Goal: Task Accomplishment & Management: Complete application form

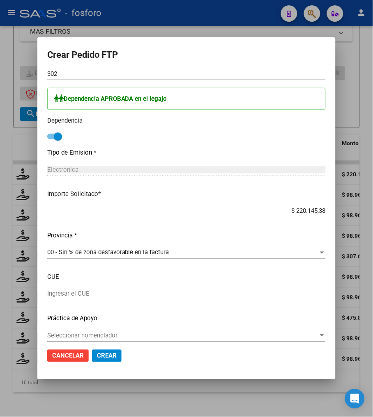
scroll to position [390, 0]
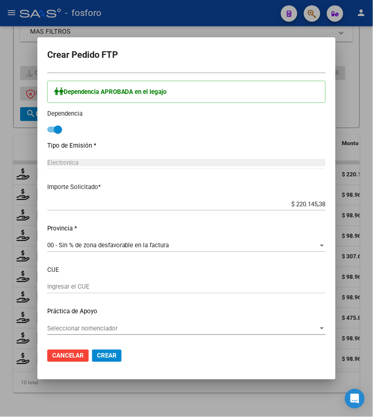
drag, startPoint x: 60, startPoint y: 356, endPoint x: 61, endPoint y: 346, distance: 9.4
click at [60, 356] on span "Cancelar" at bounding box center [68, 356] width 32 height 7
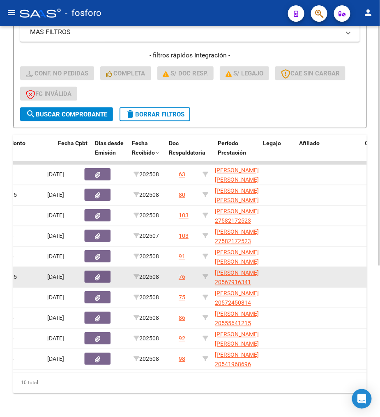
scroll to position [0, 293]
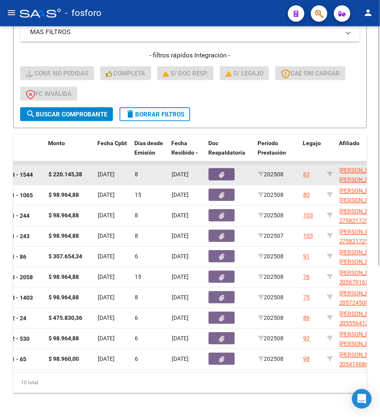
click at [218, 165] on datatable-body-cell at bounding box center [229, 175] width 49 height 20
click at [222, 171] on span "button" at bounding box center [221, 174] width 5 height 7
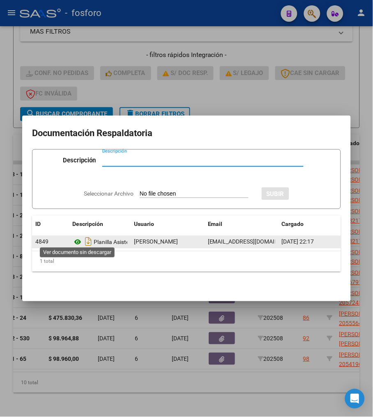
click at [73, 238] on icon at bounding box center [77, 243] width 11 height 10
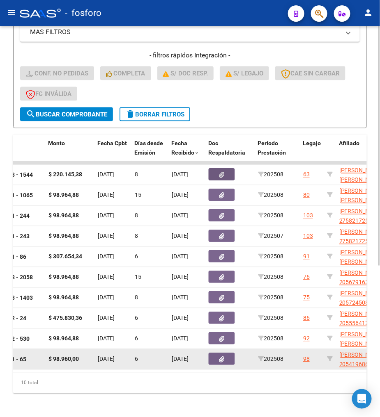
click at [58, 368] on div "13674 ORTIZ MARIA FERNANDA 27374098654 Factura C: 1 - 65 $ 98.960,00 10/09/2025…" at bounding box center [377, 360] width 1314 height 21
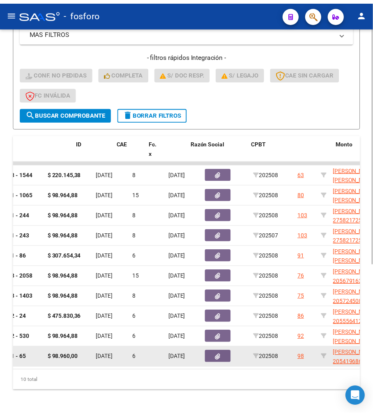
scroll to position [0, 0]
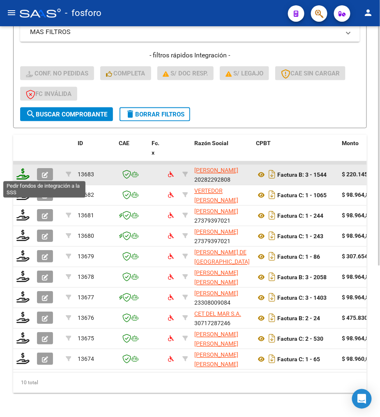
click at [25, 175] on icon at bounding box center [22, 174] width 13 height 11
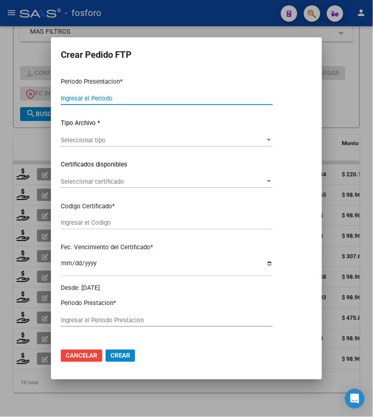
type input "202508"
type input "$ 220.145,38"
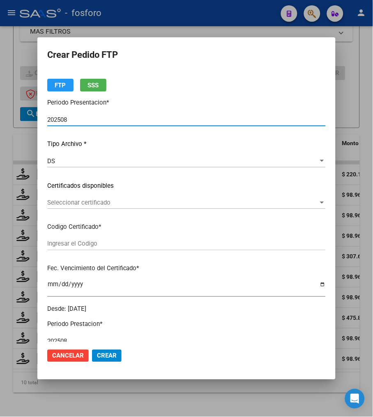
type input "ARG01000567850272025072820350728BUE10725"
type input "2035-07-28"
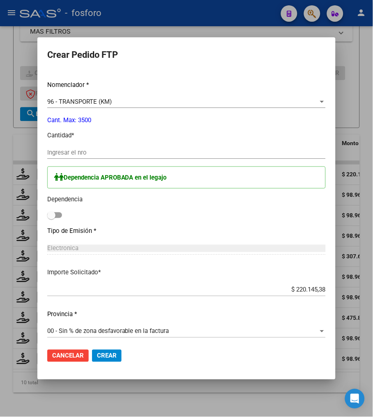
scroll to position [319, 0]
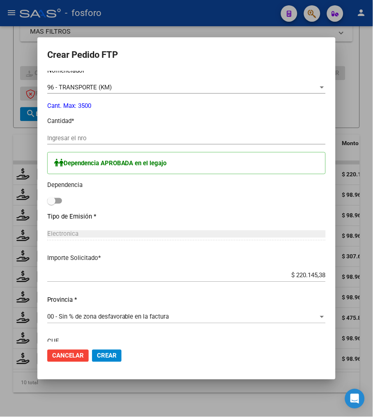
click at [48, 199] on span at bounding box center [51, 201] width 8 height 8
click at [51, 204] on input "checkbox" at bounding box center [51, 204] width 0 height 0
checkbox input "true"
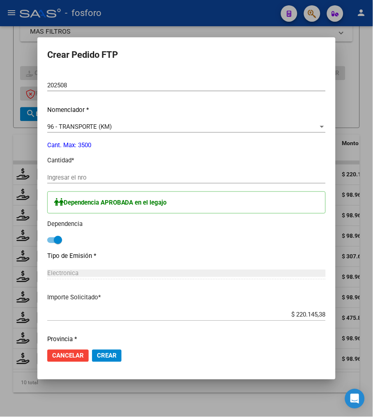
scroll to position [208, 0]
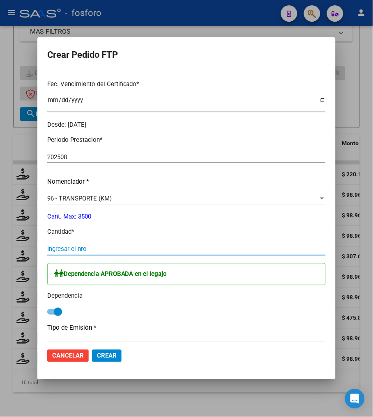
click at [78, 247] on input "Ingresar el nro" at bounding box center [186, 249] width 278 height 7
type input "301"
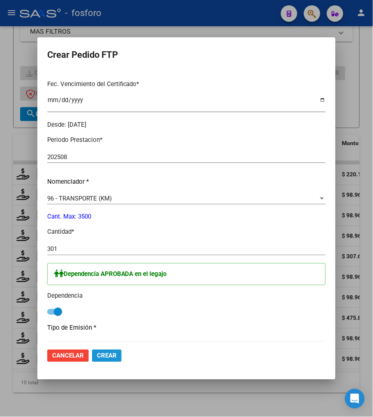
click at [99, 358] on span "Crear" at bounding box center [107, 356] width 20 height 7
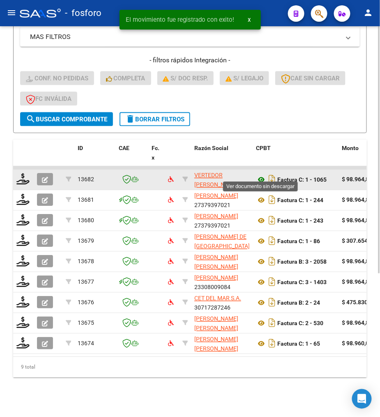
click at [259, 175] on icon at bounding box center [261, 180] width 11 height 10
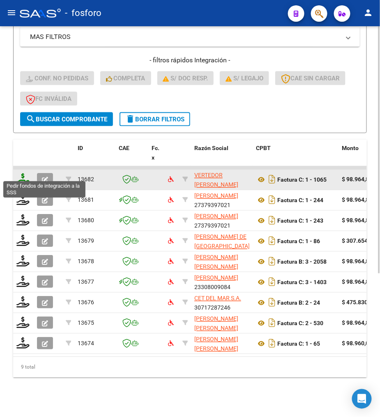
click at [26, 177] on icon at bounding box center [22, 179] width 13 height 11
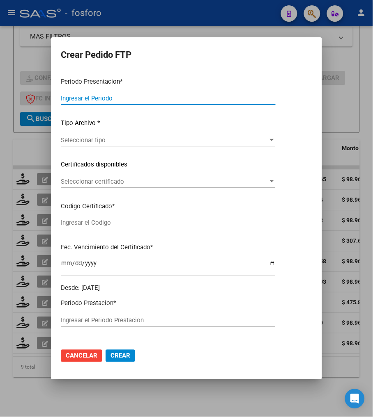
type input "202508"
type input "$ 98.964,88"
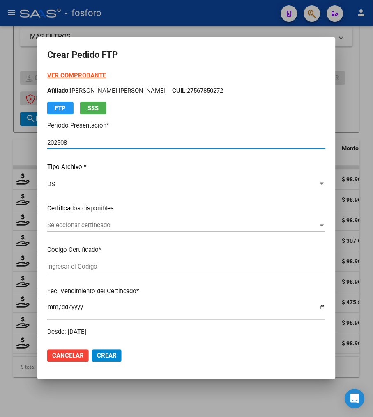
type input "ARG02000525841252022012620270126BS440"
type input "2027-01-26"
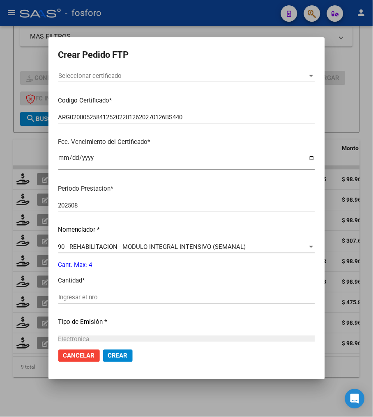
scroll to position [228, 0]
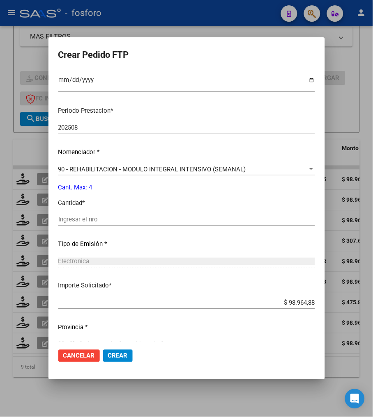
click at [82, 214] on div "Ingresar el nro" at bounding box center [186, 220] width 256 height 12
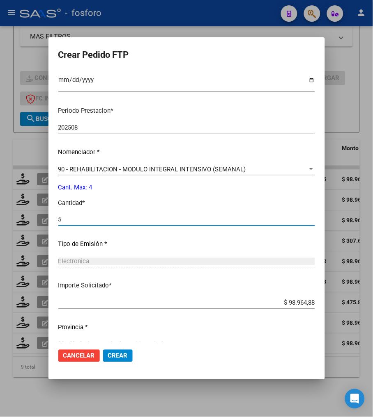
drag, startPoint x: 80, startPoint y: 220, endPoint x: 9, endPoint y: 222, distance: 71.4
click at [9, 222] on div "Crear Pedido FTP VER COMPROBANTE ARCA Padrón Afiliado: BENITEZ ALVARENGA THIAGO…" at bounding box center [186, 208] width 373 height 417
click at [81, 220] on input "4" at bounding box center [186, 219] width 256 height 7
type input "4"
click at [127, 231] on div "4 Ingresar el nro" at bounding box center [186, 224] width 256 height 20
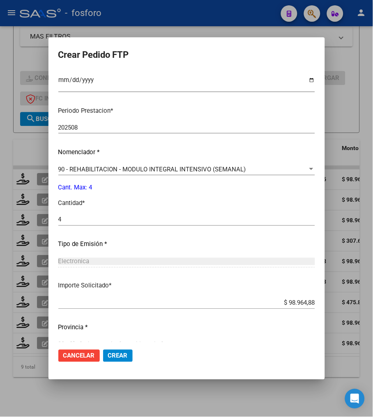
click at [134, 282] on p "Importe Solicitado *" at bounding box center [186, 286] width 256 height 9
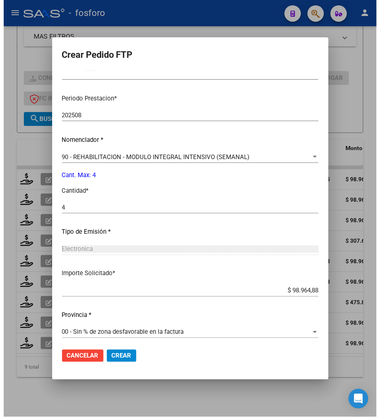
scroll to position [244, 0]
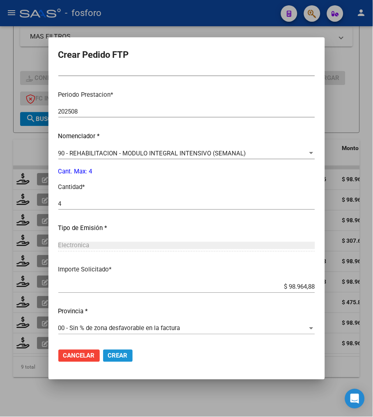
click at [111, 357] on span "Crear" at bounding box center [118, 356] width 20 height 7
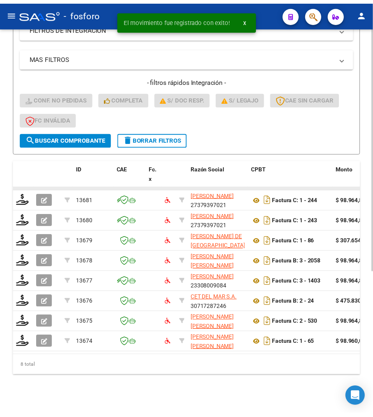
scroll to position [207, 0]
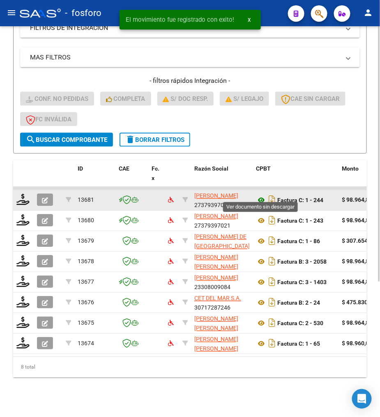
click at [258, 196] on icon at bounding box center [261, 201] width 11 height 10
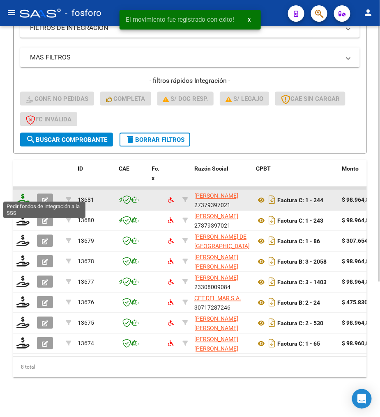
click at [21, 194] on icon at bounding box center [22, 199] width 13 height 11
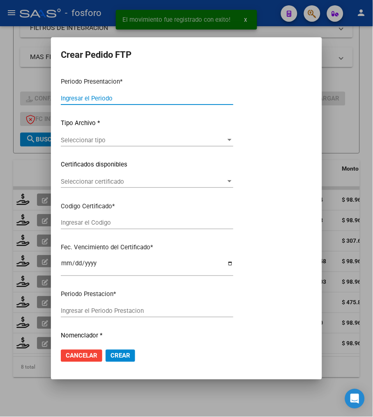
type input "202508"
type input "$ 98.964,88"
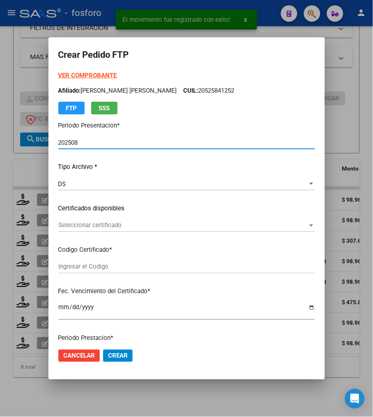
type input "ARG01000582172522024020720290207BUE311"
type input "2029-02-07"
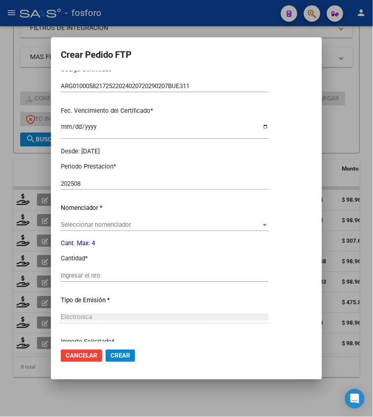
scroll to position [182, 0]
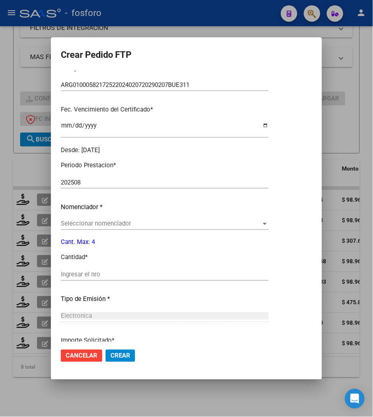
drag, startPoint x: 73, startPoint y: 282, endPoint x: 82, endPoint y: 268, distance: 16.3
click at [76, 275] on div "Ingresar el nro" at bounding box center [165, 279] width 208 height 20
click at [82, 269] on div "Ingresar el nro" at bounding box center [165, 275] width 208 height 12
click at [82, 273] on input "Ingresar el nro" at bounding box center [165, 274] width 208 height 7
type input "4"
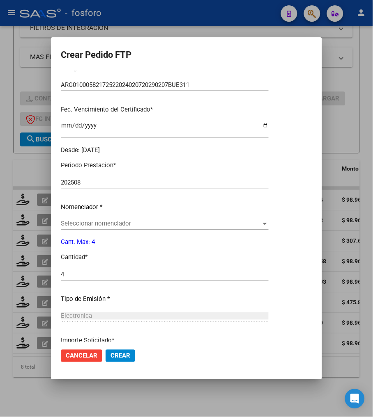
click at [138, 256] on p "Cantidad *" at bounding box center [165, 257] width 208 height 9
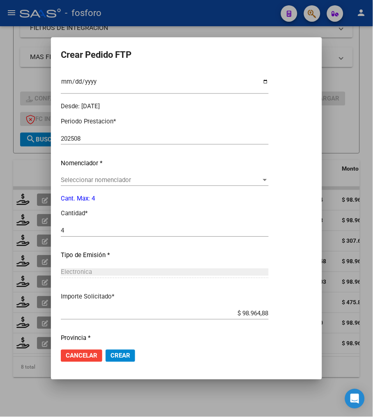
scroll to position [253, 0]
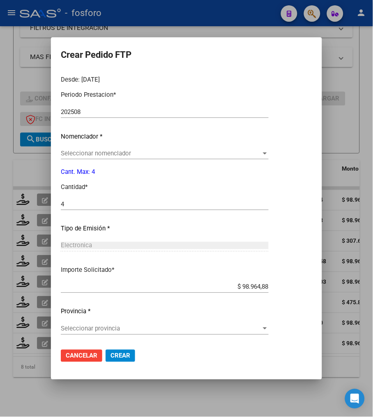
drag, startPoint x: 120, startPoint y: 355, endPoint x: 200, endPoint y: 343, distance: 81.4
click at [200, 343] on mat-dialog-actions "Cancelar Crear" at bounding box center [186, 356] width 251 height 28
click at [203, 330] on span "Seleccionar provincia" at bounding box center [161, 328] width 200 height 7
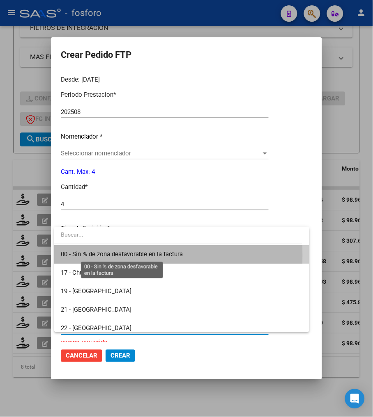
click at [145, 256] on span "00 - Sin % de zona desfavorable en la factura" at bounding box center [122, 254] width 122 height 7
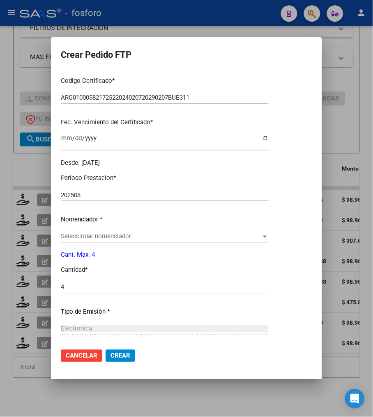
scroll to position [162, 0]
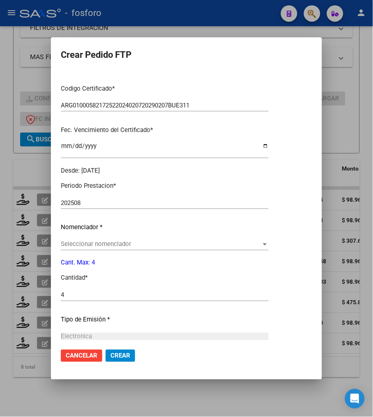
click at [134, 243] on span "Seleccionar nomenclador" at bounding box center [161, 244] width 200 height 7
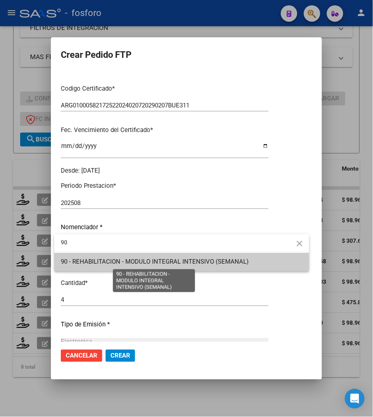
type input "90"
click at [156, 260] on span "90 - REHABILITACION - MODULO INTEGRAL INTENSIVO (SEMANAL)" at bounding box center [155, 262] width 188 height 7
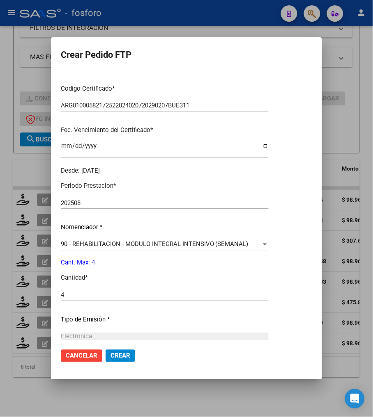
click at [153, 265] on p "Cant. Max: 4" at bounding box center [165, 263] width 208 height 9
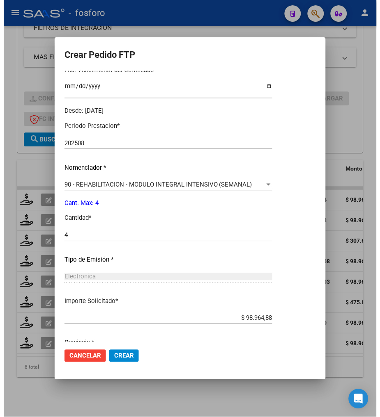
scroll to position [253, 0]
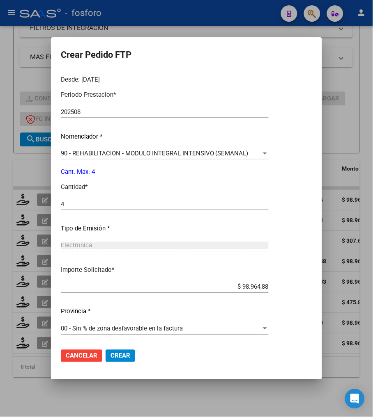
click at [117, 350] on button "Crear" at bounding box center [120, 356] width 30 height 12
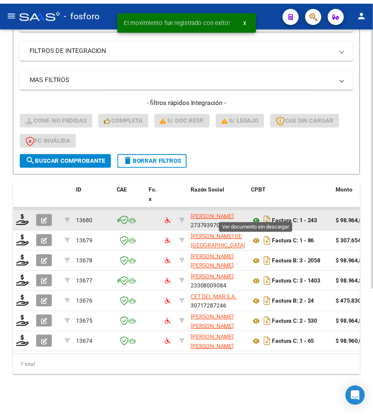
scroll to position [186, 0]
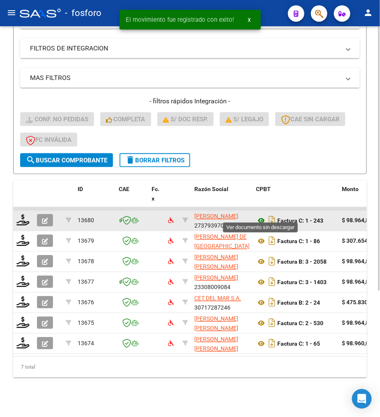
click at [261, 216] on icon at bounding box center [261, 221] width 11 height 10
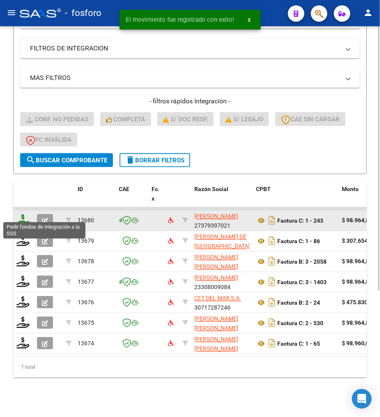
click at [18, 215] on icon at bounding box center [22, 220] width 13 height 11
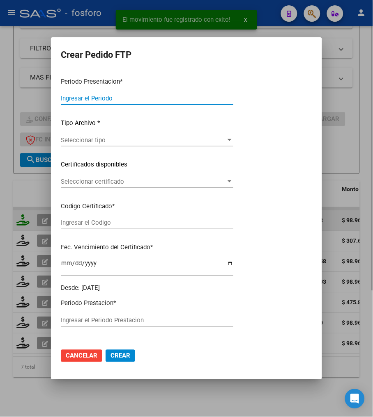
type input "202508"
type input "202507"
type input "$ 98.964,88"
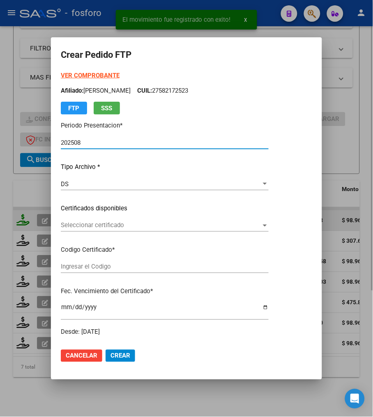
type input "ARG01000582172522024020720290207BUE311"
type input "2029-02-07"
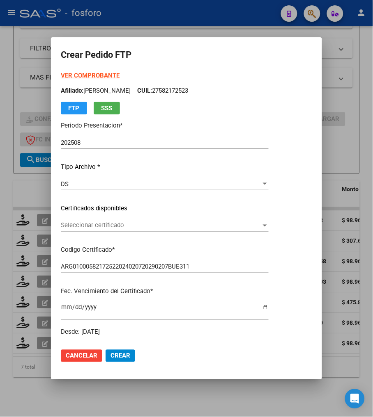
click at [268, 119] on div "VER COMPROBANTE ARCA Padrón Afiliado: GALVAN SAMARA ABIGAIL CUIL: 27582172523 F…" at bounding box center [165, 204] width 208 height 266
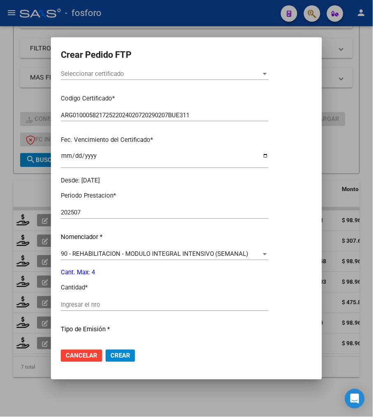
scroll to position [182, 0]
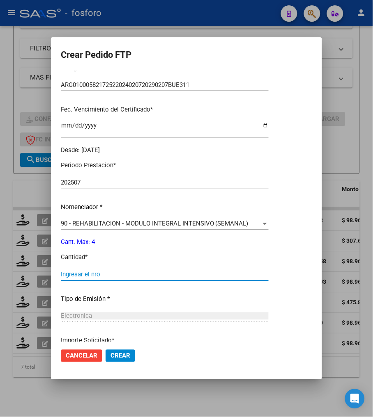
click at [128, 272] on input "Ingresar el nro" at bounding box center [165, 274] width 208 height 7
type input "4"
click at [170, 258] on p "Cantidad *" at bounding box center [165, 257] width 208 height 9
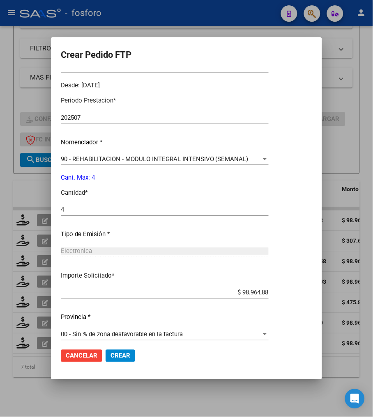
scroll to position [253, 0]
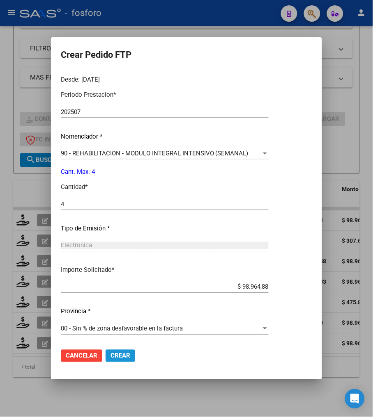
click at [128, 354] on span "Crear" at bounding box center [120, 356] width 20 height 7
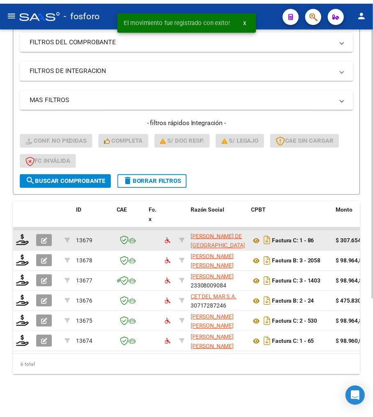
scroll to position [166, 0]
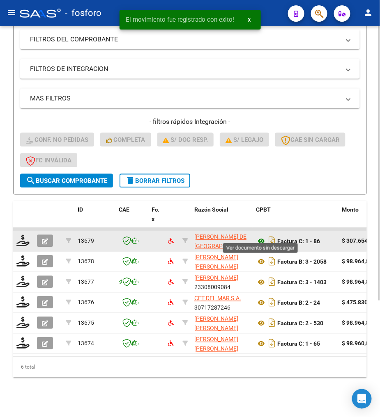
click at [259, 237] on icon at bounding box center [261, 242] width 11 height 10
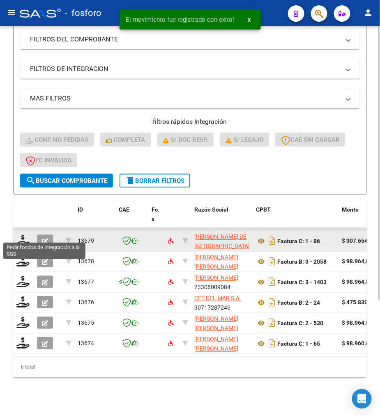
click at [15, 234] on datatable-body-cell at bounding box center [23, 241] width 21 height 20
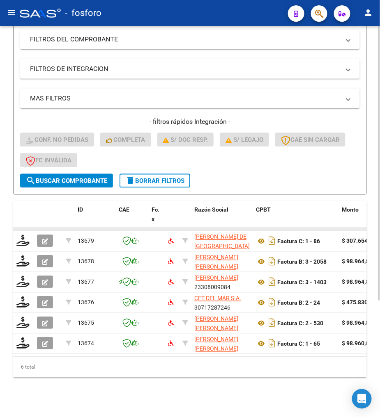
click at [15, 228] on datatable-body-cell at bounding box center [23, 229] width 21 height 3
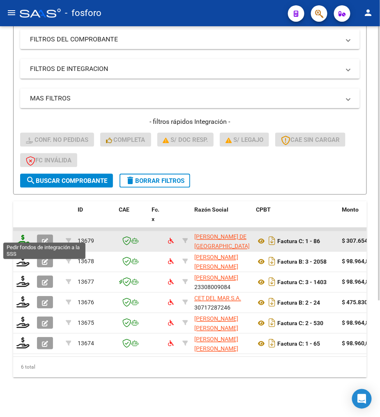
click at [18, 235] on icon at bounding box center [22, 240] width 13 height 11
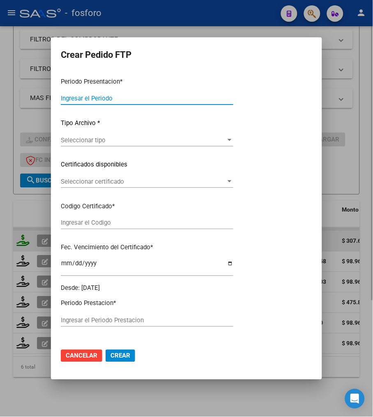
type input "202508"
type input "$ 307.654,34"
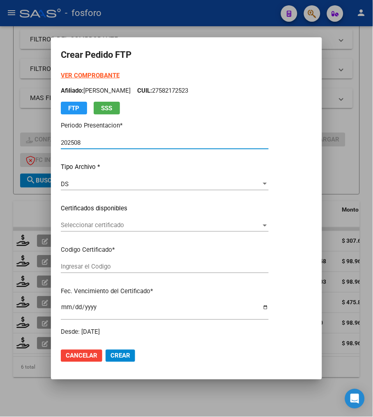
type input "ARG02000508233622022062120270621JUJ135"
type input "2027-06-21"
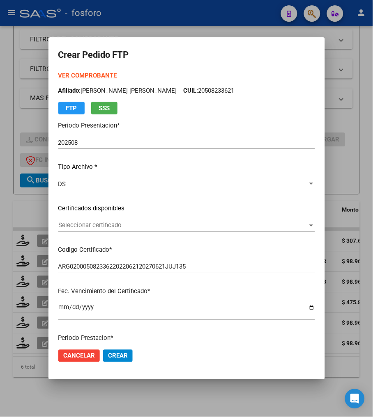
click at [264, 128] on p "Periodo Presentacion *" at bounding box center [186, 125] width 256 height 9
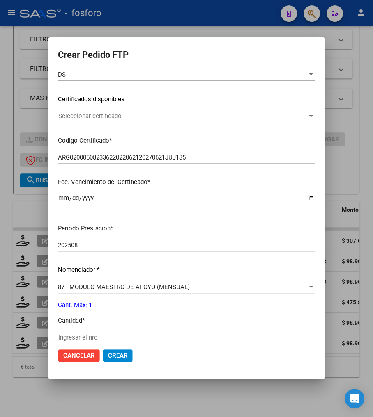
scroll to position [137, 0]
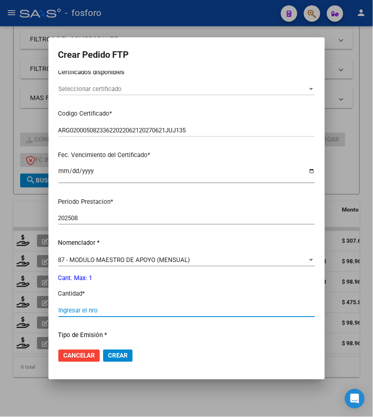
click at [78, 310] on input "Ingresar el nro" at bounding box center [186, 310] width 256 height 7
type input "1"
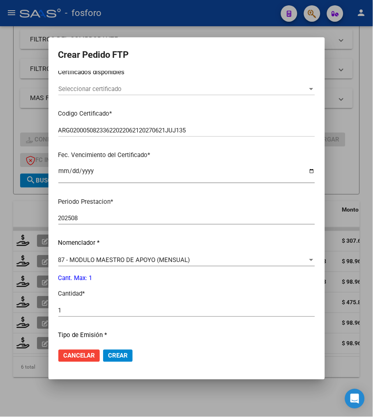
click at [130, 293] on p "Cantidad *" at bounding box center [186, 294] width 256 height 9
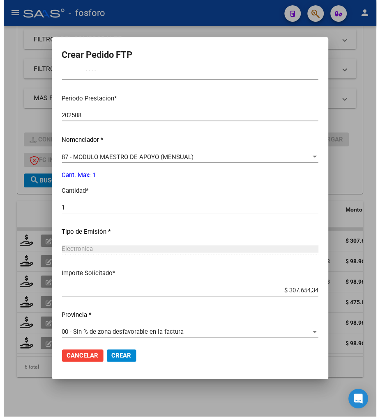
scroll to position [244, 0]
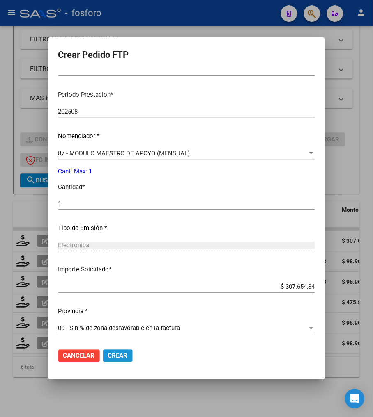
click at [124, 356] on span "Crear" at bounding box center [118, 356] width 20 height 7
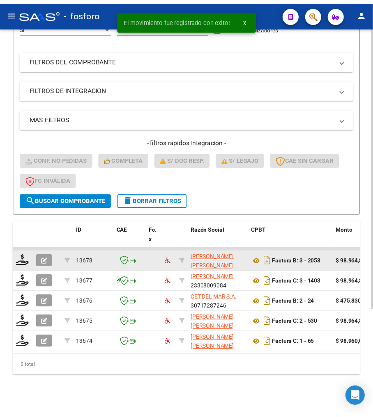
scroll to position [145, 0]
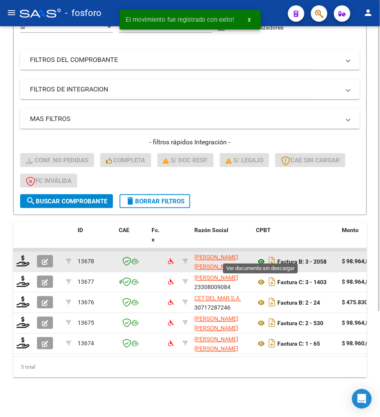
click at [256, 257] on icon at bounding box center [261, 262] width 11 height 10
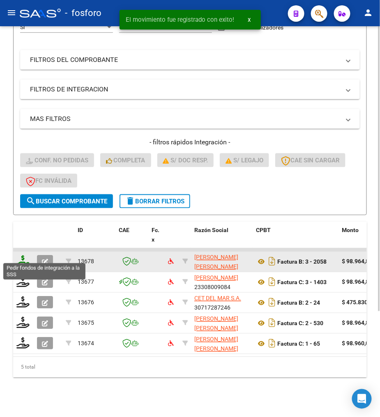
click at [21, 256] on icon at bounding box center [22, 261] width 13 height 11
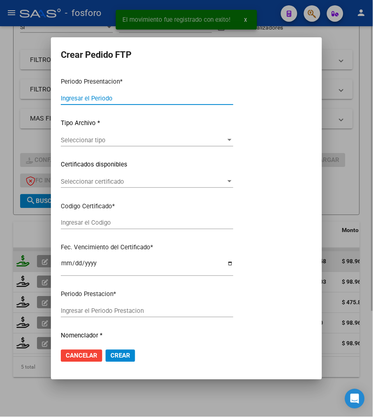
type input "202508"
type input "$ 98.964,88"
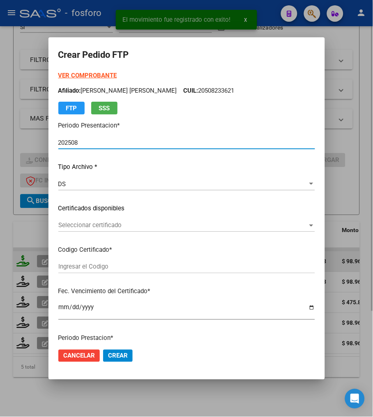
type input "ARG01000549756642022101420271014AND297"
type input "2027-10-14"
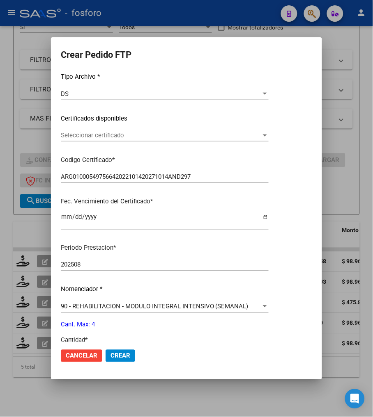
scroll to position [137, 0]
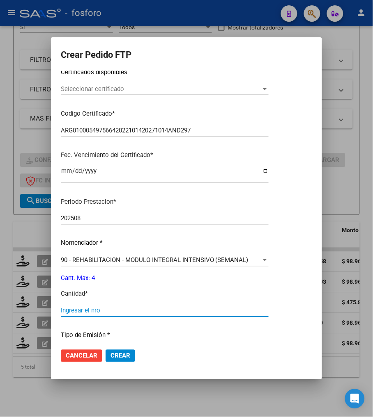
click at [116, 309] on input "Ingresar el nro" at bounding box center [165, 310] width 208 height 7
type input "4"
click at [145, 295] on p "Cantidad *" at bounding box center [165, 294] width 208 height 9
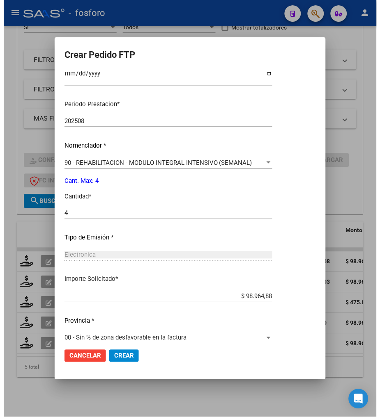
scroll to position [244, 0]
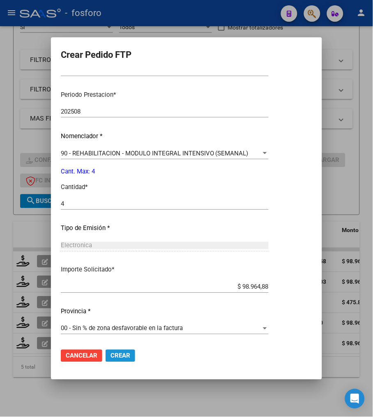
click at [128, 355] on span "Crear" at bounding box center [120, 356] width 20 height 7
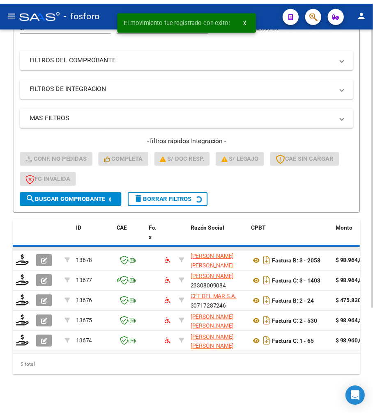
scroll to position [125, 0]
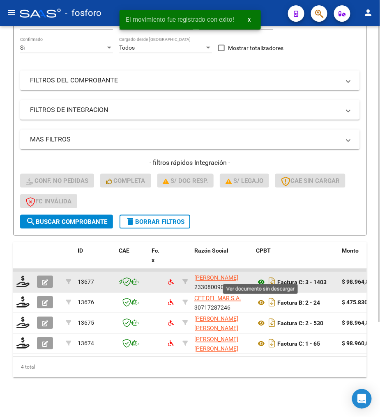
click at [259, 278] on icon at bounding box center [261, 283] width 11 height 10
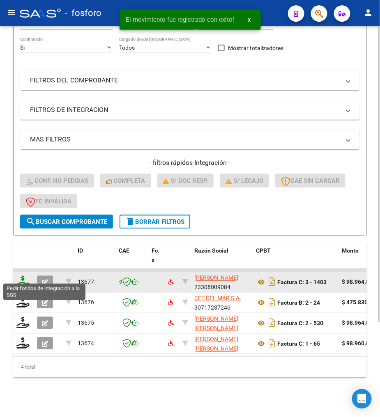
click at [18, 276] on icon at bounding box center [22, 281] width 13 height 11
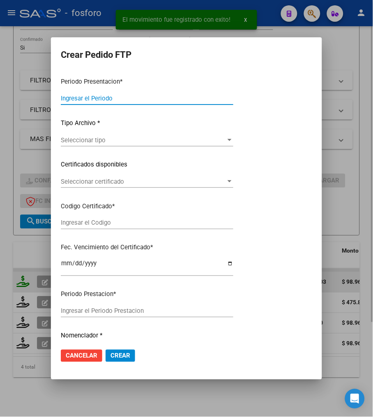
type input "202508"
type input "$ 98.964,88"
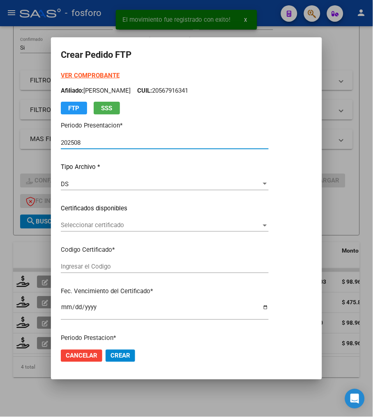
type input "ARG02000572450812025061920300619BUE460"
type input "2030-06-19"
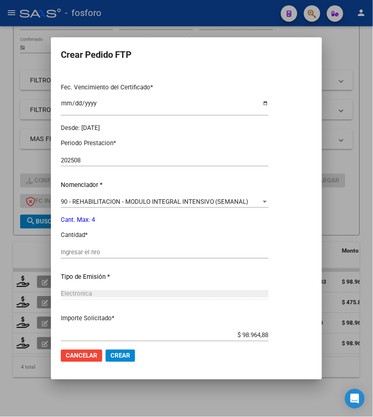
scroll to position [228, 0]
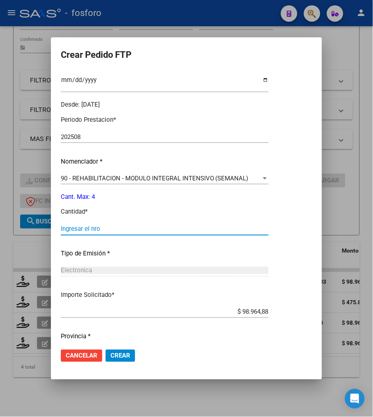
click at [116, 230] on input "Ingresar el nro" at bounding box center [165, 229] width 208 height 7
type input "4"
click at [120, 253] on p "Tipo de Emisión *" at bounding box center [165, 254] width 208 height 9
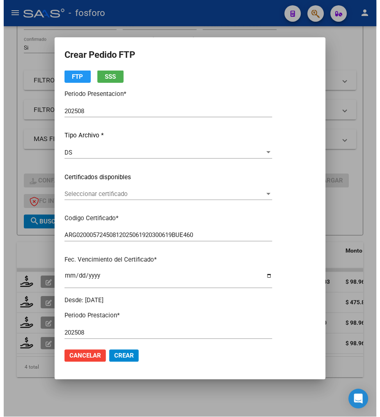
scroll to position [0, 0]
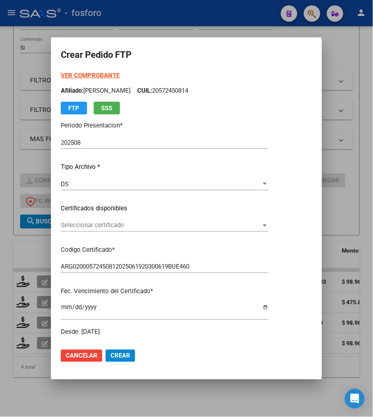
click at [130, 358] on span "Crear" at bounding box center [120, 356] width 20 height 7
click at [142, 403] on div "Video tutorial PRESTADORES -> Listado de CPBTs Emitidos por Prestadores / Prove…" at bounding box center [186, 161] width 373 height 511
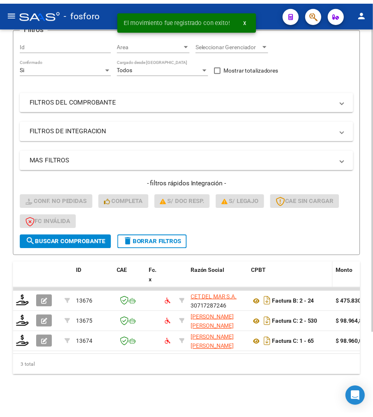
scroll to position [104, 0]
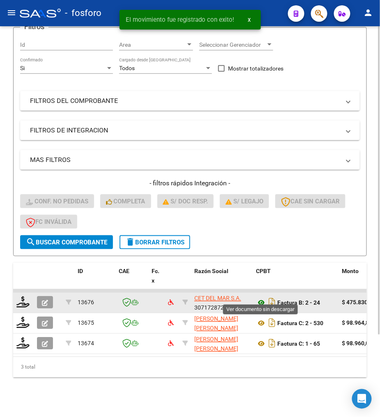
click at [261, 298] on icon at bounding box center [261, 303] width 11 height 10
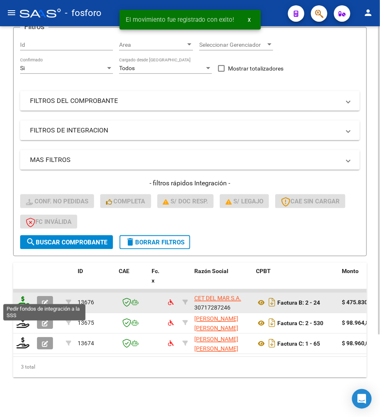
click at [22, 297] on icon at bounding box center [22, 302] width 13 height 11
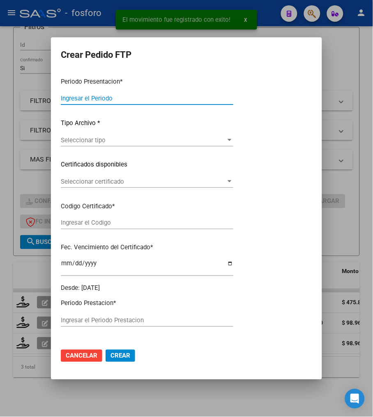
type input "202508"
type input "$ 475.830,36"
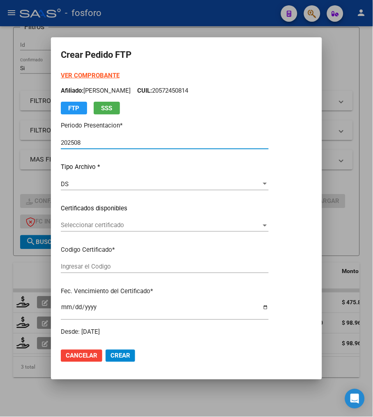
type input "ARG02000555641212023051620280516BS357"
type input "2028-05-16"
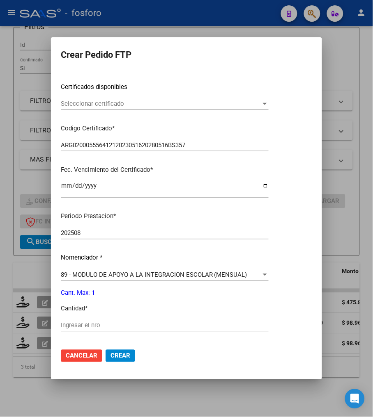
scroll to position [137, 0]
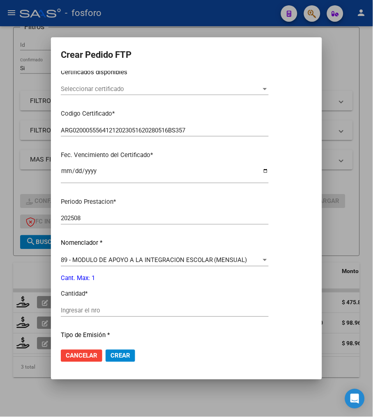
click at [94, 309] on input "Ingresar el nro" at bounding box center [165, 310] width 208 height 7
type input "2"
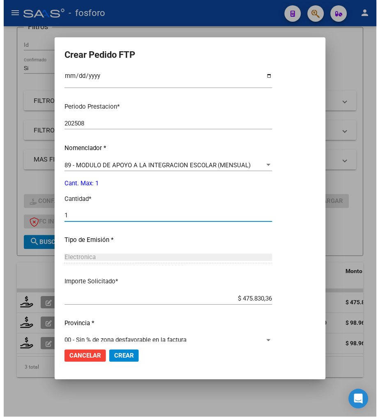
scroll to position [244, 0]
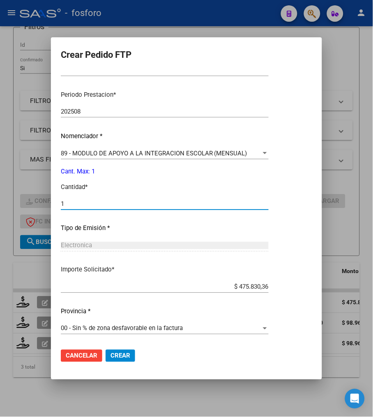
type input "1"
click at [126, 352] on button "Crear" at bounding box center [120, 356] width 30 height 12
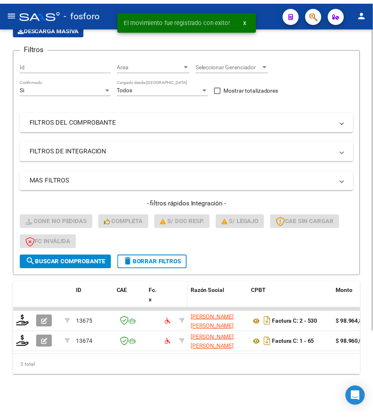
scroll to position [84, 0]
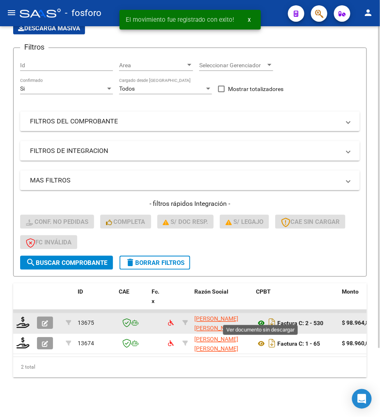
click at [261, 319] on icon at bounding box center [261, 324] width 11 height 10
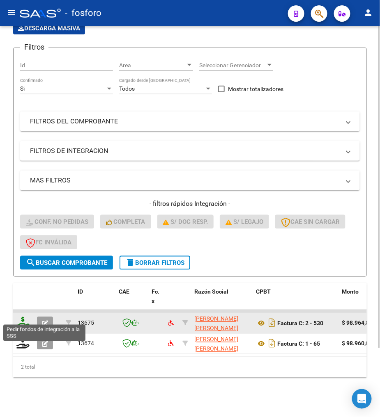
click at [23, 317] on icon at bounding box center [22, 322] width 13 height 11
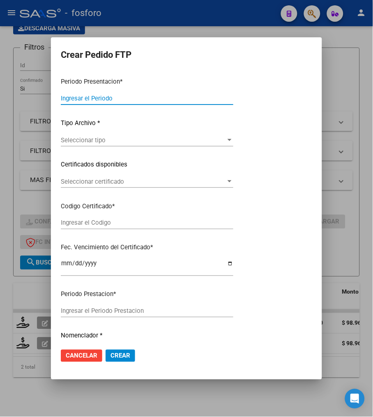
type input "202508"
type input "$ 98.964,88"
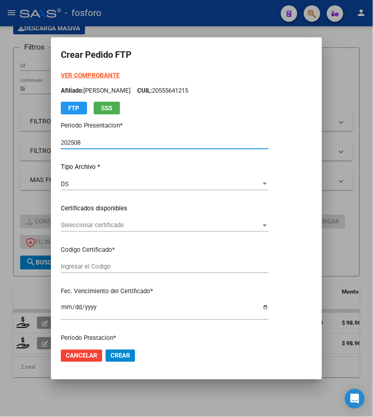
type input "ARG-02-00053125776-20220211-20270211-JUJ"
type input "2027-02-11"
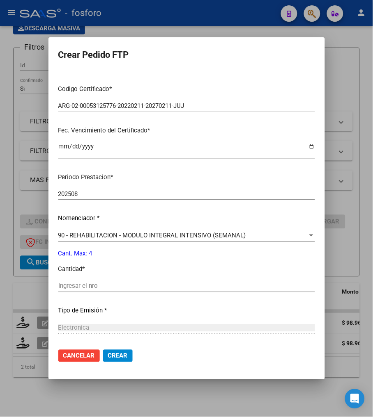
scroll to position [182, 0]
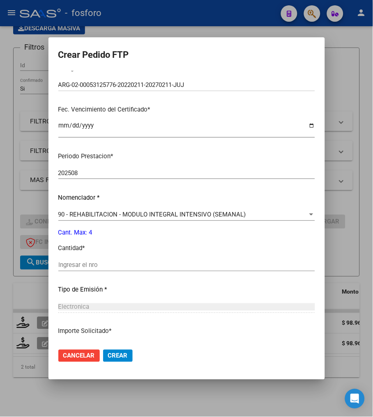
drag, startPoint x: 98, startPoint y: 257, endPoint x: 98, endPoint y: 262, distance: 4.6
click at [98, 259] on div "Periodo Prestacion * 202508 Ingresar el Periodo Prestacion Nomenclador * 90 - R…" at bounding box center [186, 275] width 256 height 259
click at [99, 265] on input "Ingresar el nro" at bounding box center [186, 265] width 256 height 7
type input "4"
click at [147, 244] on p "Cantidad *" at bounding box center [186, 248] width 256 height 9
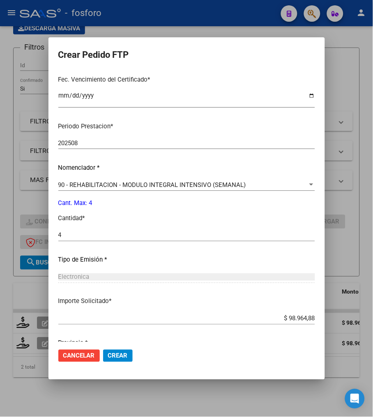
scroll to position [244, 0]
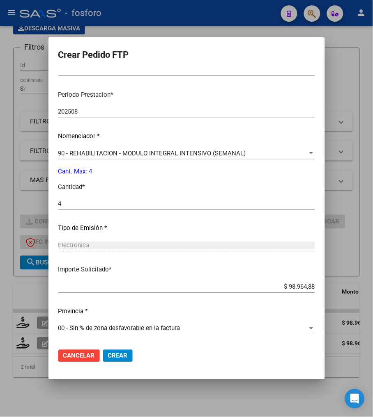
click at [251, 230] on p "Tipo de Emisión *" at bounding box center [186, 228] width 256 height 9
click at [127, 357] on button "Crear" at bounding box center [118, 356] width 30 height 12
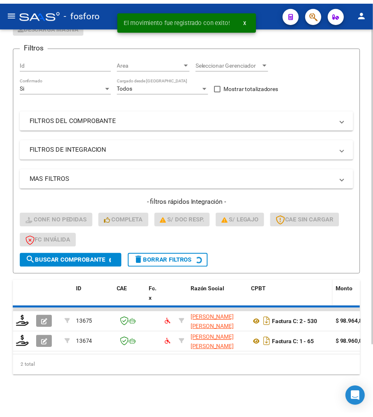
scroll to position [63, 0]
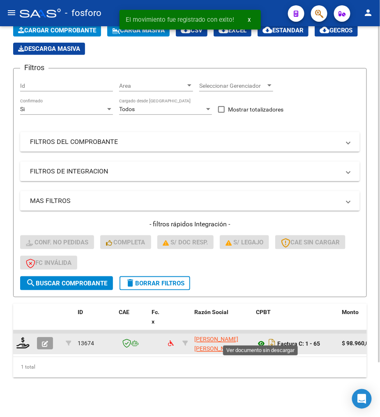
click at [261, 339] on icon at bounding box center [261, 344] width 11 height 10
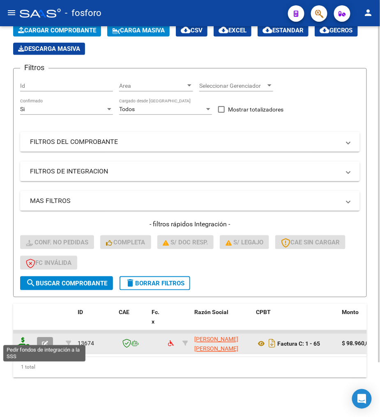
click at [19, 338] on icon at bounding box center [22, 343] width 13 height 11
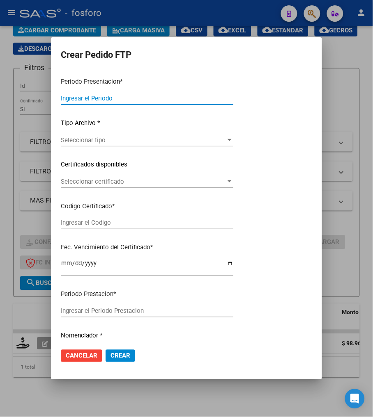
type input "202508"
type input "$ 98.960,00"
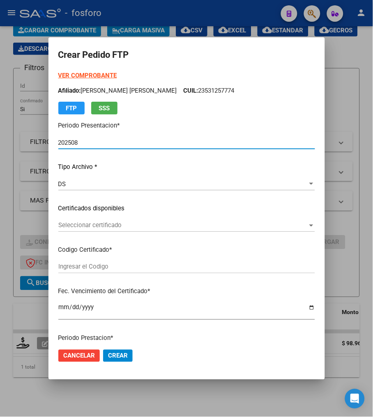
type input "ARG02000541968692021112620261126SGO116"
type input "2026-11-26"
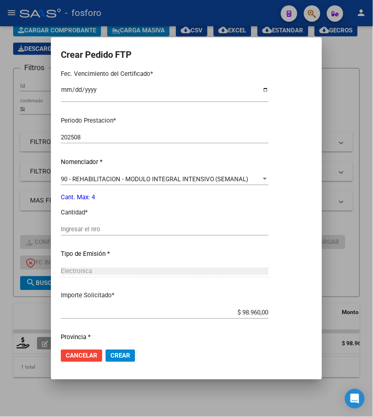
scroll to position [228, 0]
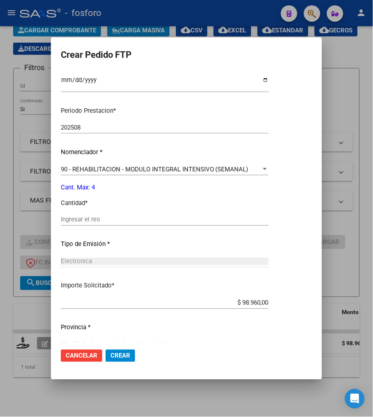
click at [98, 220] on input "Ingresar el nro" at bounding box center [165, 219] width 208 height 7
type input "4"
click at [183, 202] on p "Cantidad *" at bounding box center [165, 203] width 208 height 9
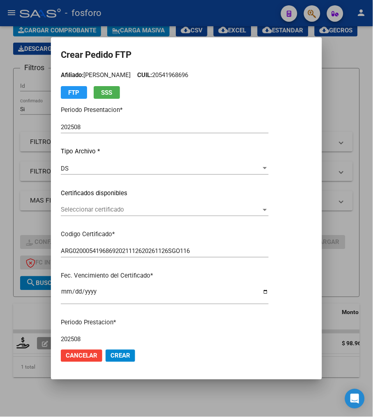
scroll to position [62, 0]
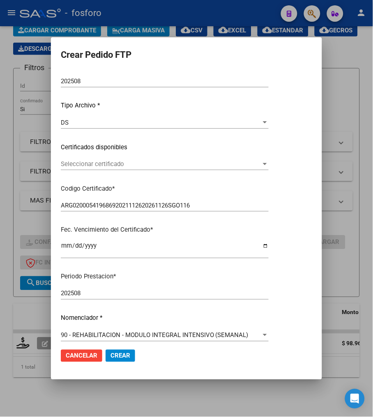
drag, startPoint x: 153, startPoint y: 231, endPoint x: 36, endPoint y: 235, distance: 117.5
click at [36, 235] on div "Crear Pedido FTP VER COMPROBANTE ARCA Padrón Afiliado: GOMEZ JUAN IGNACIO CUIL:…" at bounding box center [186, 208] width 373 height 417
drag, startPoint x: 36, startPoint y: 235, endPoint x: 61, endPoint y: 232, distance: 24.8
click at [61, 232] on p "Fec. Vencimiento del Certificado *" at bounding box center [165, 230] width 208 height 9
drag, startPoint x: 61, startPoint y: 229, endPoint x: 177, endPoint y: 235, distance: 116.3
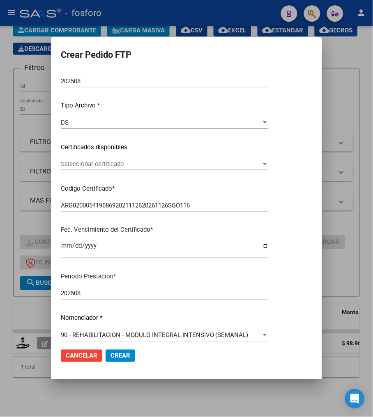
click at [177, 235] on p "Fec. Vencimiento del Certificado *" at bounding box center [165, 230] width 208 height 9
click at [176, 235] on p "Fec. Vencimiento del Certificado *" at bounding box center [165, 230] width 208 height 9
drag, startPoint x: 156, startPoint y: 230, endPoint x: 50, endPoint y: 233, distance: 105.9
click at [50, 233] on div "Crear Pedido FTP VER COMPROBANTE ARCA Padrón Afiliado: GOMEZ JUAN IGNACIO CUIL:…" at bounding box center [186, 208] width 373 height 417
drag, startPoint x: 50, startPoint y: 233, endPoint x: 61, endPoint y: 232, distance: 10.7
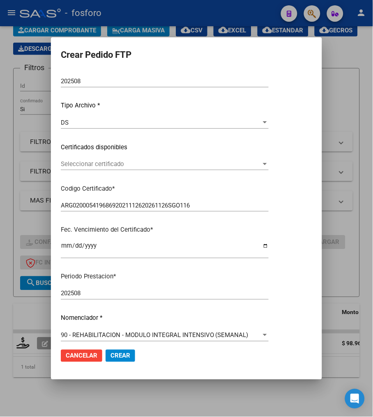
click at [61, 232] on p "Fec. Vencimiento del Certificado *" at bounding box center [165, 230] width 208 height 9
click at [60, 231] on mat-dialog-content "VER COMPROBANTE ARCA Padrón Afiliado: GOMEZ JUAN IGNACIO CUIL: 20541968696 FTP …" at bounding box center [186, 206] width 271 height 271
drag, startPoint x: 60, startPoint y: 231, endPoint x: 68, endPoint y: 231, distance: 7.8
click at [68, 231] on p "Fec. Vencimiento del Certificado *" at bounding box center [165, 230] width 208 height 9
drag, startPoint x: 60, startPoint y: 228, endPoint x: 211, endPoint y: 227, distance: 151.0
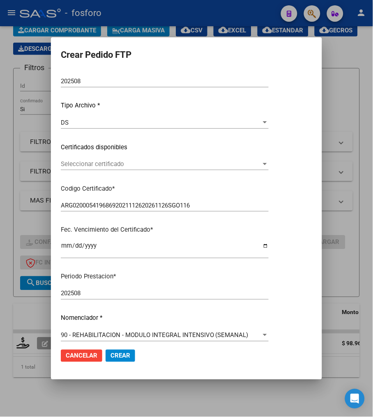
click at [211, 227] on mat-dialog-content "VER COMPROBANTE ARCA Padrón Afiliado: GOMEZ JUAN IGNACIO CUIL: 20541968696 FTP …" at bounding box center [186, 206] width 271 height 271
drag, startPoint x: 211, startPoint y: 227, endPoint x: 170, endPoint y: 227, distance: 41.0
click at [170, 227] on p "Fec. Vencimiento del Certificado *" at bounding box center [165, 230] width 208 height 9
drag, startPoint x: 153, startPoint y: 228, endPoint x: 58, endPoint y: 230, distance: 94.8
click at [58, 230] on mat-dialog-content "VER COMPROBANTE ARCA Padrón Afiliado: GOMEZ JUAN IGNACIO CUIL: 20541968696 FTP …" at bounding box center [186, 206] width 271 height 271
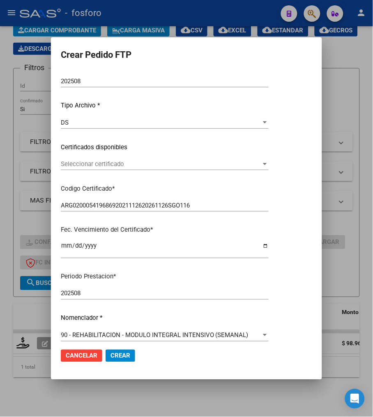
drag, startPoint x: 58, startPoint y: 230, endPoint x: 62, endPoint y: 232, distance: 4.2
click at [62, 232] on p "Fec. Vencimiento del Certificado *" at bounding box center [165, 230] width 208 height 9
drag, startPoint x: 60, startPoint y: 230, endPoint x: 166, endPoint y: 226, distance: 105.6
click at [166, 226] on p "Fec. Vencimiento del Certificado *" at bounding box center [165, 230] width 208 height 9
drag, startPoint x: 166, startPoint y: 226, endPoint x: 161, endPoint y: 231, distance: 7.3
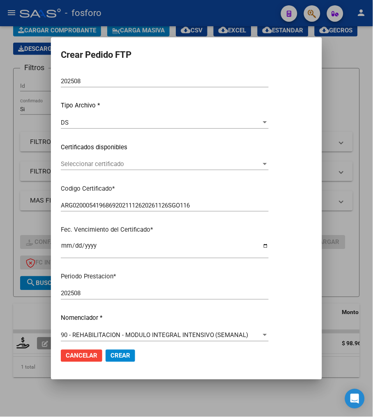
click at [162, 231] on p "Fec. Vencimiento del Certificado *" at bounding box center [165, 230] width 208 height 9
drag, startPoint x: 155, startPoint y: 232, endPoint x: 42, endPoint y: 231, distance: 113.3
click at [42, 231] on div "Crear Pedido FTP VER COMPROBANTE ARCA Padrón Afiliado: GOMEZ JUAN IGNACIO CUIL:…" at bounding box center [186, 208] width 373 height 417
drag, startPoint x: 42, startPoint y: 231, endPoint x: 58, endPoint y: 230, distance: 16.5
click at [58, 230] on mat-dialog-content "VER COMPROBANTE ARCA Padrón Afiliado: GOMEZ JUAN IGNACIO CUIL: 20541968696 FTP …" at bounding box center [186, 206] width 271 height 271
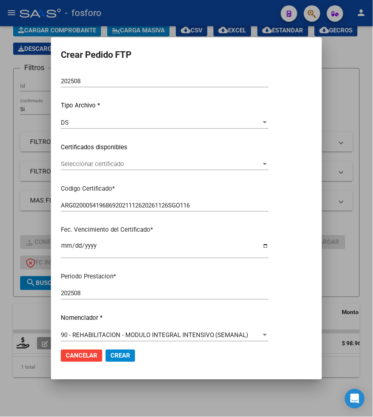
drag, startPoint x: 61, startPoint y: 229, endPoint x: 178, endPoint y: 223, distance: 117.1
click at [178, 223] on div "VER COMPROBANTE ARCA Padrón Afiliado: GOMEZ JUAN IGNACIO CUIL: 20541968696 FTP …" at bounding box center [165, 137] width 208 height 257
drag, startPoint x: 178, startPoint y: 223, endPoint x: 178, endPoint y: 228, distance: 4.5
click at [178, 228] on p "Fec. Vencimiento del Certificado *" at bounding box center [165, 230] width 208 height 9
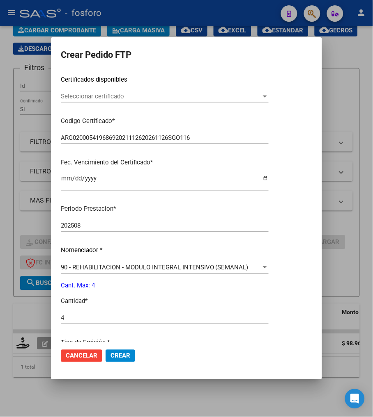
scroll to position [244, 0]
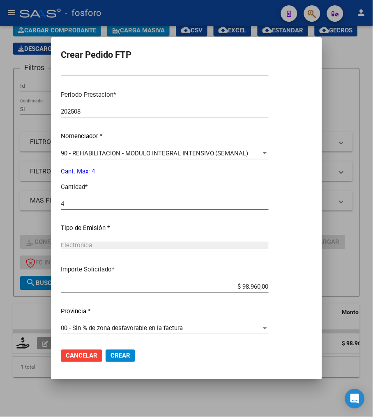
drag, startPoint x: 114, startPoint y: 207, endPoint x: 135, endPoint y: 194, distance: 24.7
click at [114, 206] on input "4" at bounding box center [165, 203] width 208 height 7
click at [149, 188] on p "Cantidad *" at bounding box center [165, 187] width 208 height 9
click at [124, 357] on span "Crear" at bounding box center [120, 356] width 20 height 7
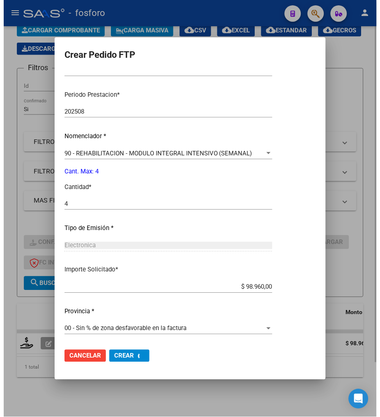
scroll to position [0, 0]
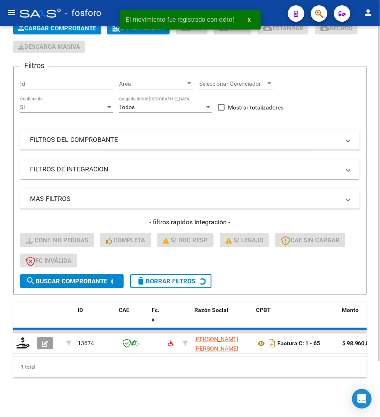
drag, startPoint x: 167, startPoint y: 415, endPoint x: 167, endPoint y: 405, distance: 9.9
click at [167, 415] on div "Video tutorial PRESTADORES -> Listado de CPBTs Emitidos por Prestadores / Prove…" at bounding box center [190, 191] width 380 height 451
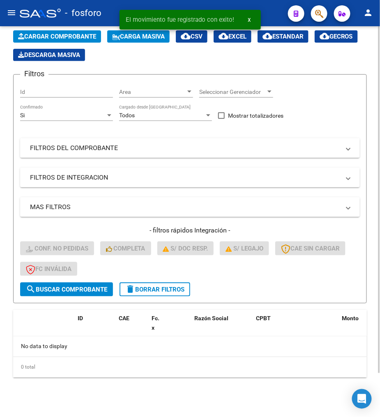
scroll to position [50, 0]
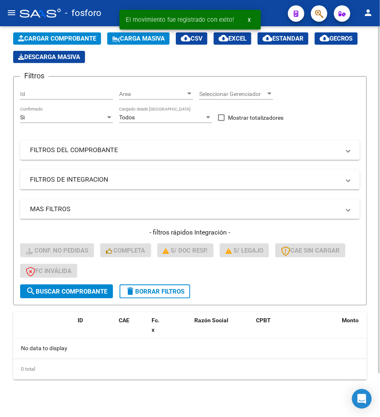
drag, startPoint x: 164, startPoint y: 395, endPoint x: 165, endPoint y: 305, distance: 89.9
click at [164, 387] on div "Video tutorial PRESTADORES -> Listado de CPBTs Emitidos por Prestadores / Prove…" at bounding box center [190, 197] width 380 height 443
click at [169, 298] on form "Filtros Id Area Area Seleccionar Gerenciador Seleccionar Gerenciador Si Confirm…" at bounding box center [189, 190] width 353 height 229
click at [170, 290] on span "delete Borrar Filtros" at bounding box center [154, 291] width 59 height 7
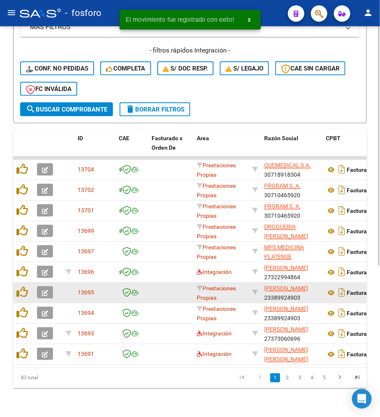
scroll to position [248, 0]
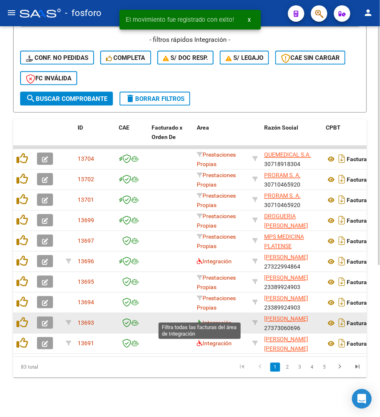
click at [199, 321] on icon at bounding box center [200, 324] width 6 height 6
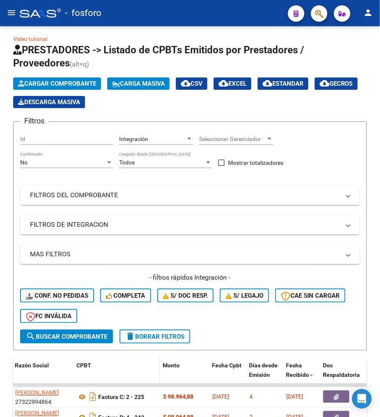
scroll to position [0, 0]
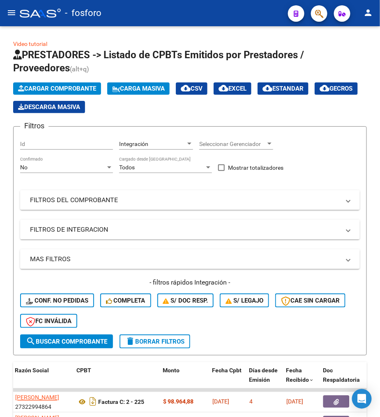
click at [13, 17] on mat-icon "menu" at bounding box center [12, 13] width 10 height 10
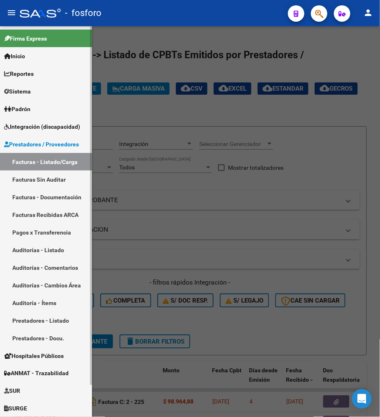
click at [44, 126] on span "Integración (discapacidad)" at bounding box center [42, 126] width 76 height 9
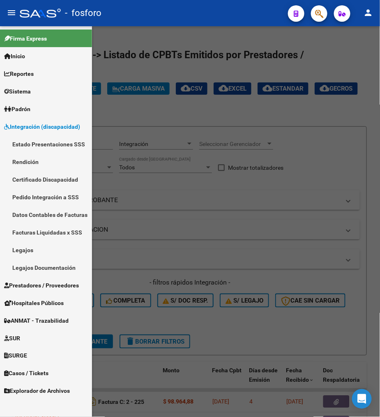
click at [39, 198] on link "Pedido Integración a SSS" at bounding box center [46, 197] width 92 height 18
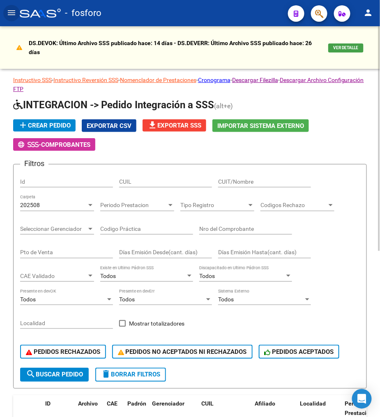
click at [93, 207] on div at bounding box center [90, 205] width 7 height 7
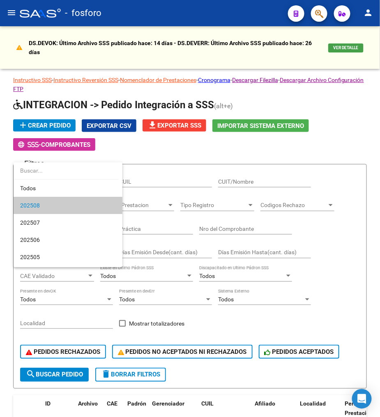
click at [85, 204] on span "202508" at bounding box center [68, 205] width 96 height 17
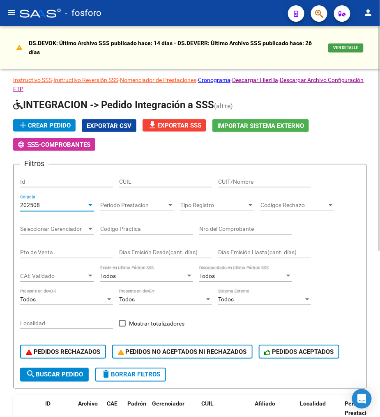
click at [156, 124] on mat-icon "file_download" at bounding box center [152, 125] width 10 height 10
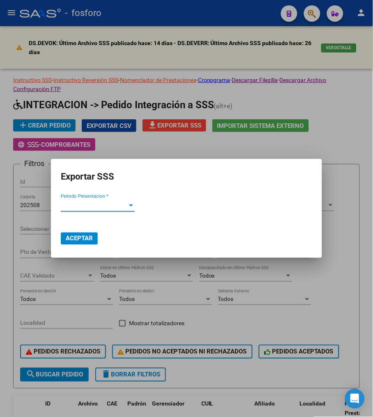
click at [93, 208] on span "Periodo Presentacion *" at bounding box center [94, 205] width 66 height 7
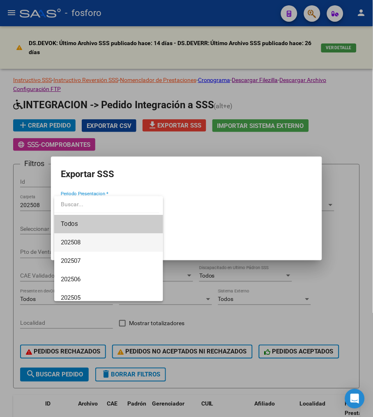
click at [76, 238] on span "202508" at bounding box center [109, 243] width 96 height 18
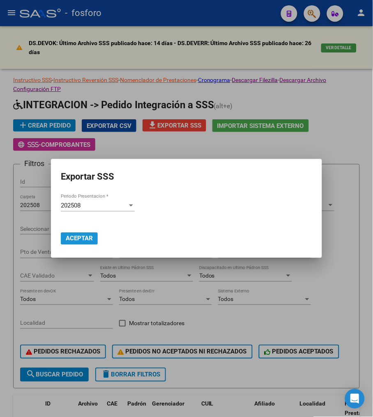
click at [79, 234] on button "Aceptar" at bounding box center [79, 239] width 37 height 12
drag, startPoint x: 96, startPoint y: 294, endPoint x: 99, endPoint y: 297, distance: 4.4
click at [96, 294] on div at bounding box center [186, 208] width 373 height 417
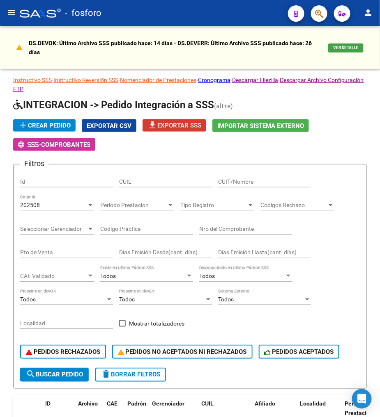
click at [9, 10] on mat-icon "menu" at bounding box center [12, 13] width 10 height 10
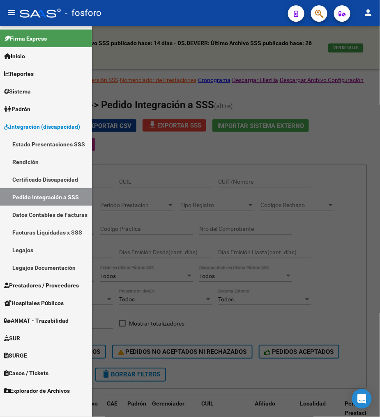
click at [27, 283] on span "Prestadores / Proveedores" at bounding box center [41, 285] width 75 height 9
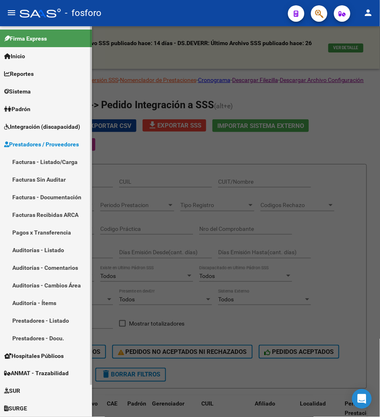
click at [60, 161] on link "Facturas - Listado/Carga" at bounding box center [46, 162] width 92 height 18
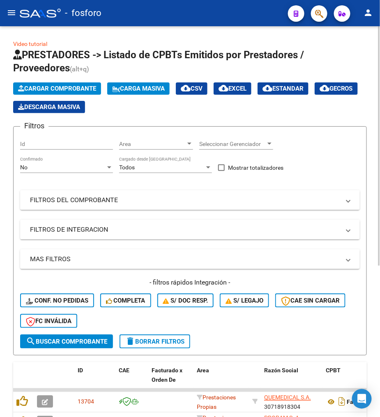
click at [353, 161] on div "Filtros Id Area Area Seleccionar Gerenciador Seleccionar Gerenciador No Confirm…" at bounding box center [189, 234] width 339 height 202
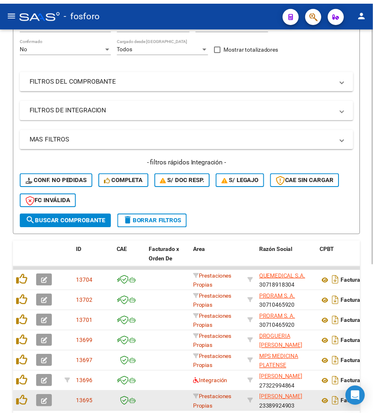
scroll to position [248, 0]
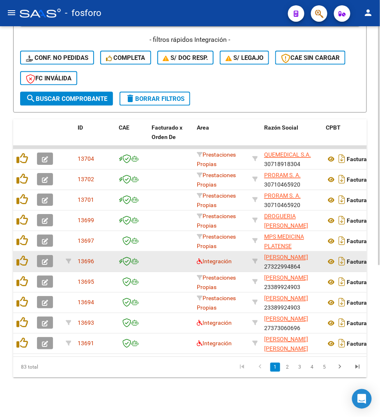
click at [196, 262] on datatable-body-cell "Integración" at bounding box center [220, 262] width 55 height 20
click at [196, 256] on datatable-body-cell "Integración" at bounding box center [220, 262] width 55 height 20
click at [196, 254] on datatable-body-cell "Integración" at bounding box center [220, 262] width 55 height 20
click at [199, 259] on icon at bounding box center [200, 262] width 6 height 6
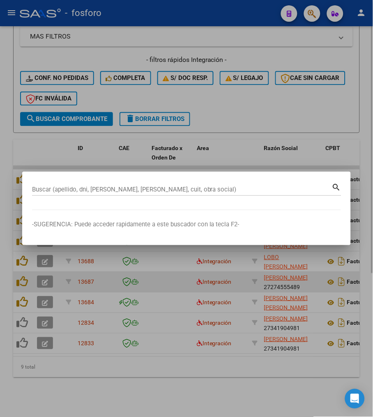
scroll to position [227, 0]
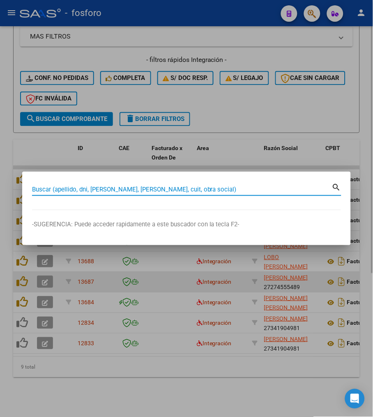
paste input "27214425020"
type input "27214425020"
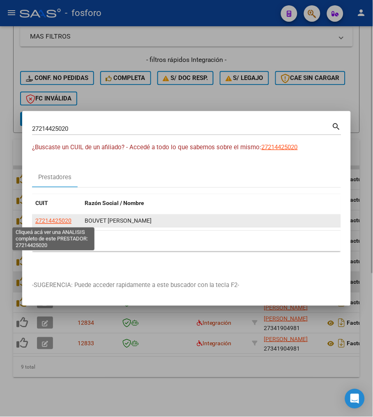
click at [41, 223] on span "27214425020" at bounding box center [53, 221] width 36 height 7
type textarea "27214425020"
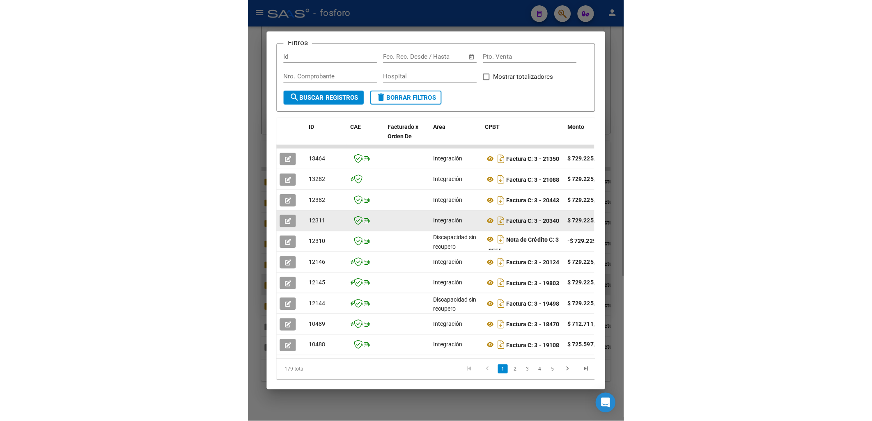
scroll to position [0, 0]
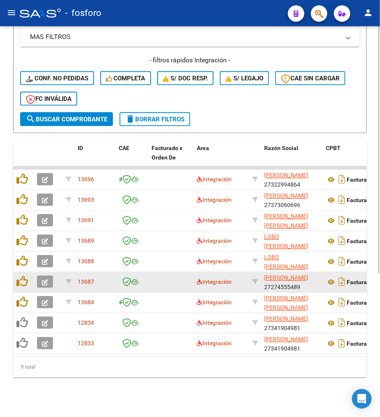
click at [335, 116] on form "Filtros Id Integración Area Seleccionar Gerenciador Seleccionar Gerenciador No …" at bounding box center [189, 18] width 353 height 229
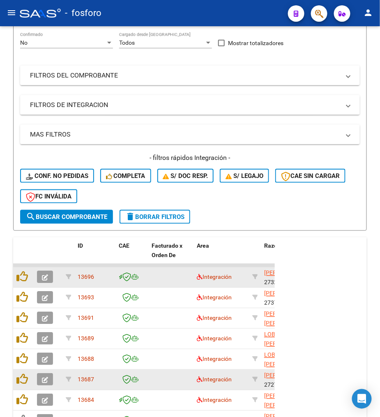
scroll to position [182, 0]
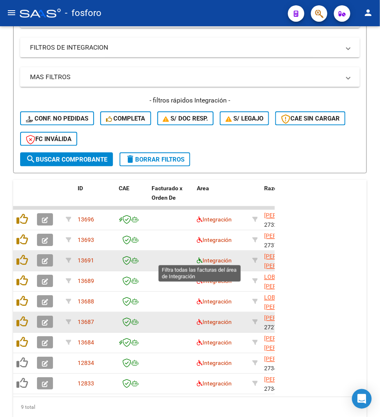
click at [197, 261] on icon at bounding box center [200, 261] width 6 height 6
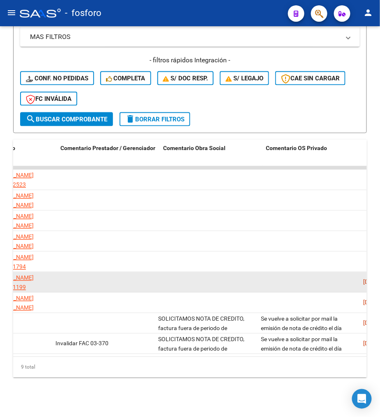
scroll to position [0, 1557]
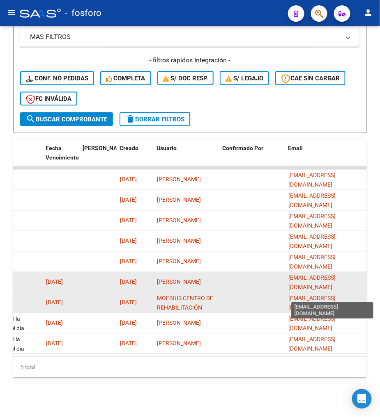
click at [317, 295] on span "administracion@moebiuscentroterapeutico.com" at bounding box center [311, 303] width 47 height 16
copy span "administracion@moebiuscentroterapeutico.com"
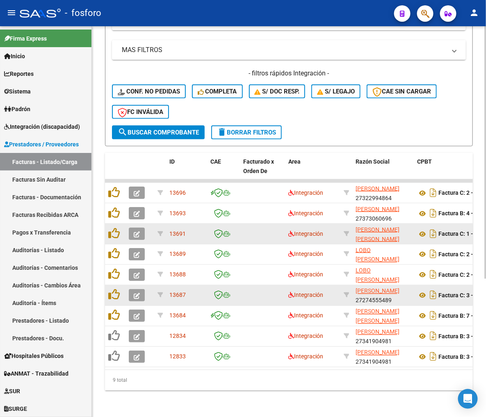
scroll to position [214, 0]
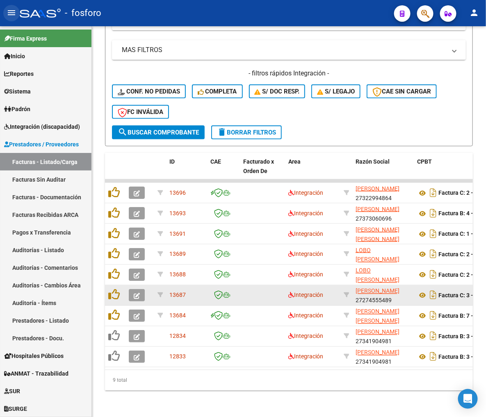
click at [13, 9] on mat-icon "menu" at bounding box center [12, 13] width 10 height 10
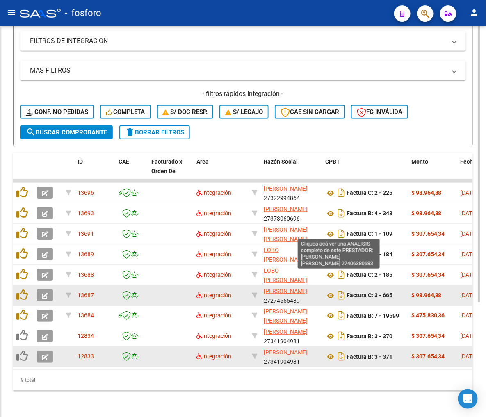
scroll to position [163, 0]
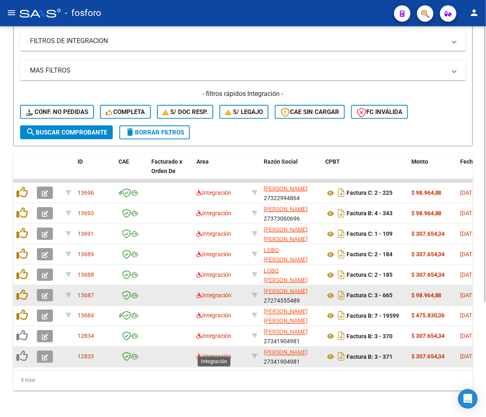
click at [202, 354] on span "Integración" at bounding box center [214, 357] width 35 height 7
click at [200, 354] on icon at bounding box center [200, 357] width 6 height 6
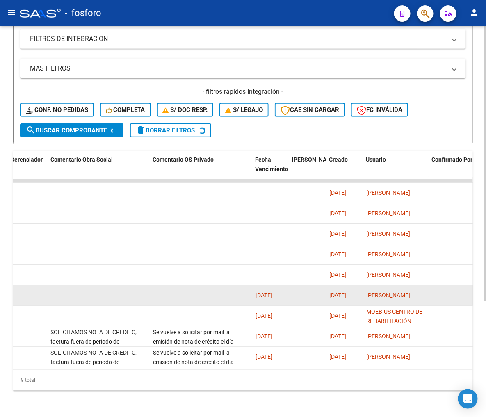
scroll to position [0, 1450]
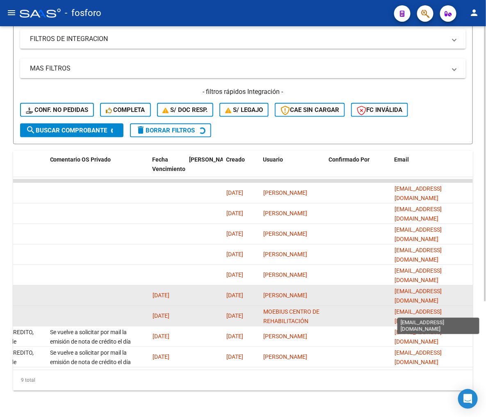
click at [372, 309] on span "administracion@moebiuscentroterapeutico.com" at bounding box center [418, 317] width 47 height 16
copy span "administracion@moebiuscentroterapeutico.com"
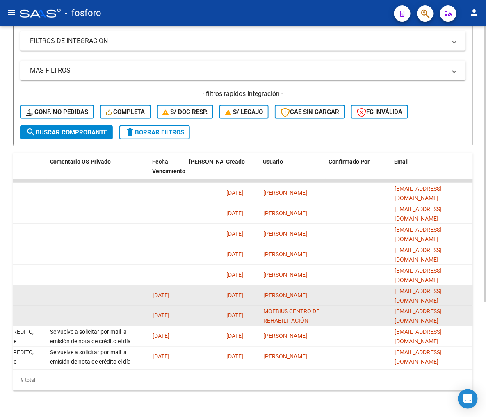
copy span "administracion@moebiuscentroterapeutico.com"
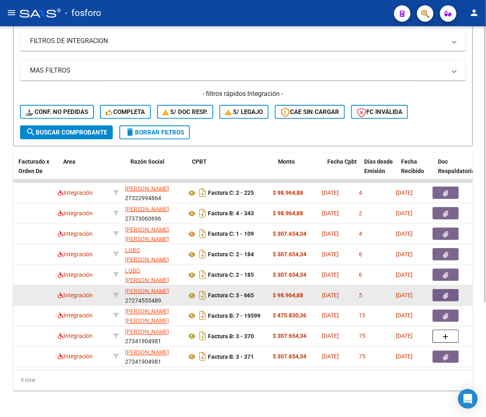
scroll to position [0, 133]
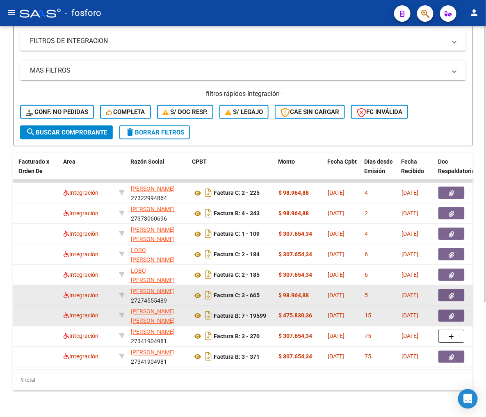
click at [256, 313] on div "Factura B: 7 - 19599" at bounding box center [232, 315] width 80 height 13
drag, startPoint x: 256, startPoint y: 313, endPoint x: 259, endPoint y: 306, distance: 7.5
click at [259, 313] on strong "Factura B: 7 - 19599" at bounding box center [240, 316] width 53 height 7
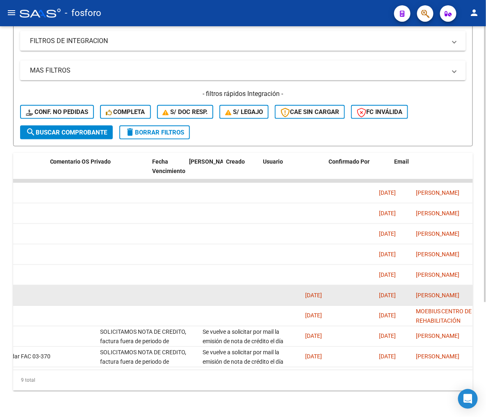
scroll to position [0, 1450]
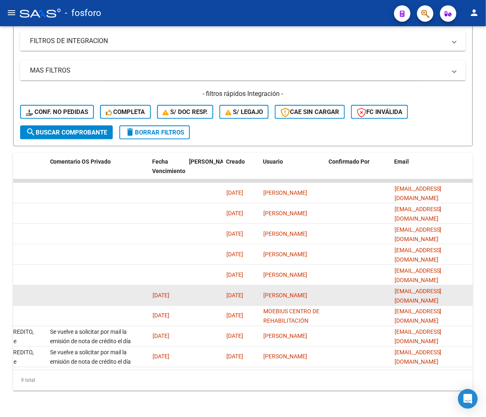
click at [372, 286] on datatable-body-cell "liccastellani@hotmail.com" at bounding box center [433, 296] width 82 height 20
click at [372, 288] on span "liccastellani@hotmail.com" at bounding box center [418, 296] width 47 height 16
copy span "liccastellani@hotmail.com"
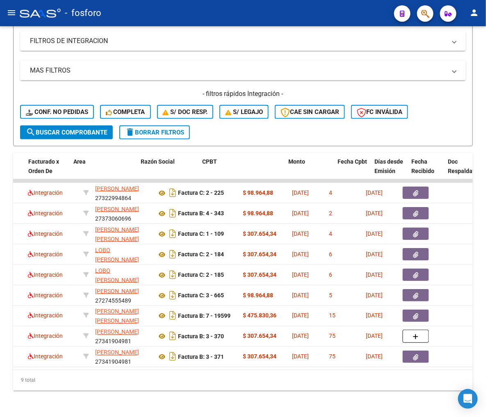
scroll to position [0, 115]
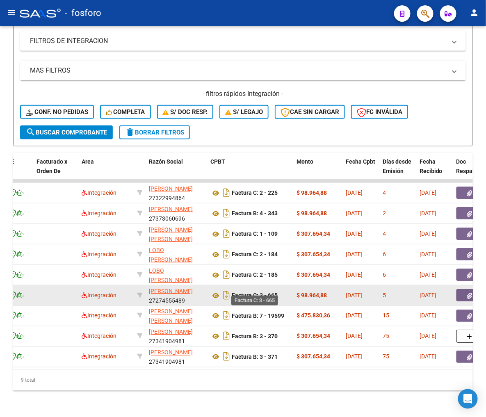
click at [277, 293] on strong "Factura C: 3 - 665" at bounding box center [255, 296] width 46 height 7
copy strong "665"
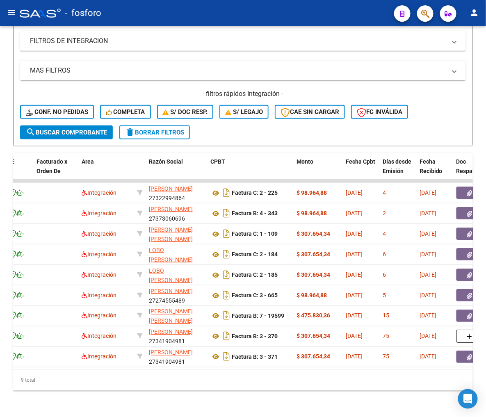
drag, startPoint x: 137, startPoint y: 371, endPoint x: 238, endPoint y: 378, distance: 101.6
click at [238, 378] on div "9 total" at bounding box center [243, 381] width 460 height 21
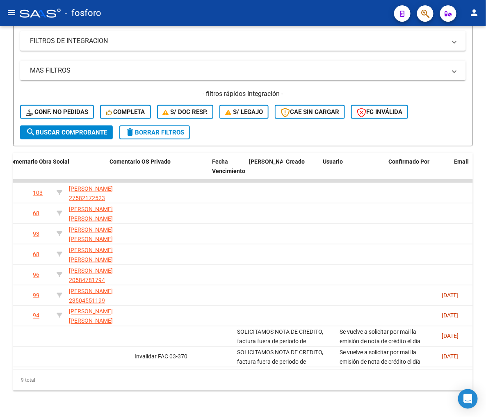
scroll to position [0, 1450]
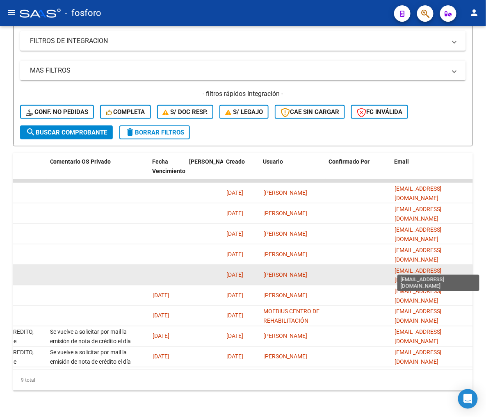
click at [372, 270] on span "ceciliaalejandralobo78@gmail.com" at bounding box center [418, 276] width 47 height 16
copy span "ceciliaalejandralobo78@gmail.com"
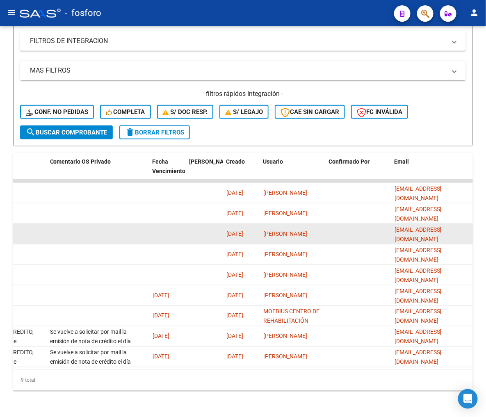
click at [372, 225] on div "ramosyamila22@gmail.com" at bounding box center [433, 233] width 76 height 17
copy span "ramosyamila22@gmail.com"
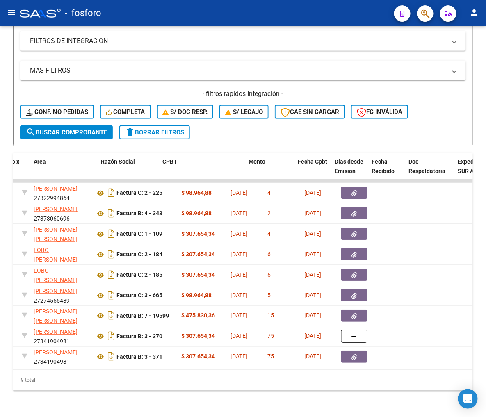
scroll to position [0, 163]
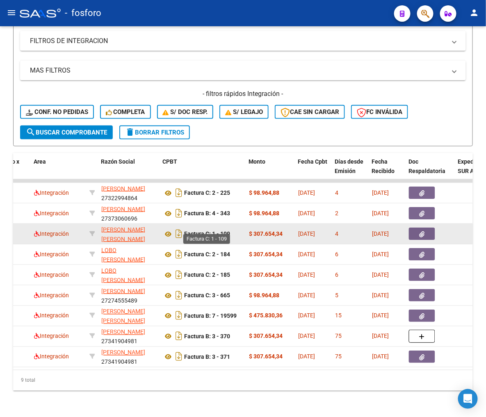
click at [228, 231] on strong "Factura C: 1 - 109" at bounding box center [207, 234] width 46 height 7
copy strong "109"
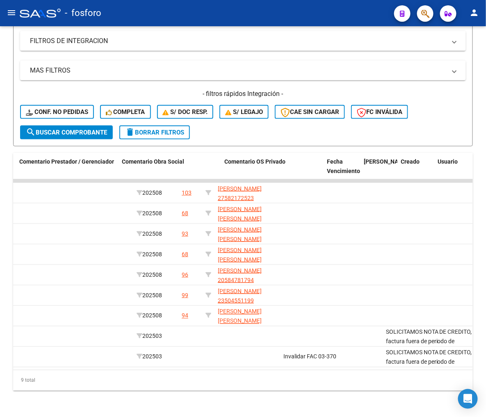
scroll to position [0, 1450]
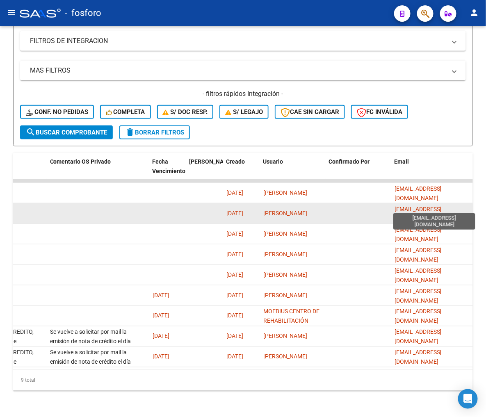
click at [372, 209] on span "fabiolaroda1@gmail.com" at bounding box center [418, 214] width 47 height 16
copy span "fabiolaroda1@gmail.com"
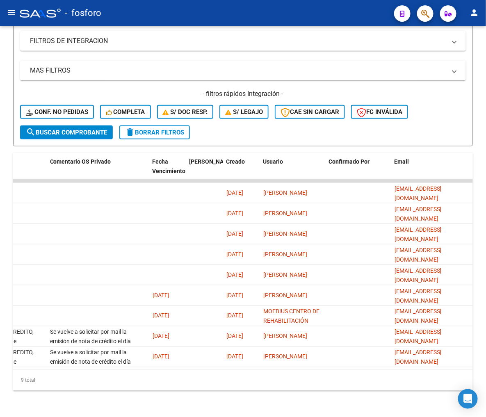
drag, startPoint x: 407, startPoint y: 373, endPoint x: 355, endPoint y: 374, distance: 52.1
click at [355, 374] on div "9 total" at bounding box center [243, 381] width 460 height 21
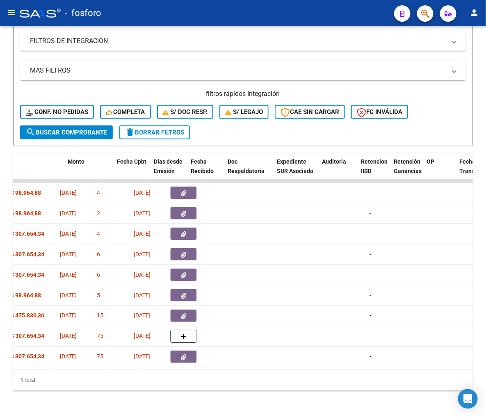
scroll to position [0, 247]
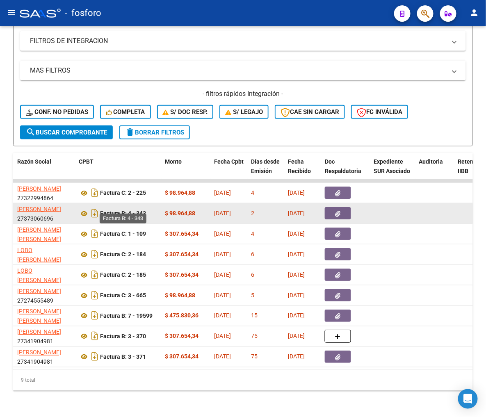
click at [138, 211] on strong "Factura B: 4 - 343" at bounding box center [123, 214] width 46 height 7
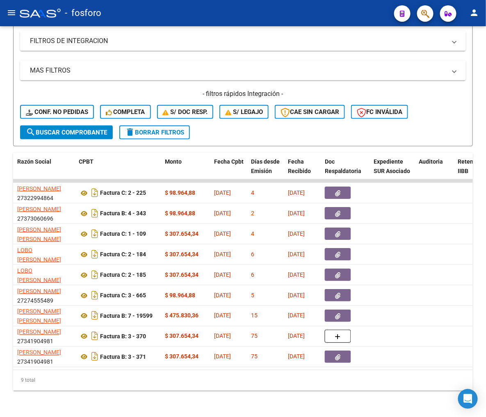
copy strong "343"
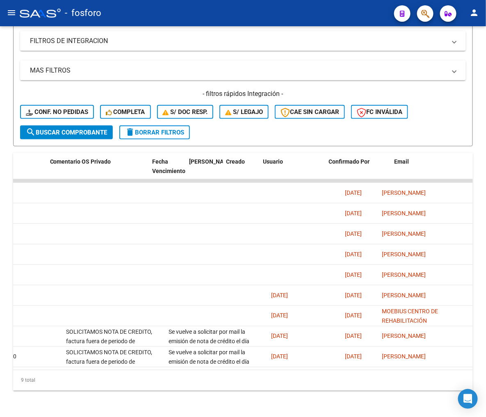
scroll to position [0, 1450]
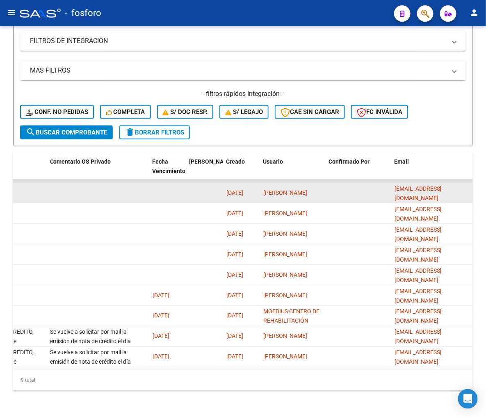
click at [372, 183] on datatable-body-cell "rociorodriguezbustos@gmail.com" at bounding box center [433, 193] width 82 height 20
drag, startPoint x: 419, startPoint y: 181, endPoint x: 421, endPoint y: 185, distance: 4.6
click at [372, 185] on span "rociorodriguezbustos@gmail.com" at bounding box center [418, 193] width 47 height 16
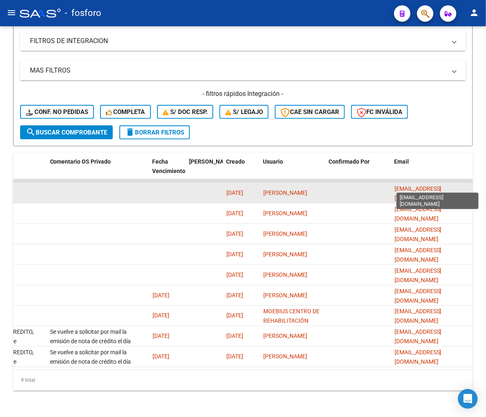
click at [372, 185] on span "rociorodriguezbustos@gmail.com" at bounding box center [418, 193] width 47 height 16
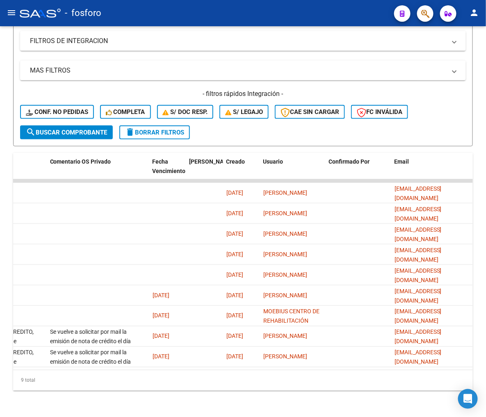
drag, startPoint x: 375, startPoint y: 371, endPoint x: 306, endPoint y: 368, distance: 68.6
click at [306, 368] on div "ID CAE Facturado x Orden De Area Razón Social CPBT Monto Fecha Cpbt Días desde …" at bounding box center [243, 272] width 460 height 238
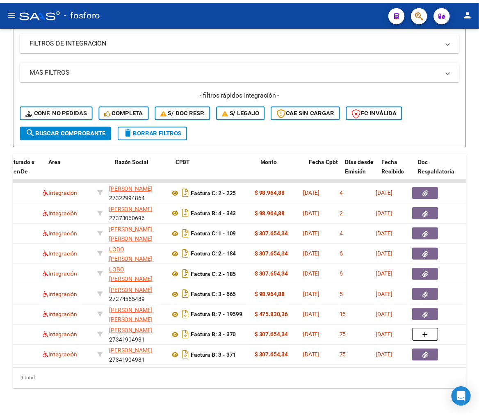
scroll to position [0, 0]
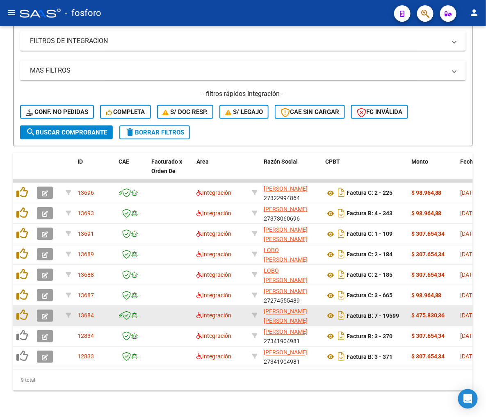
click at [50, 310] on button "button" at bounding box center [45, 316] width 16 height 12
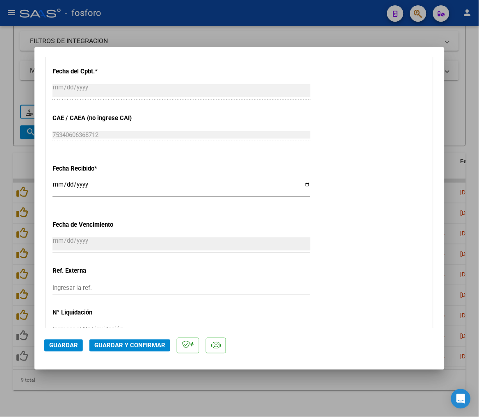
scroll to position [638, 0]
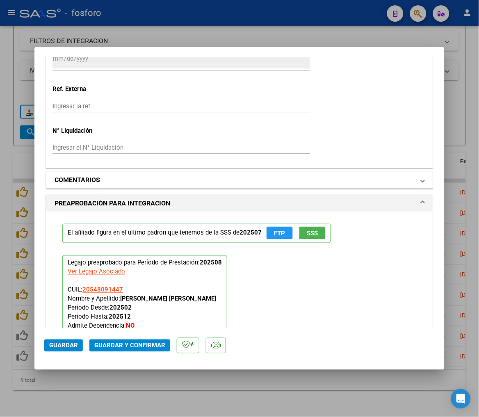
click at [101, 179] on mat-panel-title "COMENTARIOS" at bounding box center [235, 180] width 360 height 10
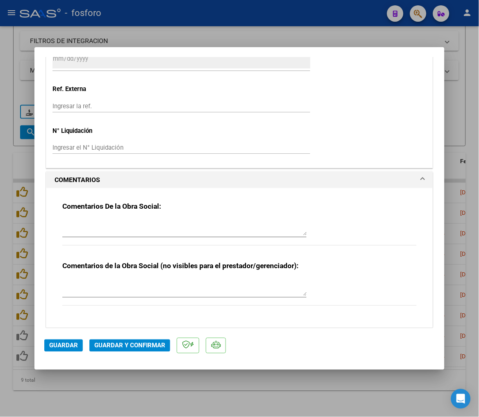
click at [86, 231] on textarea at bounding box center [184, 228] width 245 height 16
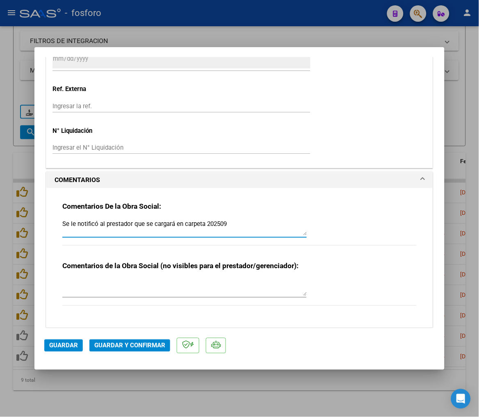
click at [236, 224] on textarea "Se le notificó al prestador que se cargará en carpeta 202509" at bounding box center [184, 228] width 245 height 16
type textarea "Se le notificó al prestador que se cargará en carpeta 202509"
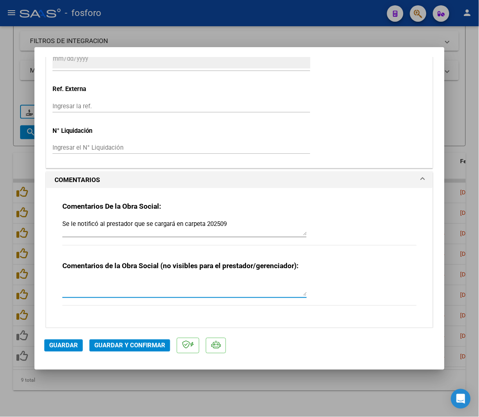
click at [151, 293] on textarea at bounding box center [184, 288] width 245 height 16
paste textarea "202509"
type textarea "202509"
click at [141, 224] on textarea "Se le notificó al prestador que se cargará en carpeta 202509" at bounding box center [184, 228] width 245 height 16
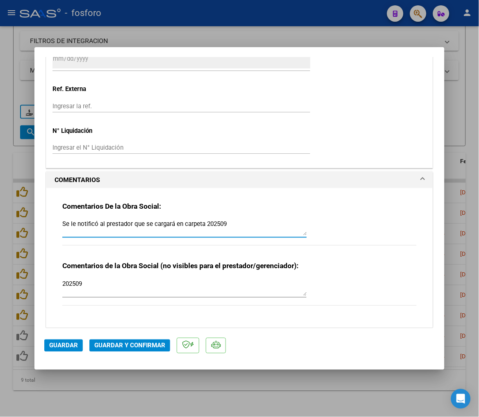
click at [141, 224] on textarea "Se le notificó al prestador que se cargará en carpeta 202509" at bounding box center [184, 228] width 245 height 16
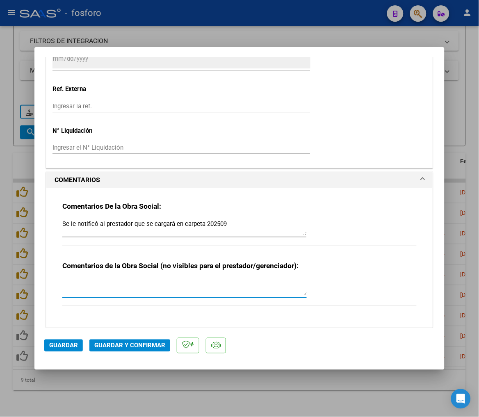
paste textarea "202509"
click at [156, 228] on textarea "Se le notificó al prestador que se cargará en carpeta 202509" at bounding box center [184, 228] width 245 height 16
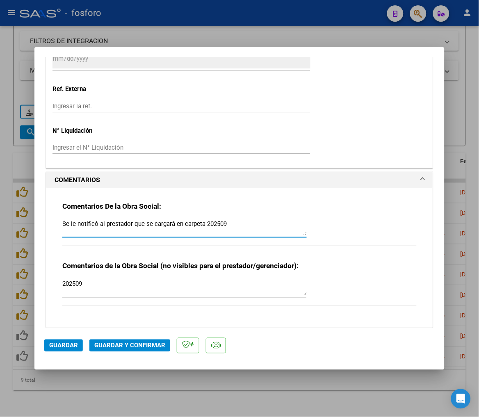
click at [156, 228] on textarea "Se le notificó al prestador que se cargará en carpeta 202509" at bounding box center [184, 228] width 245 height 16
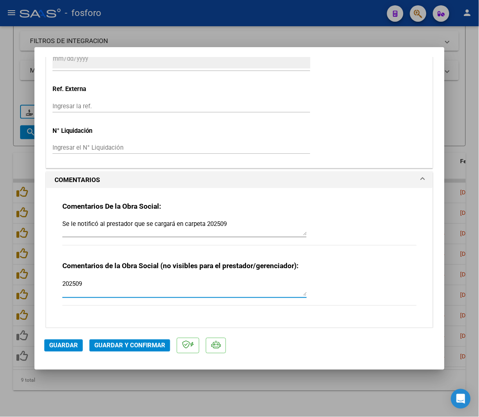
drag, startPoint x: 136, startPoint y: 291, endPoint x: -162, endPoint y: 253, distance: 299.9
click at [0, 253] on html "menu - fosforo person Firma Express Inicio Calendario SSS Instructivos Contacto…" at bounding box center [239, 208] width 479 height 417
paste textarea "Se le notificó al prestador que se cargará en carpeta"
type textarea "Se le notificó al prestador que se cargará en carpeta 202509"
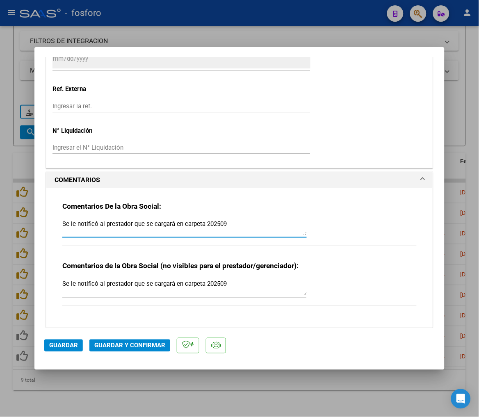
drag, startPoint x: 226, startPoint y: 220, endPoint x: 178, endPoint y: 227, distance: 48.9
click at [178, 227] on textarea "Se le notificó al prestador que se cargará en carpeta 202509" at bounding box center [184, 228] width 245 height 16
drag, startPoint x: 175, startPoint y: 227, endPoint x: 238, endPoint y: 226, distance: 63.2
click at [238, 226] on textarea "Se le notificó al prestador que se cargará en carpeta 202509" at bounding box center [184, 228] width 245 height 16
click at [222, 224] on textarea "Se le notificó al prestador que se cargará el proximo mes" at bounding box center [184, 228] width 245 height 16
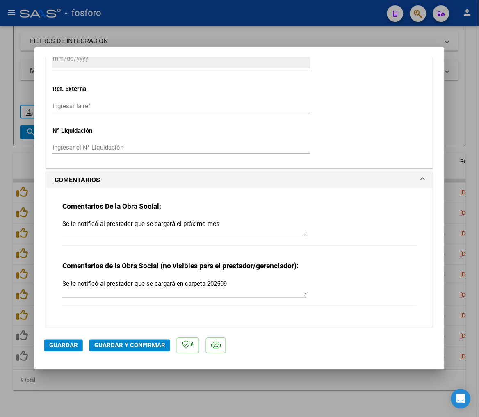
type textarea "Se le notificó al prestador que se cargará el próximo mes"
click at [234, 215] on div "Comentarios De la Obra Social: Se le notificó al prestador que se cargará el pr…" at bounding box center [239, 228] width 355 height 53
click at [372, 226] on div "Comentarios De la Obra Social: Se le notificó al prestador que se cargará el pr…" at bounding box center [239, 228] width 355 height 53
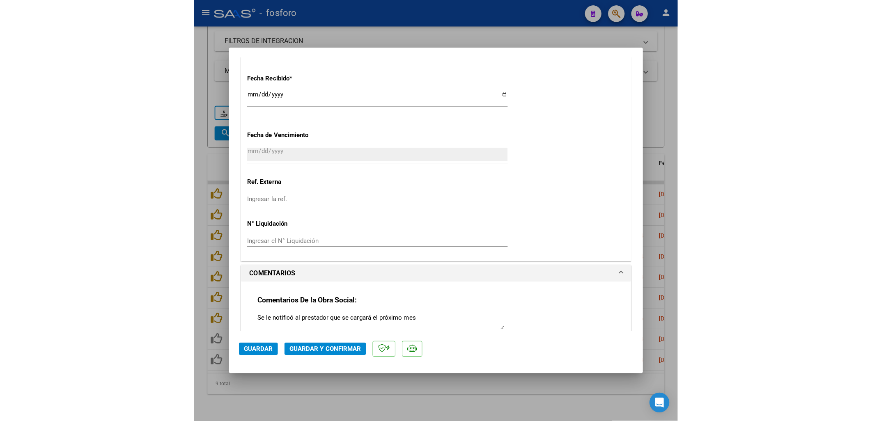
scroll to position [775, 0]
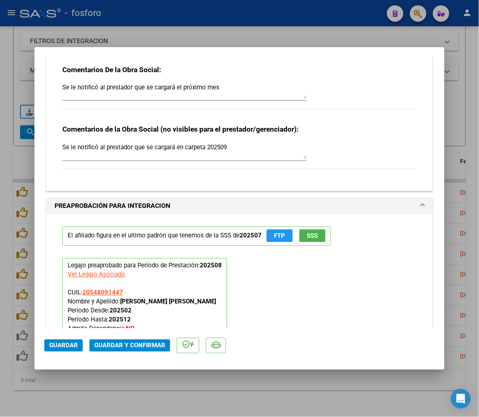
click at [138, 87] on textarea "Se le notificó al prestador que se cargará el próximo mes" at bounding box center [184, 91] width 245 height 16
click at [179, 141] on div "Comentarios de la Obra Social (no visibles para el prestador/gerenciador): Se l…" at bounding box center [239, 151] width 355 height 53
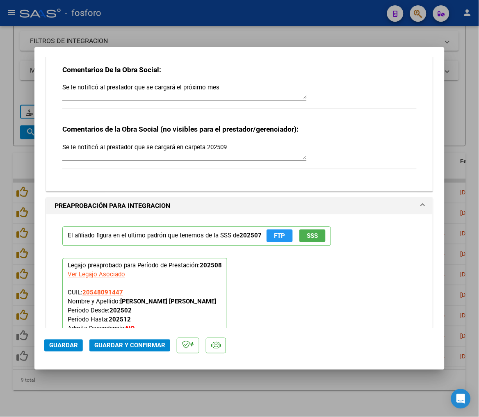
click at [179, 141] on div "Comentarios de la Obra Social (no visibles para el prestador/gerenciador): Se l…" at bounding box center [239, 151] width 355 height 53
click at [179, 144] on textarea "Se le notificó al prestador que se cargará en carpeta 202509" at bounding box center [184, 151] width 245 height 16
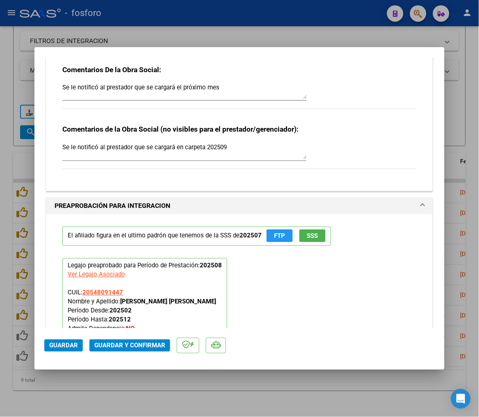
click at [138, 81] on div "Se le notificó al prestador que se cargará el próximo mes" at bounding box center [184, 91] width 245 height 20
click at [140, 83] on textarea "Se le notificó al prestador que se cargará el próximo mes" at bounding box center [184, 91] width 245 height 16
click at [160, 152] on textarea "Se le notificó al prestador que se cargará en carpeta 202509" at bounding box center [184, 151] width 245 height 16
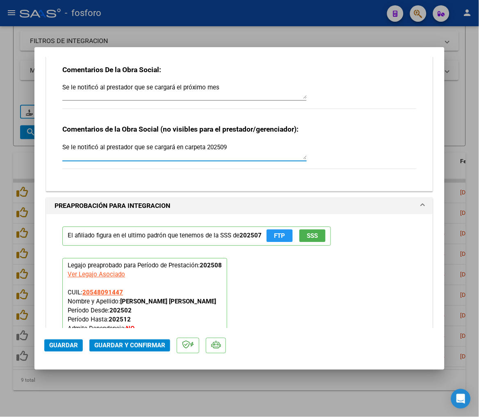
click at [160, 152] on textarea "Se le notificó al prestador que se cargará en carpeta 202509" at bounding box center [184, 151] width 245 height 16
click at [148, 85] on textarea "Se le notificó al prestador que se cargará el próximo mes" at bounding box center [184, 91] width 245 height 16
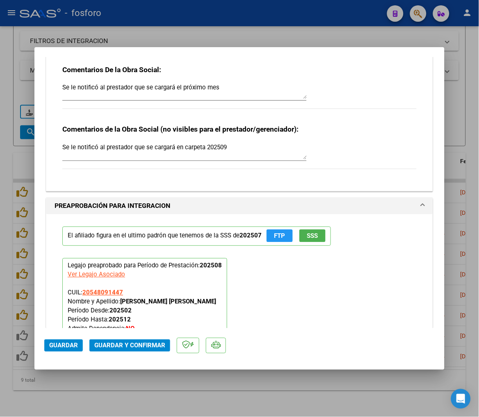
click at [197, 154] on textarea "Se le notificó al prestador que se cargará en carpeta 202509" at bounding box center [184, 151] width 245 height 16
click at [161, 84] on textarea "Se le notificó al prestador que se cargará el próximo mes" at bounding box center [184, 91] width 245 height 16
click at [162, 85] on textarea "Se le notificó al prestador que se cargará el próximo mes" at bounding box center [184, 91] width 245 height 16
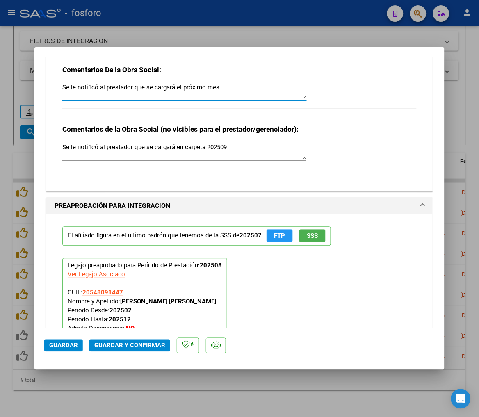
click at [162, 85] on textarea "Se le notificó al prestador que se cargará el próximo mes" at bounding box center [184, 91] width 245 height 16
click at [66, 342] on span "Guardar" at bounding box center [63, 345] width 29 height 7
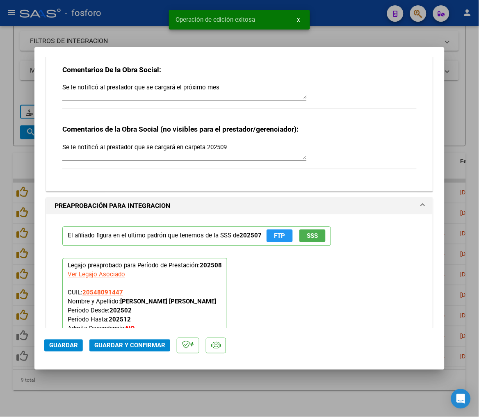
click at [69, 396] on div at bounding box center [239, 208] width 479 height 417
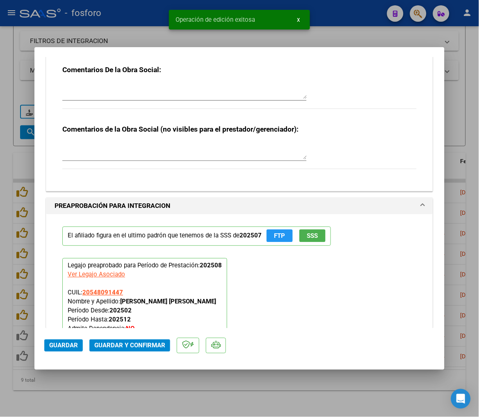
click at [69, 396] on div "Video tutorial PRESTADORES -> Listado de CPBTs Emitidos por Prestadores / Prove…" at bounding box center [239, 143] width 479 height 548
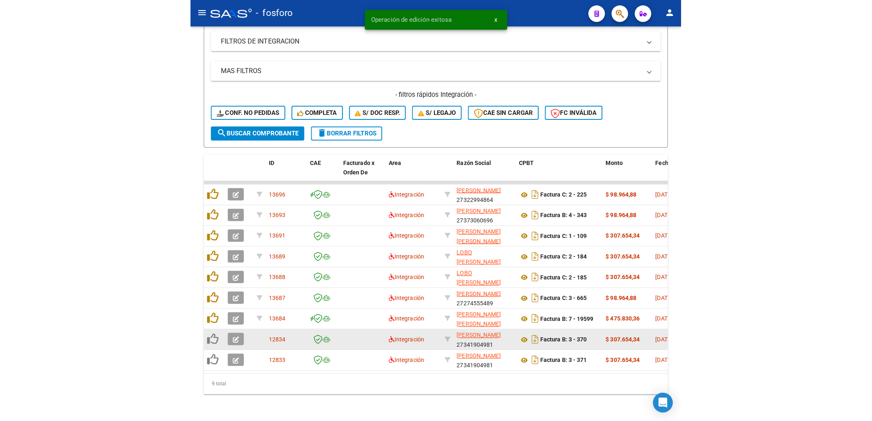
scroll to position [143, 0]
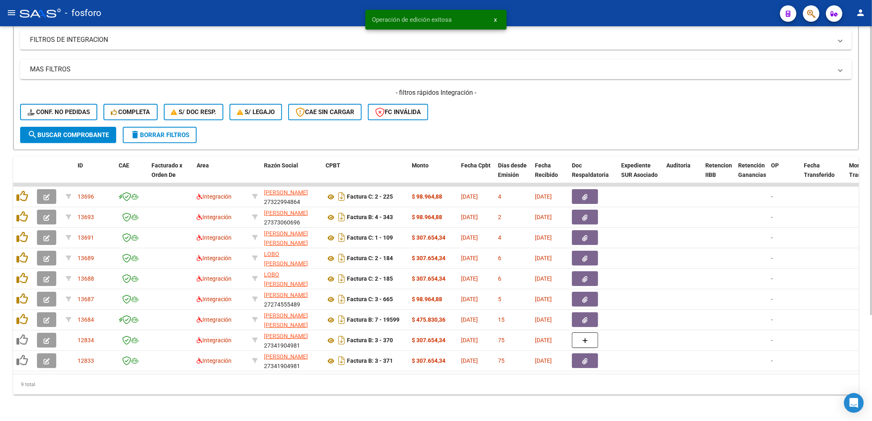
drag, startPoint x: 346, startPoint y: 376, endPoint x: 569, endPoint y: 381, distance: 222.5
click at [372, 381] on div "ID CAE Facturado x Orden De Area Razón Social CPBT Monto Fecha Cpbt Días desde …" at bounding box center [435, 276] width 845 height 238
drag, startPoint x: 569, startPoint y: 381, endPoint x: 406, endPoint y: 387, distance: 162.6
click at [372, 387] on div "9 total" at bounding box center [435, 384] width 845 height 21
drag, startPoint x: 381, startPoint y: 378, endPoint x: 392, endPoint y: 376, distance: 11.7
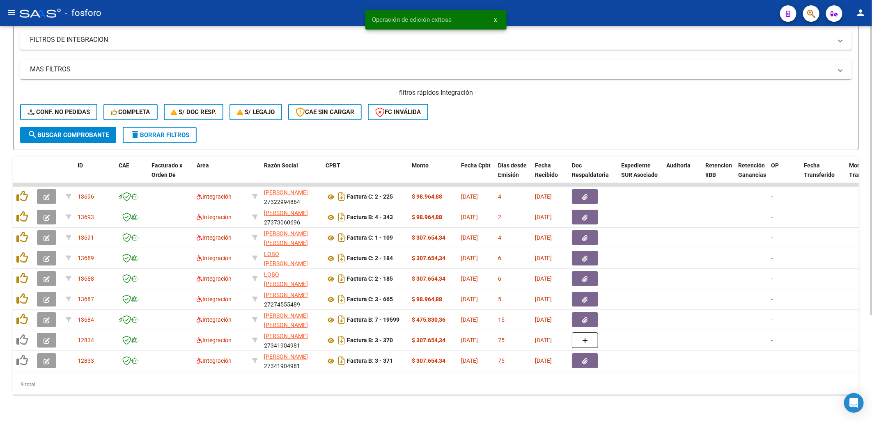
click at [372, 376] on div "9 total" at bounding box center [435, 384] width 845 height 21
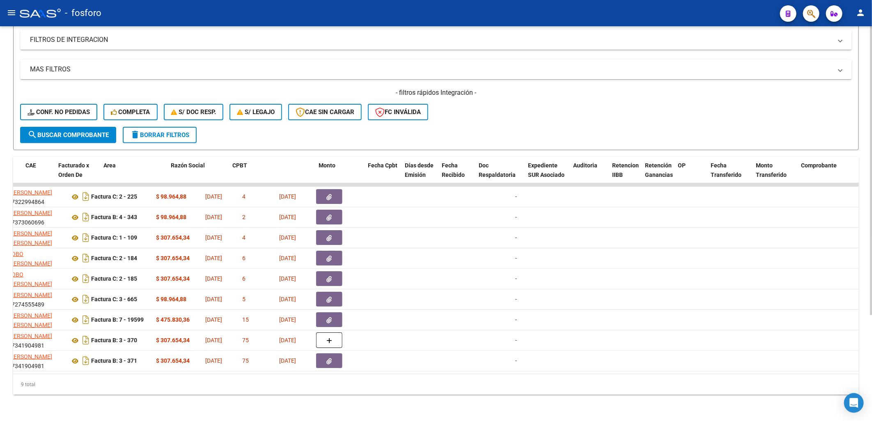
scroll to position [0, 0]
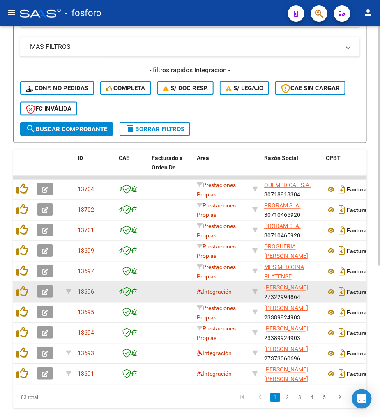
scroll to position [214, 0]
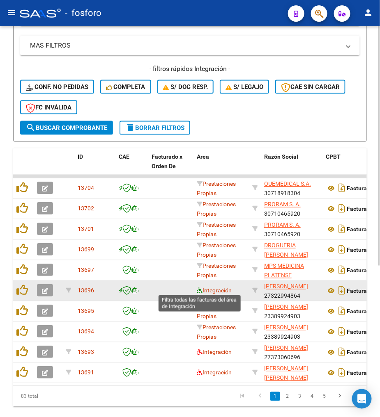
click at [199, 291] on icon at bounding box center [200, 291] width 6 height 6
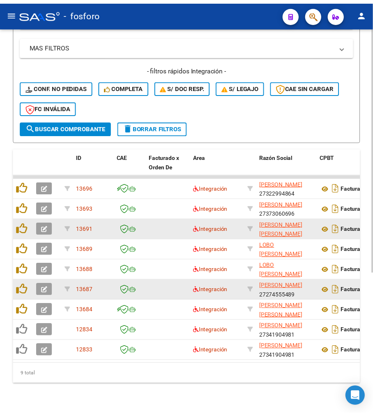
scroll to position [227, 0]
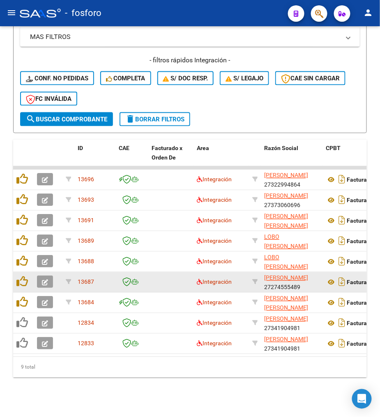
click at [47, 280] on icon "button" at bounding box center [45, 283] width 6 height 6
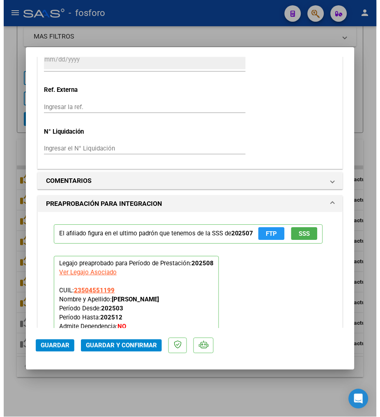
scroll to position [638, 0]
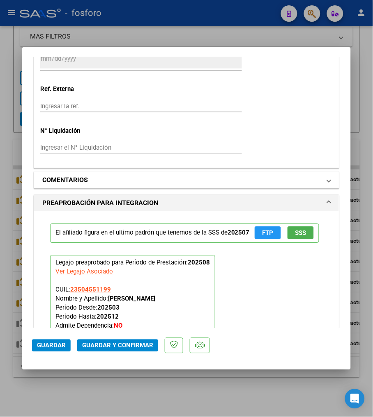
click at [134, 183] on mat-panel-title "COMENTARIOS" at bounding box center [181, 180] width 278 height 10
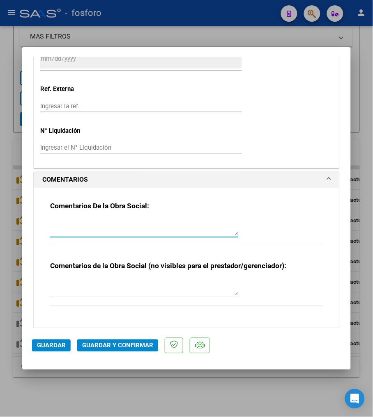
click at [89, 228] on textarea at bounding box center [144, 228] width 188 height 16
paste textarea "Se le notificó al prestador que se cargará el próximo mes"
type textarea "Se le notificó al prestador que se cargará el próximo mes"
click at [133, 299] on div at bounding box center [144, 291] width 188 height 27
click at [136, 292] on textarea at bounding box center [144, 288] width 188 height 16
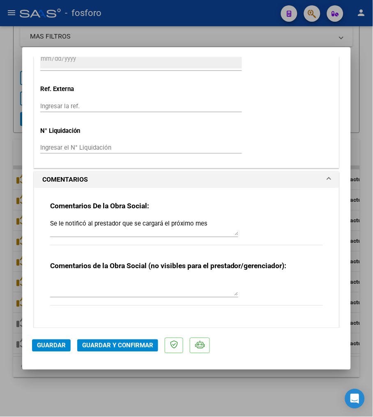
paste textarea "Se le notificó al prestador que se cargará en carpeta 202509"
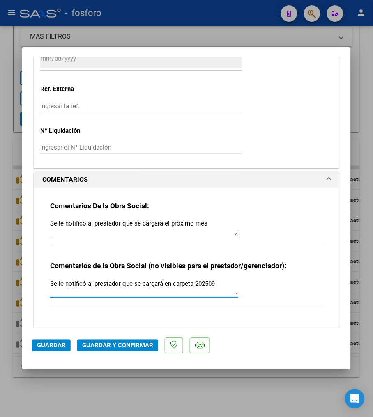
type textarea "Se le notificó al prestador que se cargará en carpeta 202509"
click at [55, 340] on button "Guardar" at bounding box center [51, 346] width 39 height 12
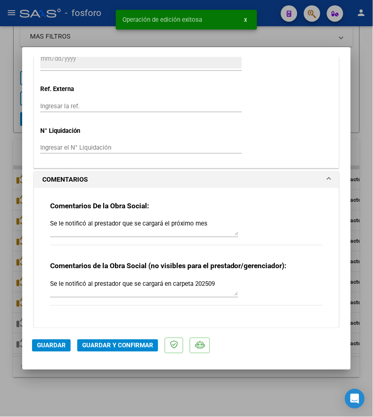
click at [57, 391] on div at bounding box center [186, 208] width 373 height 417
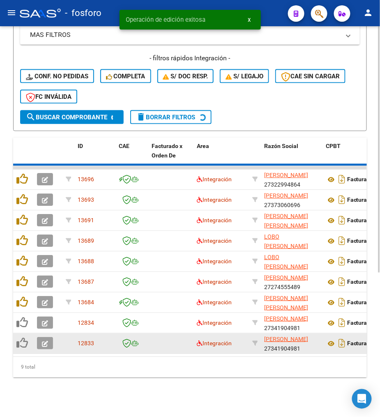
scroll to position [227, 0]
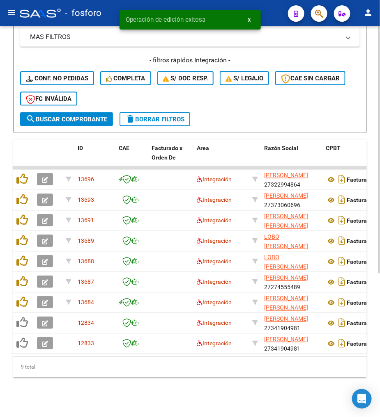
drag, startPoint x: 52, startPoint y: 357, endPoint x: 107, endPoint y: 356, distance: 55.0
click at [107, 356] on div "ID CAE Facturado x Orden De Area Razón Social CPBT Monto Fecha Cpbt Días desde …" at bounding box center [189, 259] width 353 height 238
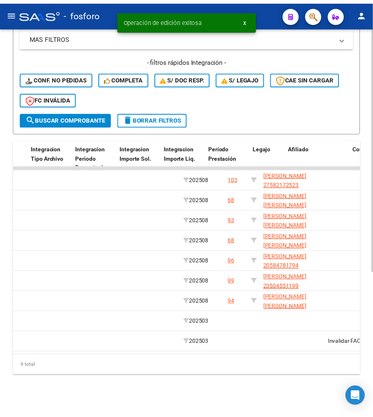
scroll to position [0, 0]
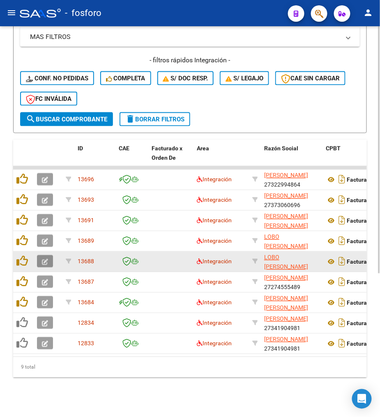
click at [43, 259] on icon "button" at bounding box center [45, 262] width 6 height 6
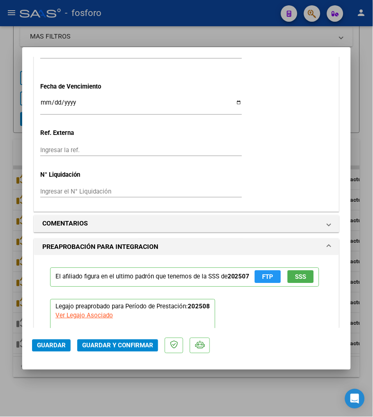
scroll to position [684, 0]
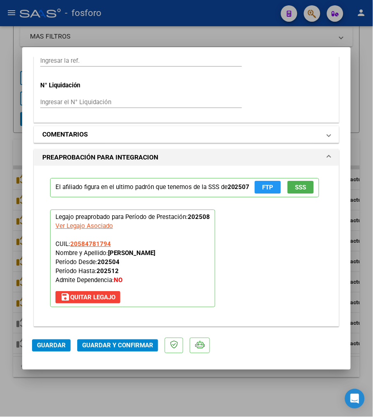
click at [101, 137] on mat-panel-title "COMENTARIOS" at bounding box center [181, 135] width 278 height 10
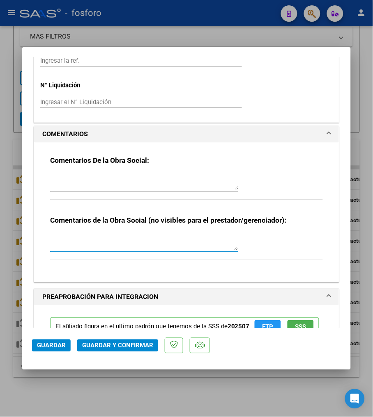
click at [74, 235] on textarea at bounding box center [144, 242] width 188 height 16
paste textarea "Se le notificó al prestador que se cargará en carpeta 202509"
type textarea "Se le notificó al prestador que se cargará en carpeta 202509"
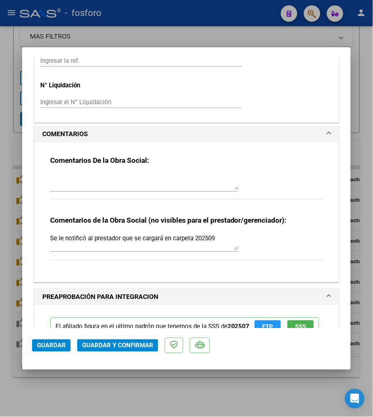
click at [187, 189] on textarea at bounding box center [144, 182] width 188 height 16
paste textarea "Se le notificó al prestador que se cargará el próximo mes"
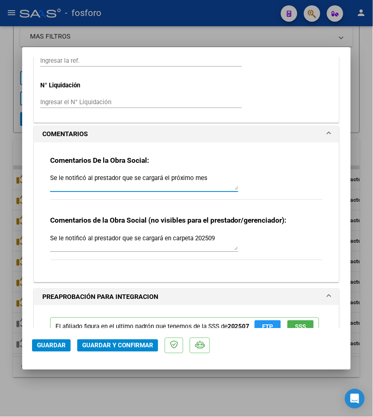
type textarea "Se le notificó al prestador que se cargará el próximo mes"
click at [39, 346] on span "Guardar" at bounding box center [51, 345] width 29 height 7
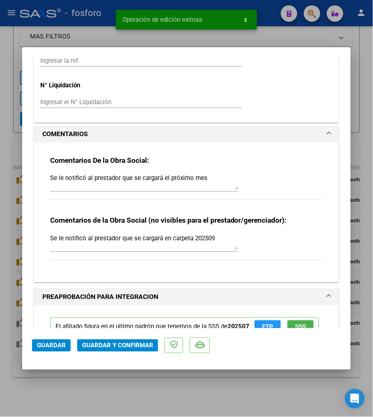
click at [71, 385] on div at bounding box center [186, 208] width 373 height 417
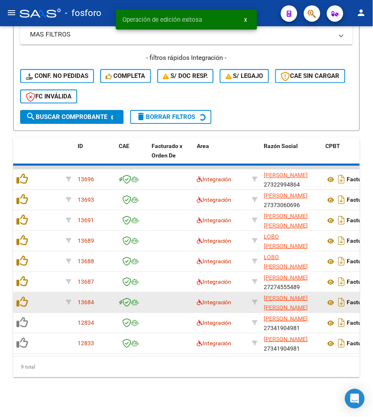
scroll to position [227, 0]
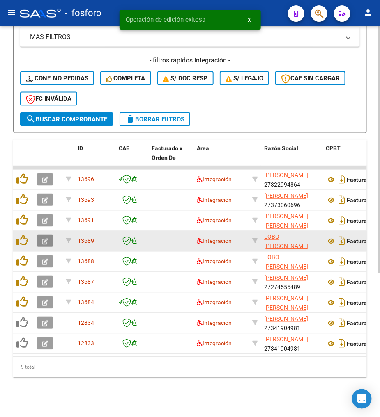
click at [42, 239] on icon "button" at bounding box center [45, 242] width 6 height 6
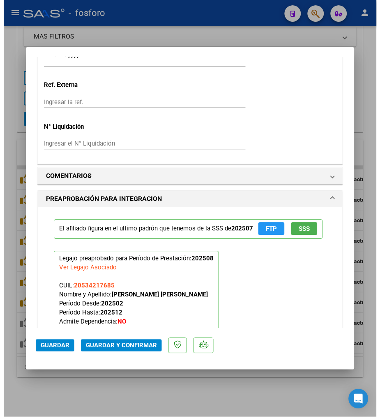
scroll to position [638, 0]
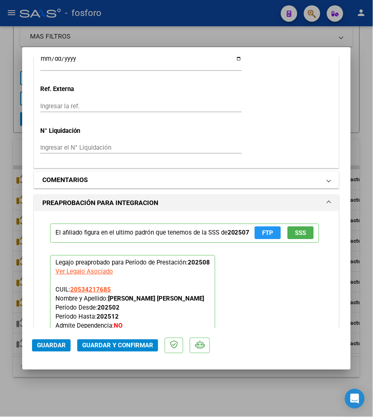
click at [70, 172] on mat-expansion-panel-header "COMENTARIOS" at bounding box center [186, 180] width 305 height 16
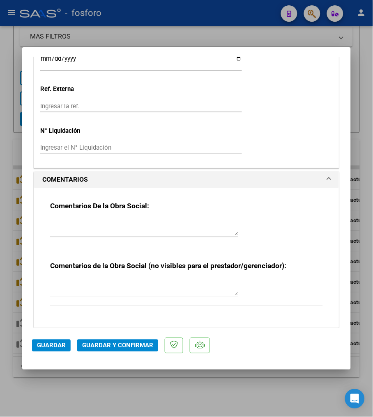
click at [81, 224] on textarea at bounding box center [144, 228] width 188 height 16
paste textarea "Se le notificó al prestador que se cargará el próximo mes"
type textarea "Se le notificó al prestador que se cargará el próximo mes"
click at [156, 296] on textarea at bounding box center [144, 288] width 188 height 16
paste textarea "Se le notificó al prestador que se cargará en carpeta 202509"
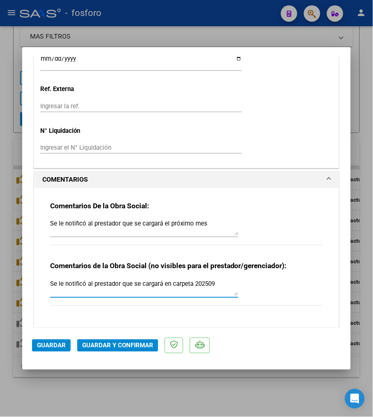
type textarea "Se le notificó al prestador que se cargará en carpeta 202509"
click at [48, 350] on button "Guardar" at bounding box center [51, 346] width 39 height 12
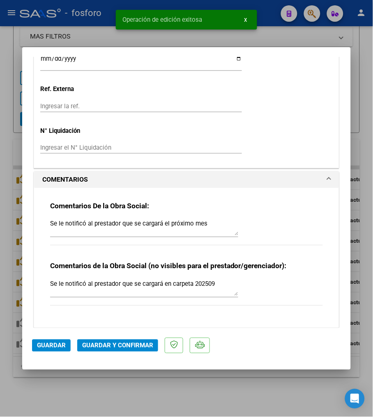
click at [134, 392] on div at bounding box center [186, 208] width 373 height 417
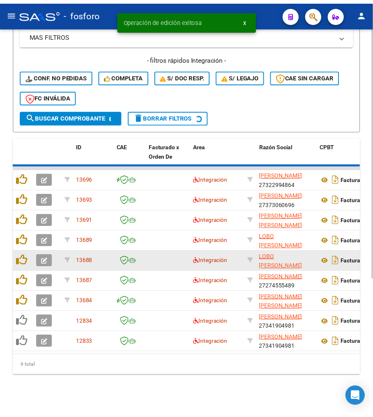
scroll to position [227, 0]
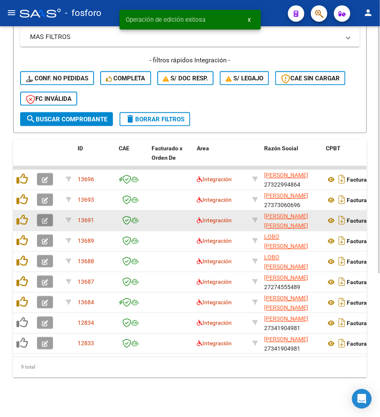
click at [46, 217] on span "button" at bounding box center [45, 220] width 6 height 7
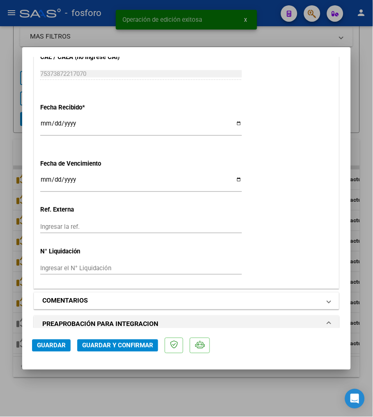
click at [117, 298] on mat-panel-title "COMENTARIOS" at bounding box center [181, 301] width 278 height 10
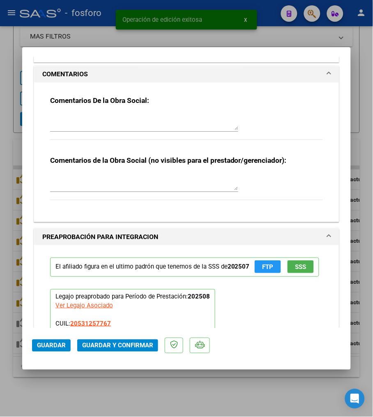
scroll to position [745, 0]
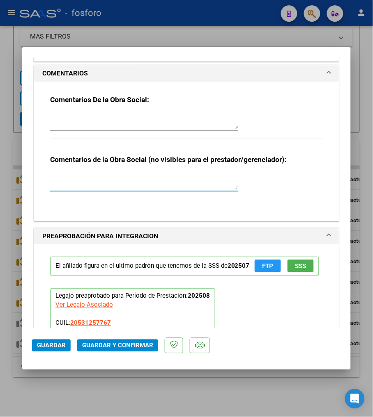
click at [122, 183] on textarea at bounding box center [144, 181] width 188 height 16
paste textarea "Se le notificó al prestador que se cargará en carpeta 202509"
type textarea "Se le notificó al prestador que se cargará en carpeta 202509"
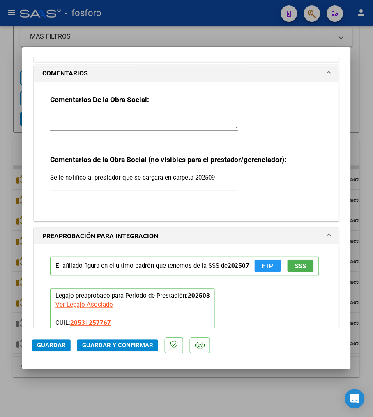
click at [124, 124] on textarea at bounding box center [144, 121] width 188 height 16
paste textarea "Se le notificó al prestador que se cargará el próximo mes"
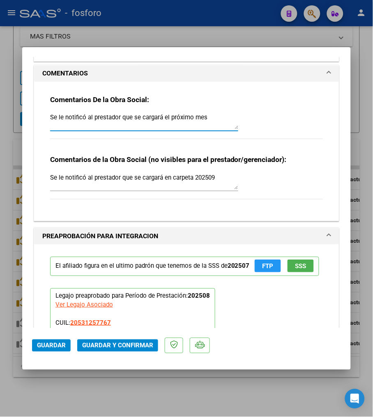
type textarea "Se le notificó al prestador que se cargará el próximo mes"
click at [42, 358] on mat-dialog-actions "Guardar Guardar y Confirmar" at bounding box center [186, 344] width 309 height 32
click at [44, 355] on mat-dialog-actions "Guardar Guardar y Confirmar" at bounding box center [186, 344] width 309 height 32
click at [46, 348] on span "Guardar" at bounding box center [51, 345] width 29 height 7
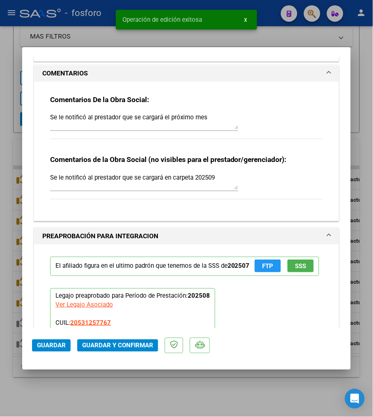
click at [63, 370] on mat-dialog-container "COMPROBANTE VER COMPROBANTE ESTADO: Recibida. En proceso de confirmacion/acepta…" at bounding box center [186, 208] width 328 height 323
click at [69, 404] on div at bounding box center [186, 208] width 373 height 417
type input "$ 0,00"
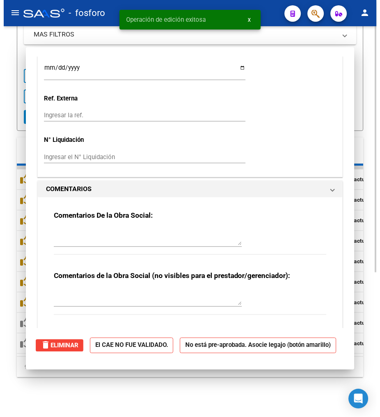
scroll to position [760, 0]
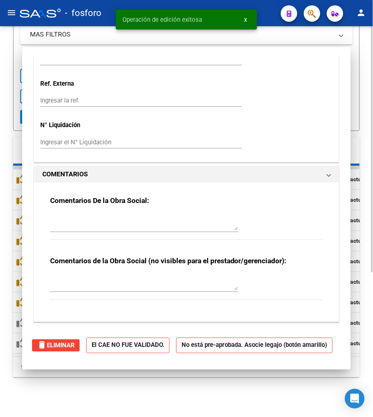
click at [68, 392] on div "Video tutorial PRESTADORES -> Listado de CPBTs Emitidos por Prestadores / Prove…" at bounding box center [186, 110] width 373 height 616
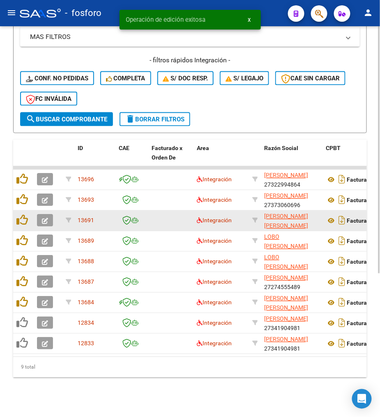
click at [46, 218] on icon "button" at bounding box center [45, 221] width 6 height 6
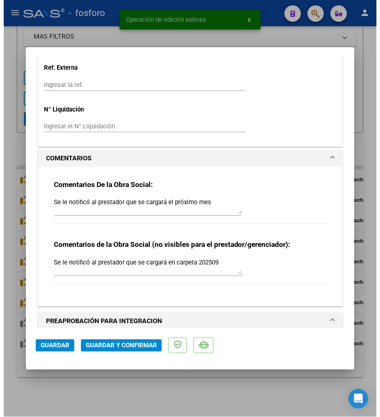
scroll to position [684, 0]
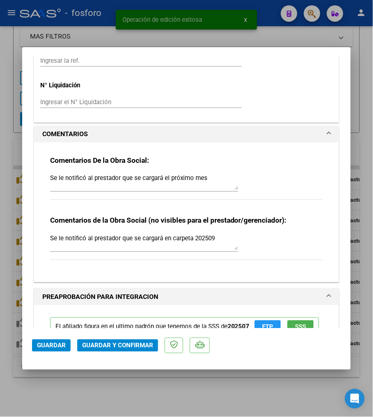
click at [84, 380] on div at bounding box center [186, 208] width 373 height 417
type input "$ 0,00"
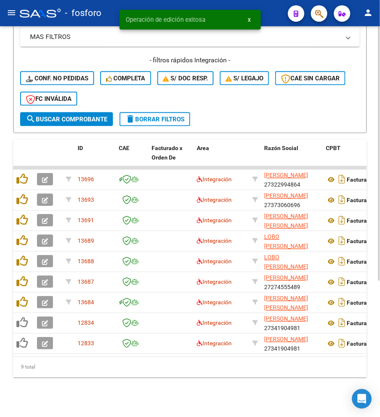
drag, startPoint x: 84, startPoint y: 390, endPoint x: 62, endPoint y: 319, distance: 74.3
click at [83, 390] on div "Video tutorial PRESTADORES -> Listado de CPBTs Emitidos por Prestadores / Prove…" at bounding box center [190, 111] width 380 height 614
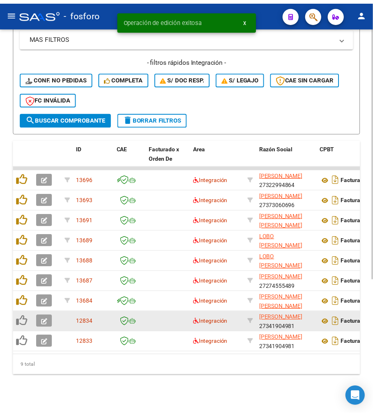
scroll to position [227, 0]
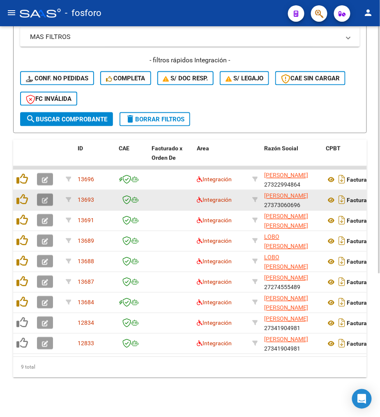
click at [41, 195] on button "button" at bounding box center [45, 200] width 16 height 12
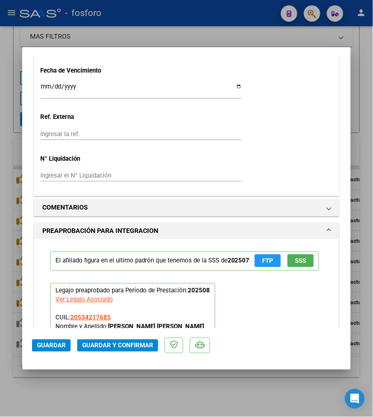
scroll to position [547, 0]
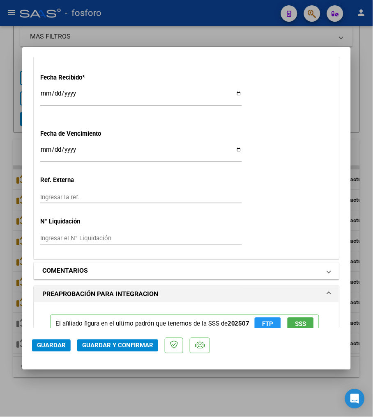
click at [101, 269] on mat-panel-title "COMENTARIOS" at bounding box center [181, 271] width 278 height 10
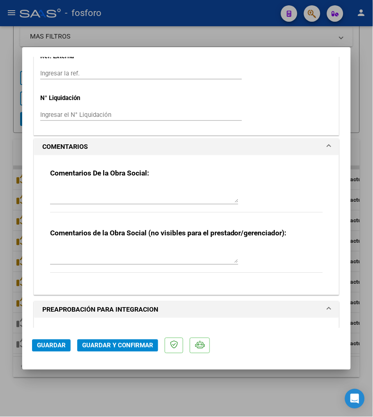
scroll to position [729, 0]
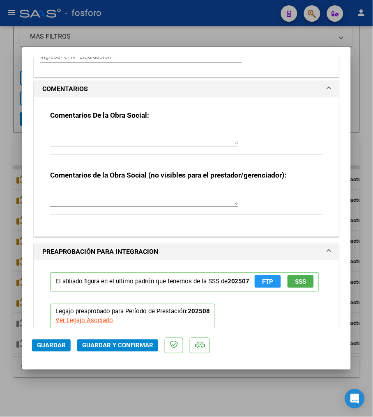
click at [129, 203] on textarea at bounding box center [144, 197] width 188 height 16
paste textarea "Se le notificó al prestador que se cargará el próximo mes"
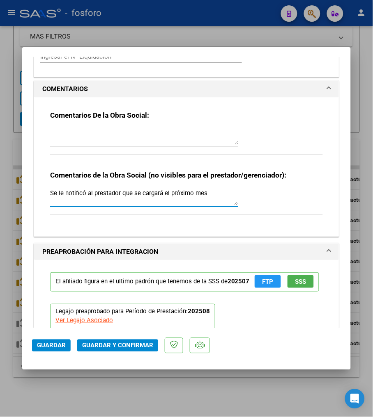
type textarea "Se le notificó al prestador que se cargará el próximo mes"
click at [150, 138] on textarea at bounding box center [144, 136] width 188 height 16
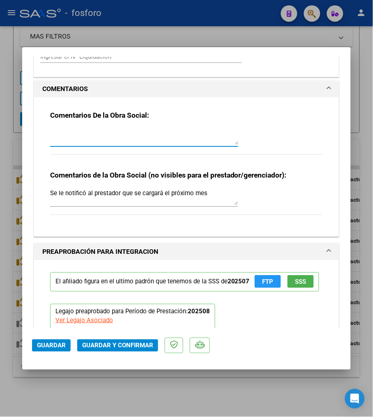
paste textarea "Se le notificó al prestador que se cargará el próximo mes"
type textarea "Se le notificó al prestador que se cargará el próximo mes"
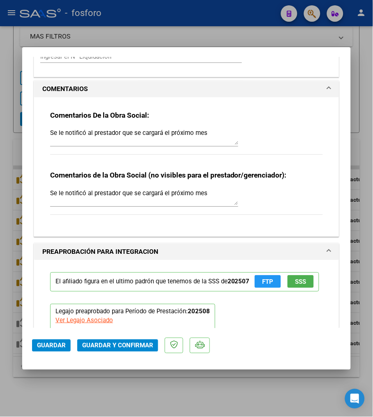
click at [230, 199] on textarea "Se le notificó al prestador que se cargará el próximo mes" at bounding box center [144, 197] width 188 height 16
drag, startPoint x: 217, startPoint y: 198, endPoint x: -2, endPoint y: 188, distance: 219.4
click at [0, 188] on html "menu - fosforo person Firma Express Inicio Calendario SSS Instructivos Contacto…" at bounding box center [186, 208] width 373 height 417
paste textarea "n carpeta 202509"
type textarea "Se le notificó al prestador que se cargará en carpeta 202509"
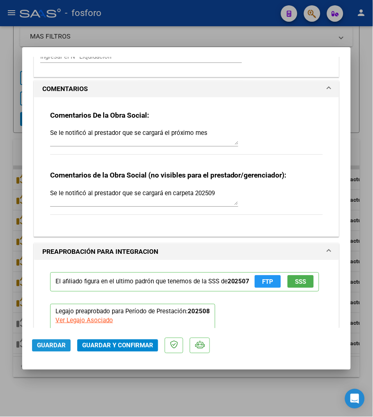
click at [53, 347] on span "Guardar" at bounding box center [51, 345] width 29 height 7
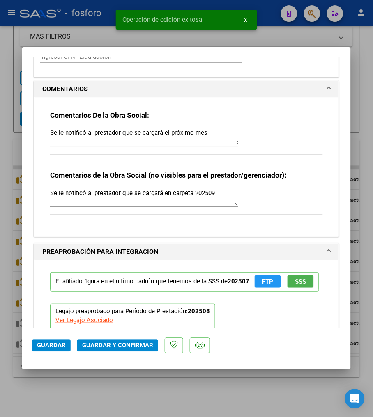
click at [83, 382] on div at bounding box center [186, 208] width 373 height 417
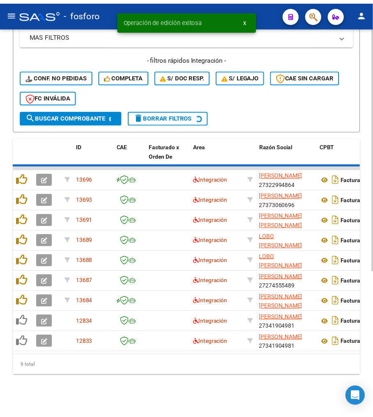
scroll to position [227, 0]
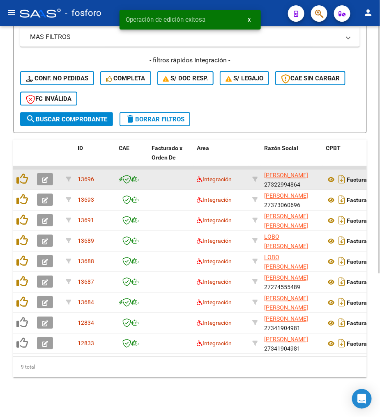
click at [34, 173] on datatable-body-cell at bounding box center [48, 180] width 29 height 20
click at [47, 177] on icon "button" at bounding box center [45, 180] width 6 height 6
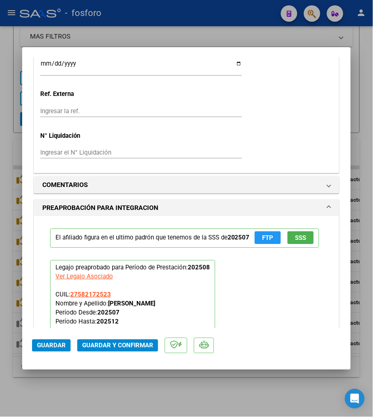
scroll to position [684, 0]
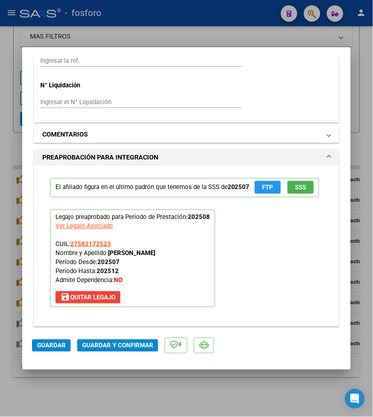
click at [113, 140] on mat-panel-title "COMENTARIOS" at bounding box center [181, 135] width 278 height 10
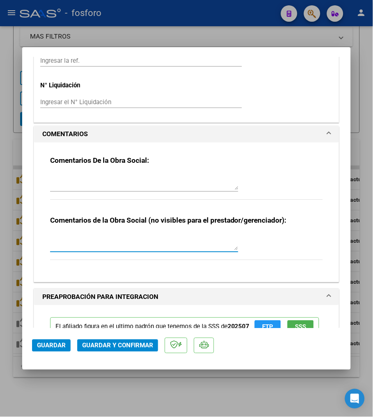
click at [93, 249] on textarea at bounding box center [144, 242] width 188 height 16
paste textarea "Se le notificó al prestador que se cargará en carpeta 202509"
type textarea "Se le notificó al prestador que se cargará en carpeta 202509"
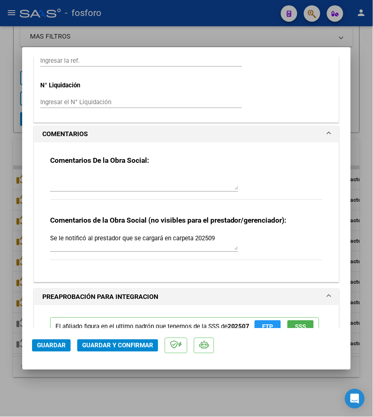
click at [108, 185] on textarea at bounding box center [144, 182] width 188 height 16
paste textarea "Se le notificó al prestador que se cargará el próximo mes"
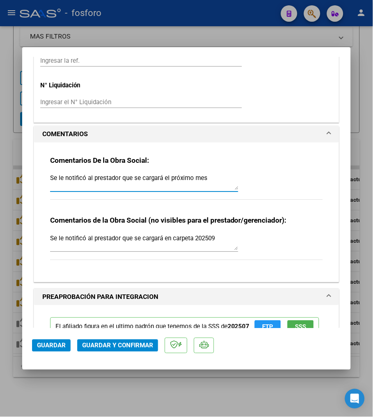
click at [54, 350] on button "Guardar" at bounding box center [51, 346] width 39 height 12
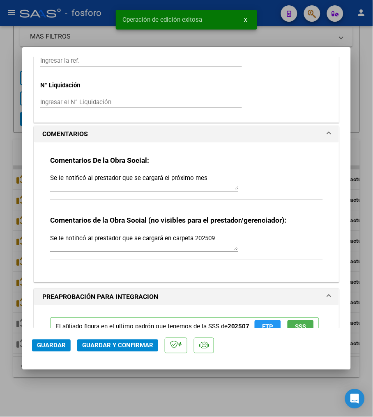
click at [215, 177] on textarea "Se le notificó al prestador que se cargará el próximo mes" at bounding box center [144, 182] width 188 height 16
type textarea "Se le notificó al prestador que se cargará el próximo mes"
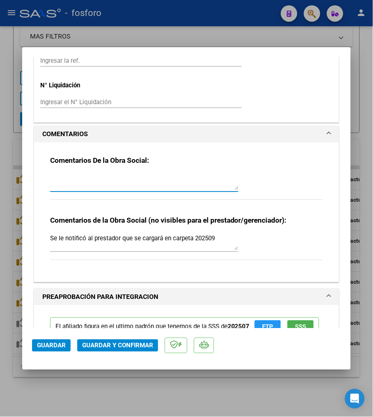
type input "$ 0,00"
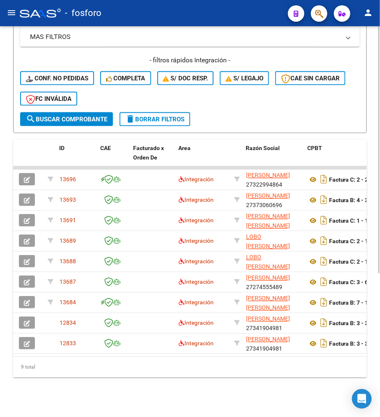
scroll to position [0, 2]
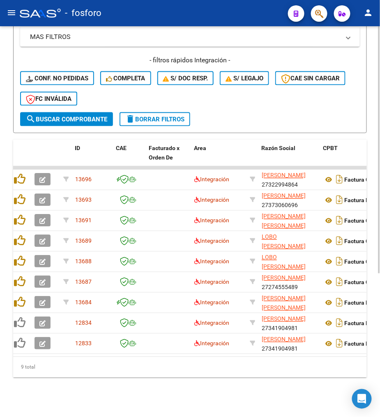
click at [280, 105] on div "- filtros rápidos Integración - Conf. no pedidas Completa S/ Doc Resp. S/ legaj…" at bounding box center [189, 84] width 339 height 57
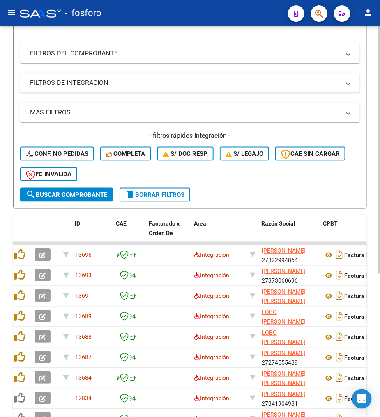
scroll to position [0, 0]
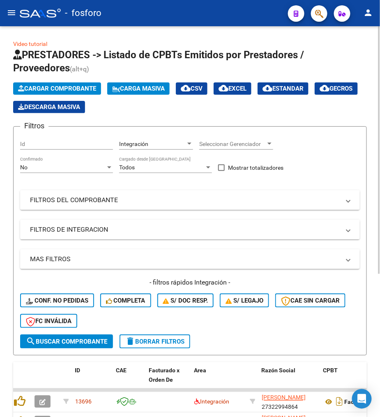
click at [146, 148] on div "Integración Area" at bounding box center [156, 141] width 74 height 16
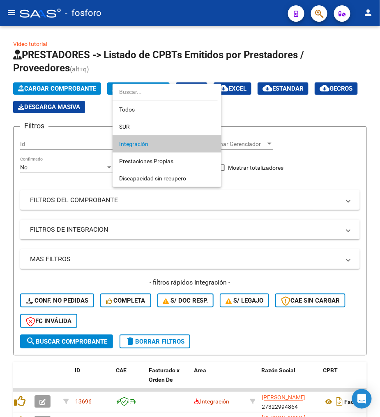
click at [339, 130] on div at bounding box center [190, 208] width 380 height 417
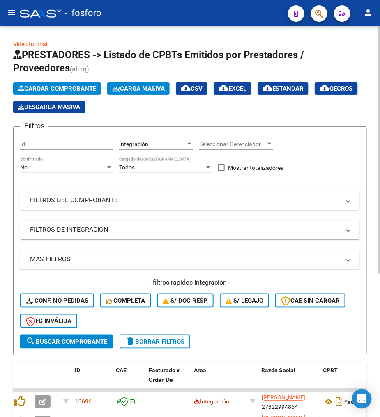
click at [331, 168] on div "Filtros Id Integración Area Seleccionar Gerenciador Seleccionar Gerenciador No …" at bounding box center [189, 234] width 339 height 202
click at [17, 14] on button "menu" at bounding box center [11, 13] width 16 height 16
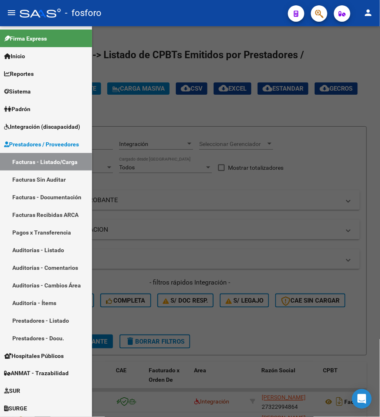
click at [327, 121] on div at bounding box center [190, 221] width 380 height 391
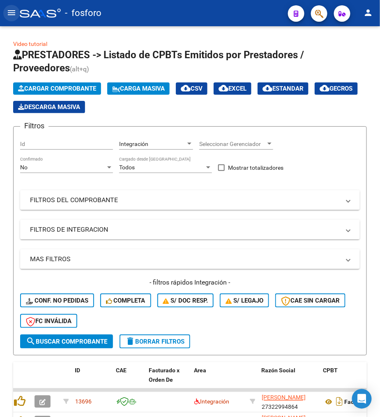
click at [7, 14] on mat-icon "menu" at bounding box center [12, 13] width 10 height 10
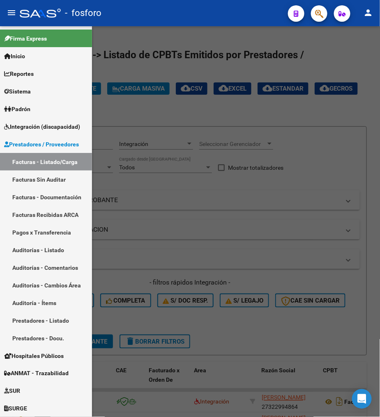
click at [169, 185] on div at bounding box center [190, 221] width 380 height 391
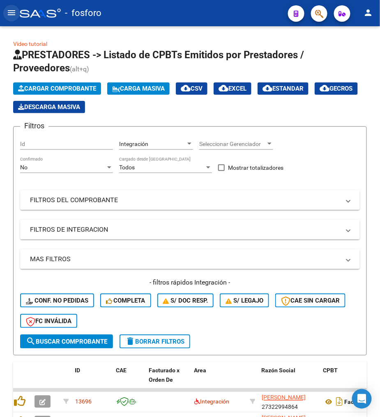
click at [15, 11] on mat-icon "menu" at bounding box center [12, 13] width 10 height 10
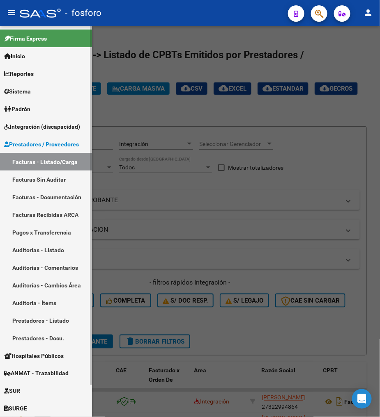
click at [41, 135] on link "Integración (discapacidad)" at bounding box center [46, 127] width 92 height 18
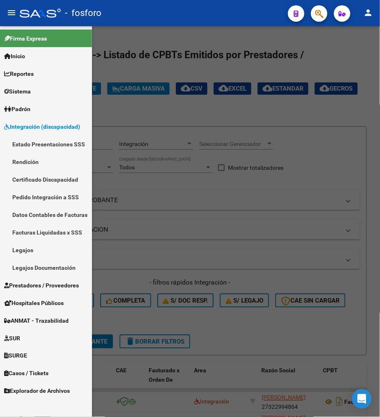
click at [39, 195] on link "Pedido Integración a SSS" at bounding box center [46, 197] width 92 height 18
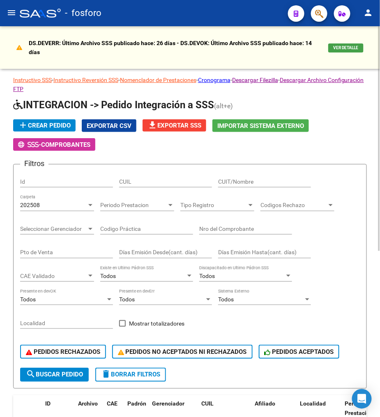
click at [250, 181] on input "CUIT/Nombre" at bounding box center [264, 182] width 93 height 7
paste input "20364139463"
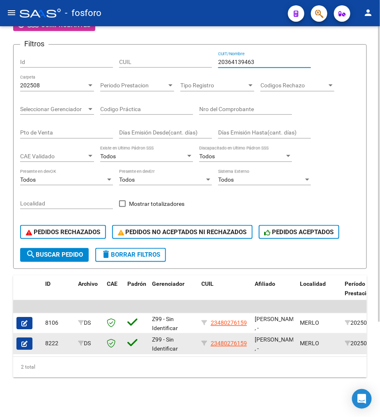
type input "20364139463"
click at [19, 341] on button "button" at bounding box center [24, 344] width 16 height 12
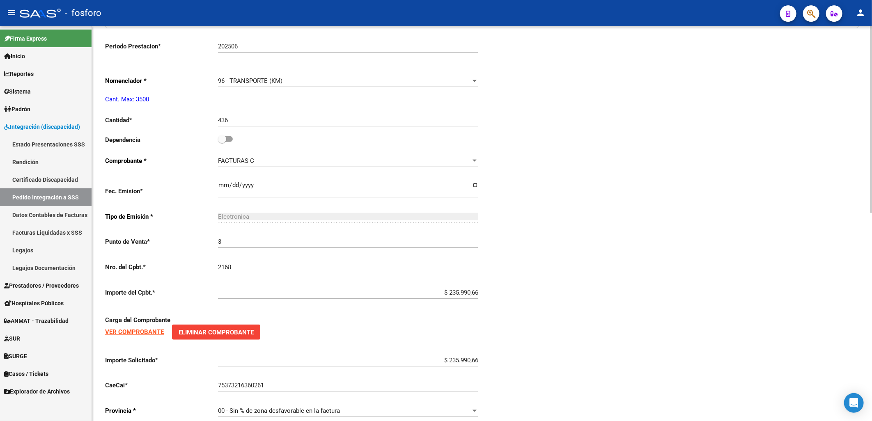
type input "23480276159"
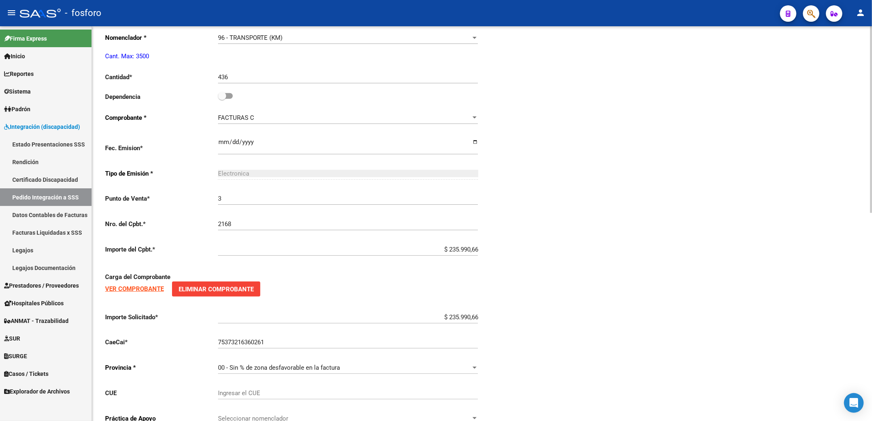
scroll to position [441, 0]
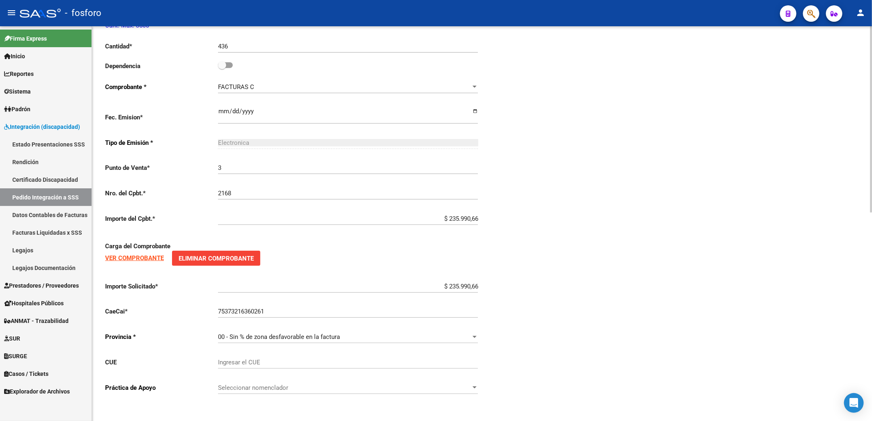
click at [234, 393] on div "Seleccionar nomenclador Seleccionar nomenclador" at bounding box center [348, 385] width 260 height 18
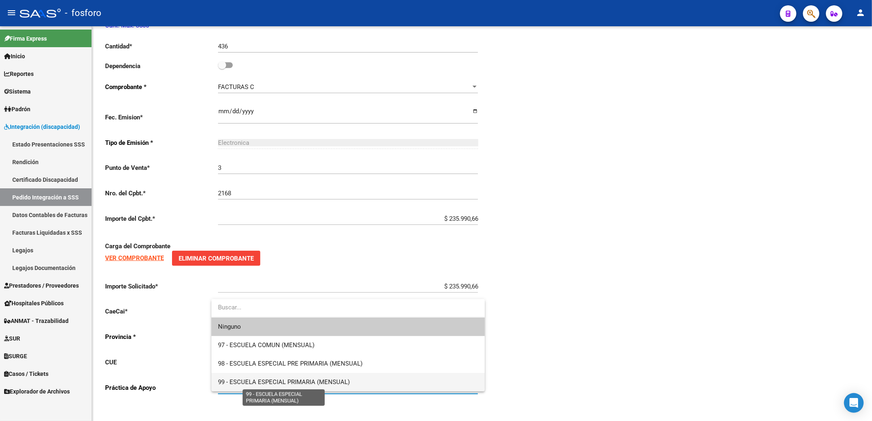
click at [339, 384] on span "99 - ESCUELA ESPECIAL PRIMARIA (MENSUAL)" at bounding box center [284, 381] width 132 height 7
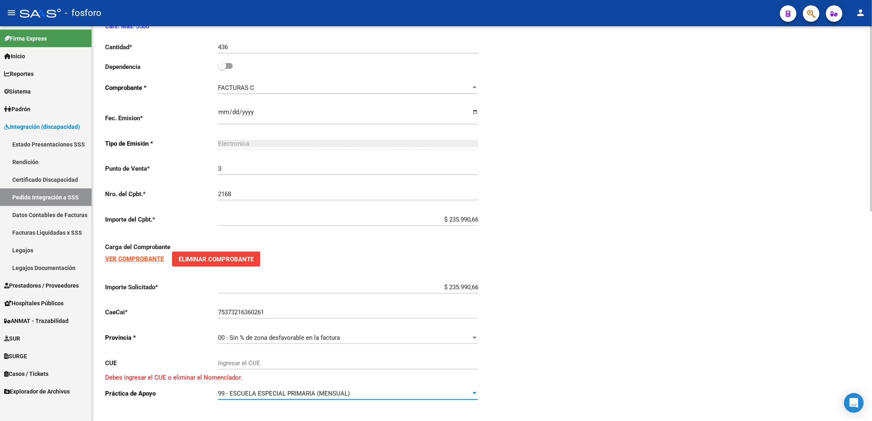
scroll to position [446, 0]
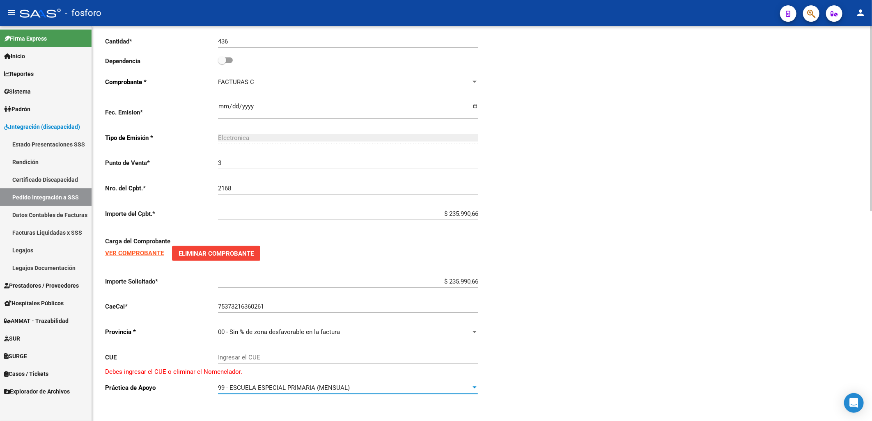
click at [258, 331] on span "00 - Sin % de zona desfavorable en la factura" at bounding box center [279, 331] width 122 height 7
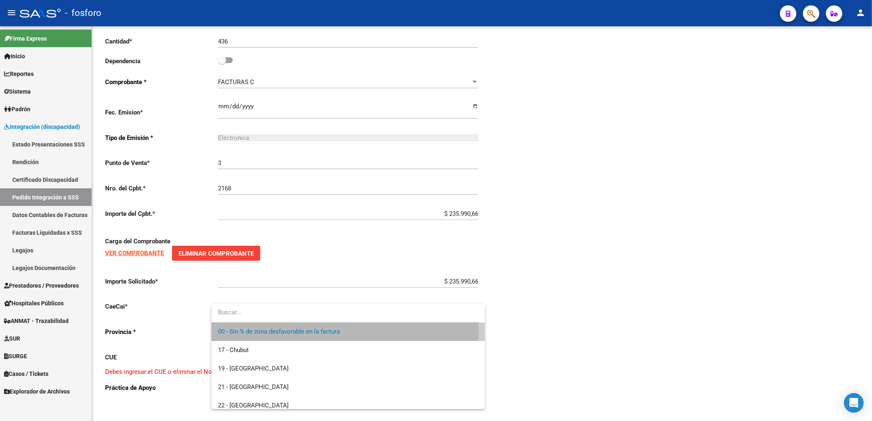
click at [262, 327] on span "00 - Sin % de zona desfavorable en la factura" at bounding box center [348, 332] width 260 height 18
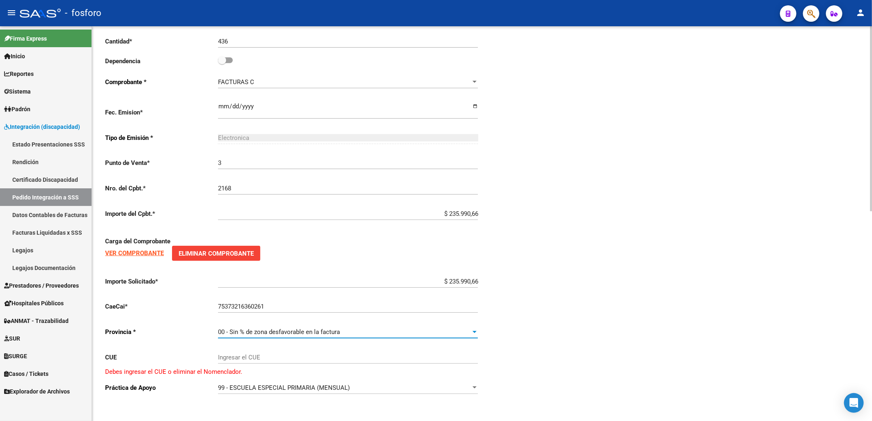
click at [254, 359] on input "Ingresar el CUE" at bounding box center [348, 357] width 260 height 7
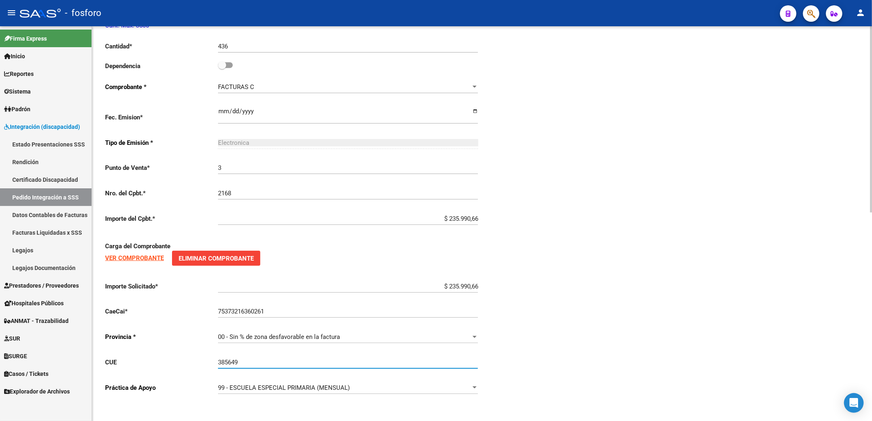
click at [379, 337] on div "Periodo Presentacion * 202508 Ingresar el Periodo Tipo Archivo * DS Seleccionar…" at bounding box center [481, 65] width 753 height 672
click at [379, 251] on div "Periodo Presentacion * 202508 Ingresar el Periodo Tipo Archivo * DS Seleccionar…" at bounding box center [481, 65] width 753 height 672
drag, startPoint x: 247, startPoint y: 365, endPoint x: 174, endPoint y: 357, distance: 73.1
click at [176, 357] on div "Periodo Prestacion * 202506 Ingresar el Periodo Prestacion Nomenclador * 96 - T…" at bounding box center [293, 181] width 377 height 440
paste input "62119200"
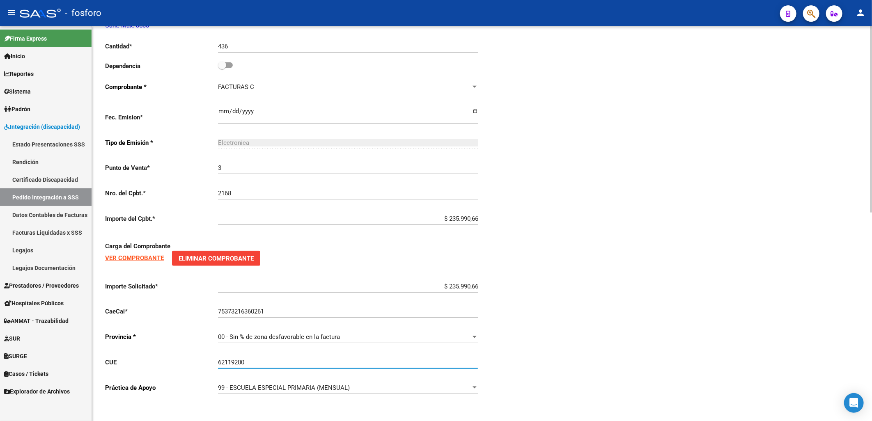
type input "62119200"
click at [379, 350] on div "Periodo Presentacion * 202508 Ingresar el Periodo Tipo Archivo * DS Seleccionar…" at bounding box center [481, 65] width 753 height 672
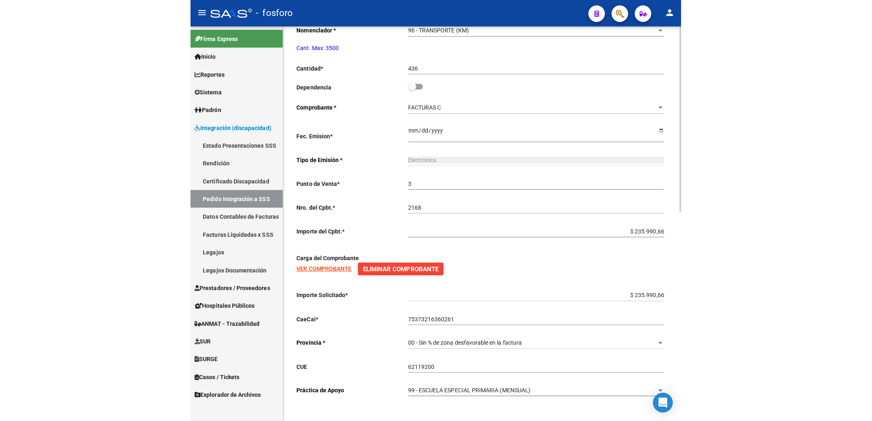
scroll to position [445, 0]
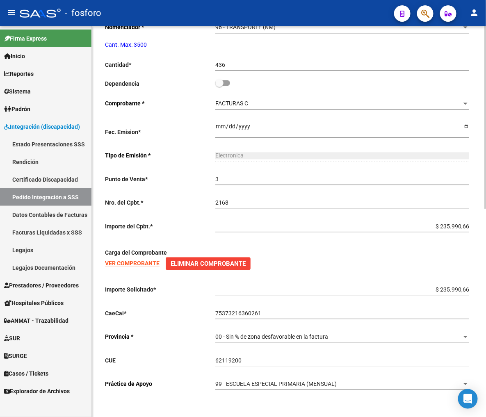
click at [202, 335] on p "Provincia *" at bounding box center [160, 337] width 110 height 9
click at [234, 384] on span "99 - ESCUELA ESPECIAL PRIMARIA (MENSUAL)" at bounding box center [275, 384] width 121 height 7
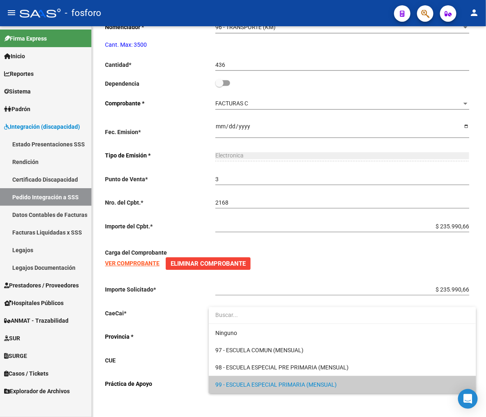
click at [190, 376] on div at bounding box center [243, 208] width 486 height 417
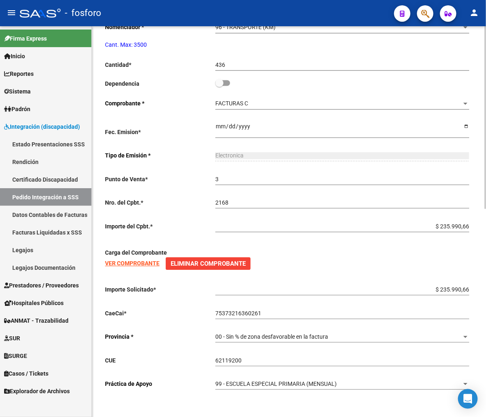
click at [297, 391] on div "99 - ESCUELA ESPECIAL PRIMARIA (MENSUAL) Seleccionar nomenclador" at bounding box center [342, 385] width 254 height 23
click at [297, 387] on span "99 - ESCUELA ESPECIAL PRIMARIA (MENSUAL)" at bounding box center [275, 384] width 121 height 7
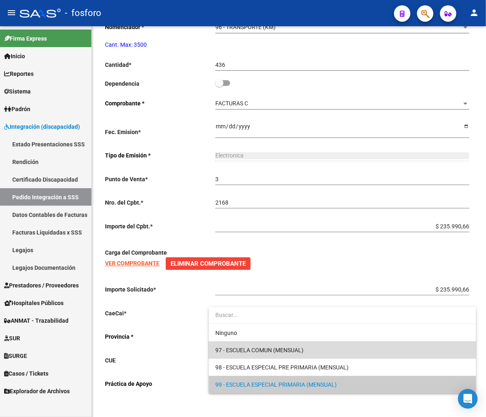
click at [268, 346] on span "97 - ESCUELA COMUN (MENSUAL)" at bounding box center [342, 350] width 254 height 17
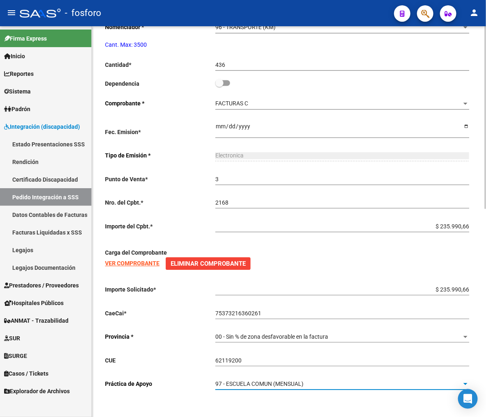
click at [151, 335] on p "Provincia *" at bounding box center [160, 337] width 110 height 9
click at [279, 385] on span "97 - ESCUELA COMUN (MENSUAL)" at bounding box center [259, 384] width 88 height 7
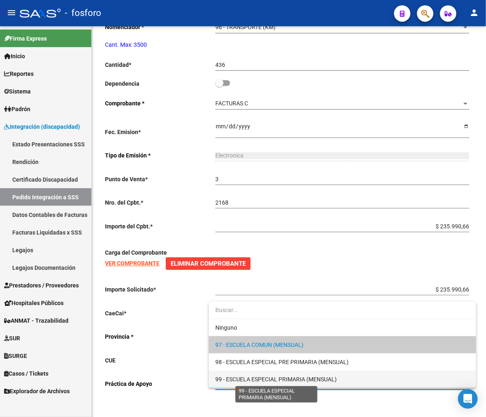
click at [278, 376] on span "99 - ESCUELA ESPECIAL PRIMARIA (MENSUAL)" at bounding box center [275, 379] width 121 height 7
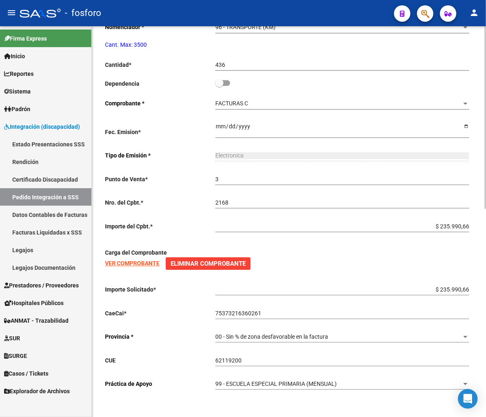
drag, startPoint x: 198, startPoint y: 383, endPoint x: 273, endPoint y: 382, distance: 75.5
click at [273, 382] on app-drop-down-list "Práctica de Apoyo 99 - ESCUELA ESPECIAL PRIMARIA (MENSUAL) Seleccionar nomencla…" at bounding box center [287, 384] width 364 height 7
click at [181, 374] on div "Periodo Prestacion * 202506 Ingresar el Periodo Prestacion Nomenclador * 96 - T…" at bounding box center [289, 190] width 368 height 413
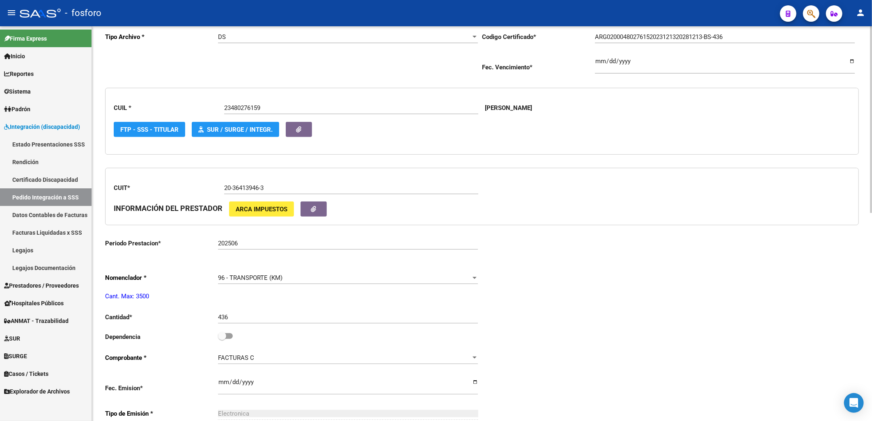
scroll to position [0, 0]
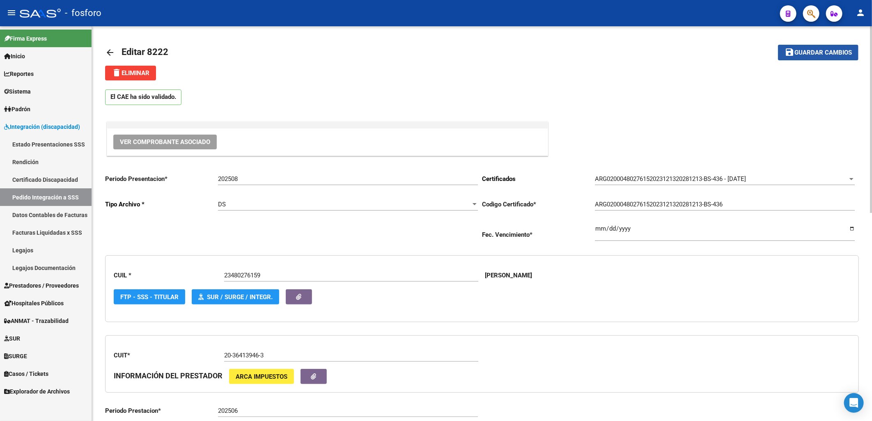
click at [379, 50] on span "Guardar cambios" at bounding box center [822, 52] width 57 height 7
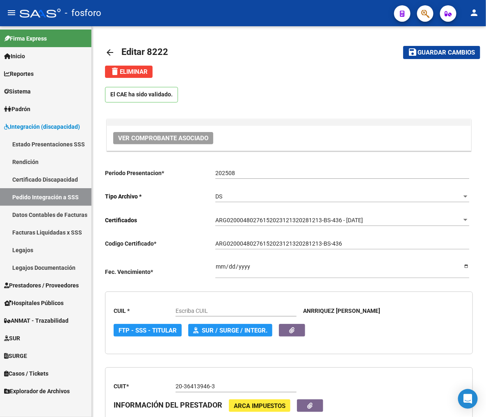
type input "23480276159"
click at [108, 48] on mat-icon "arrow_back" at bounding box center [110, 53] width 10 height 10
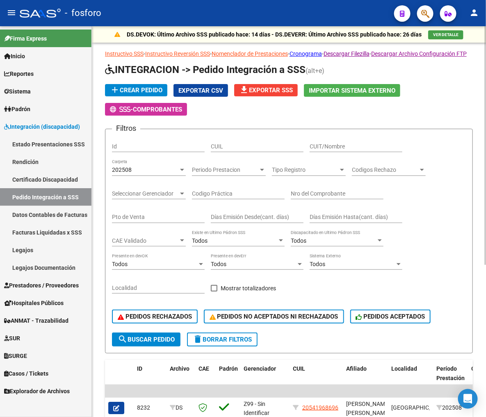
click at [327, 152] on div "CUIT/Nombre" at bounding box center [356, 144] width 93 height 16
paste input "20281070232"
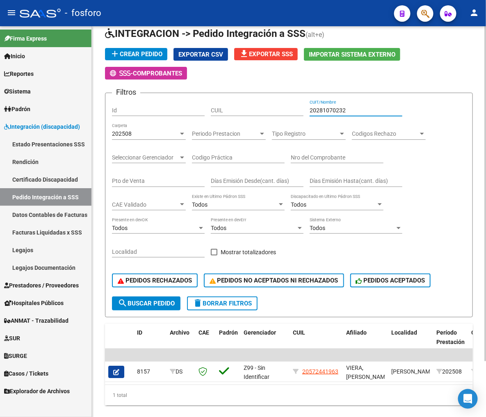
scroll to position [66, 0]
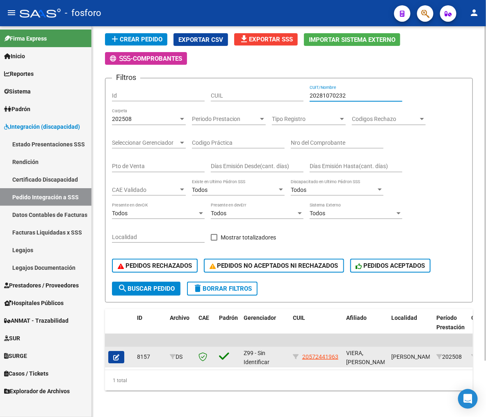
type input "20281070232"
click at [117, 355] on icon "button" at bounding box center [116, 358] width 6 height 6
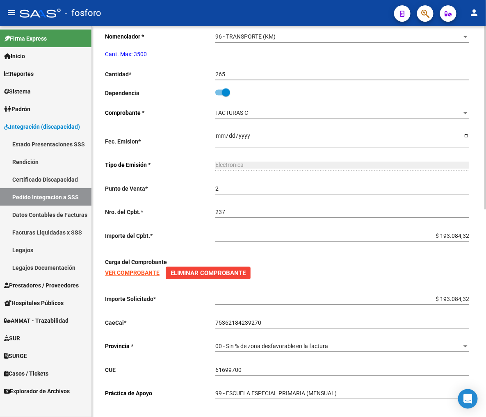
scroll to position [445, 0]
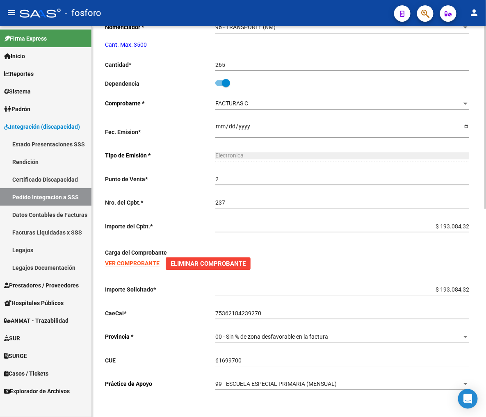
type input "20572441963"
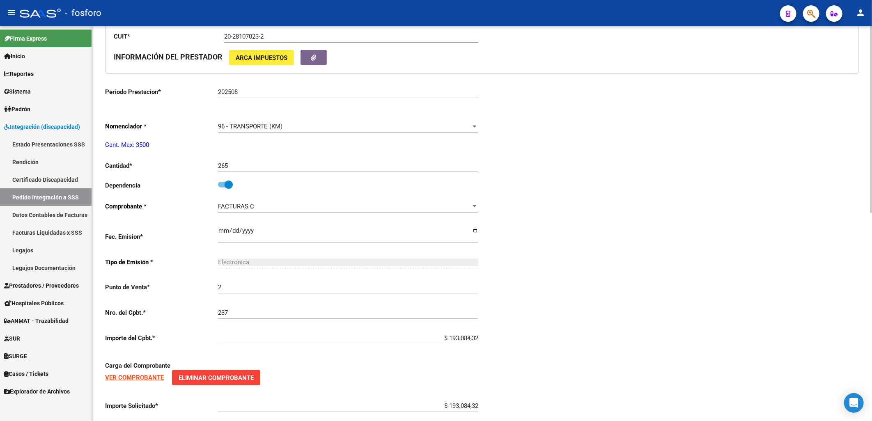
scroll to position [0, 0]
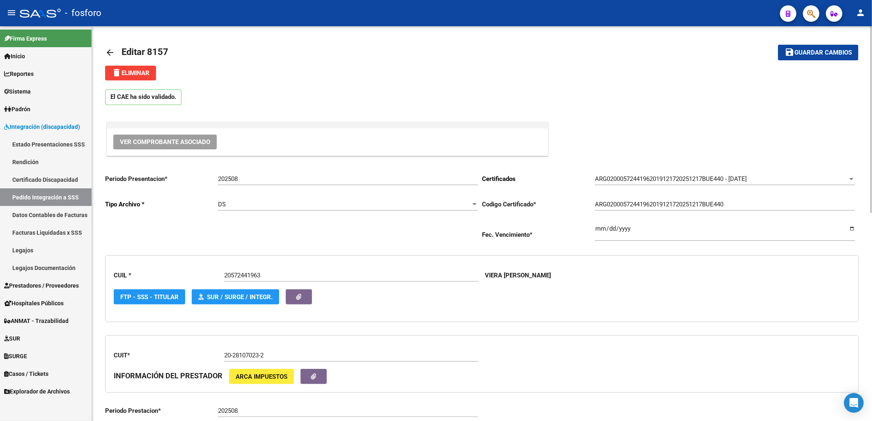
click at [486, 51] on span "Guardar cambios" at bounding box center [822, 52] width 57 height 7
